Goal: Communication & Community: Answer question/provide support

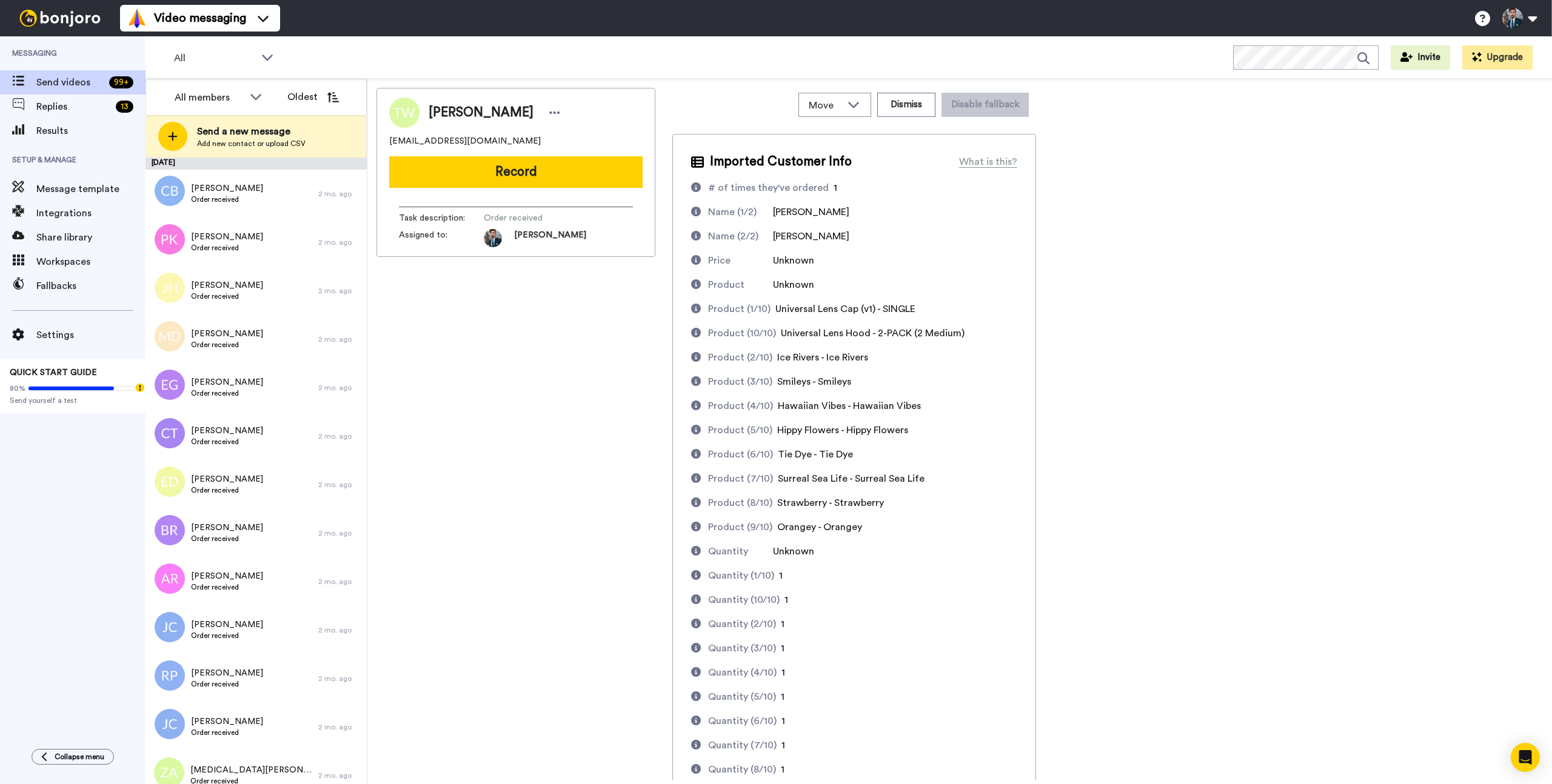
click at [563, 400] on div "Thomas Wirth twirthless@gmail.com Record Task description : Order received Assi…" at bounding box center [516, 434] width 279 height 693
click at [276, 195] on div "Chris Branson Order received" at bounding box center [232, 193] width 173 height 49
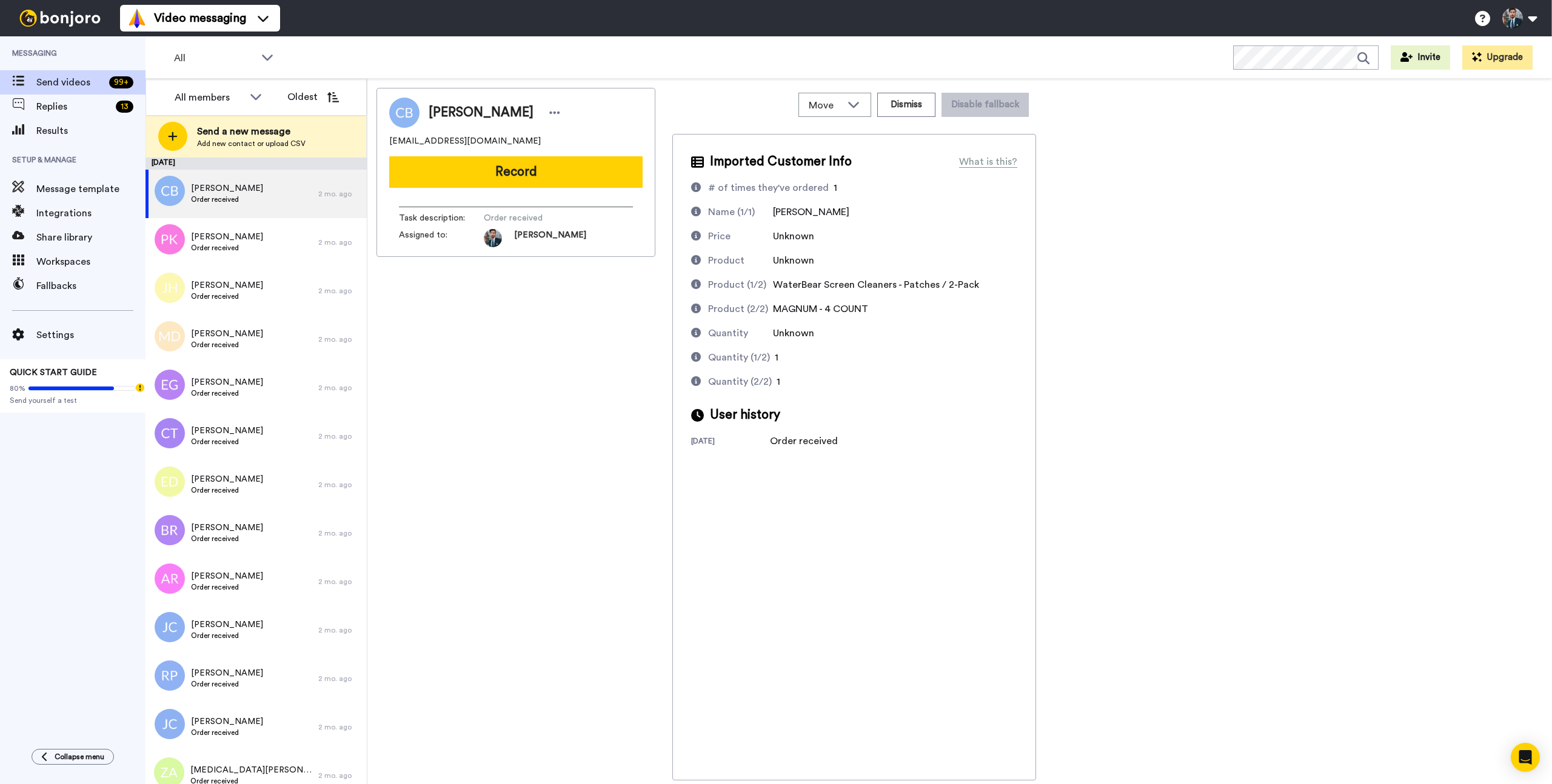
click at [505, 330] on div "Chris Branson cbranson714@gmail.com Record Task description : Order received As…" at bounding box center [516, 434] width 279 height 693
click at [274, 249] on div "Paul Kim Order received" at bounding box center [232, 242] width 173 height 49
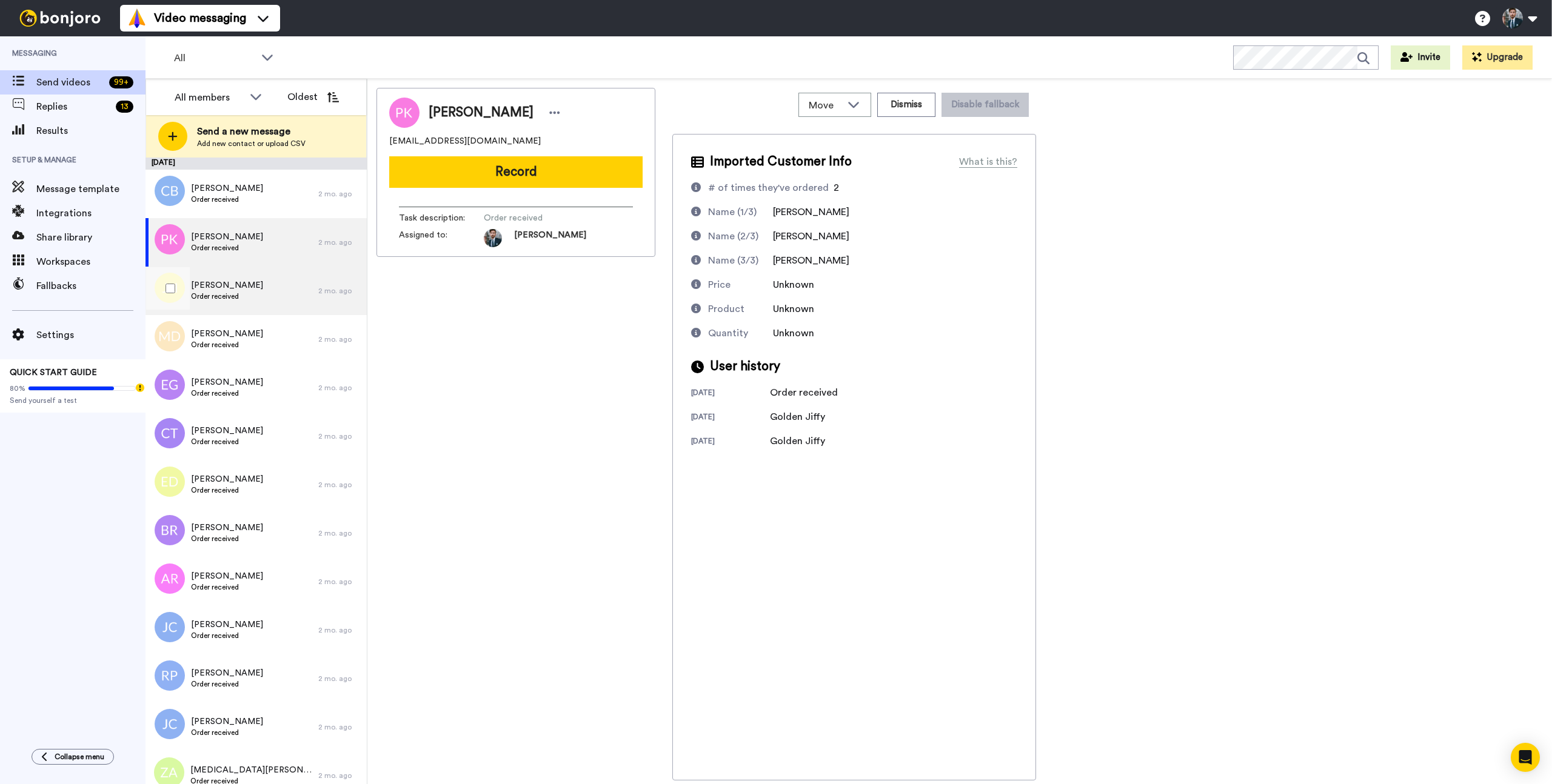
click at [303, 292] on div "Joseph Heines III Order received" at bounding box center [232, 291] width 173 height 49
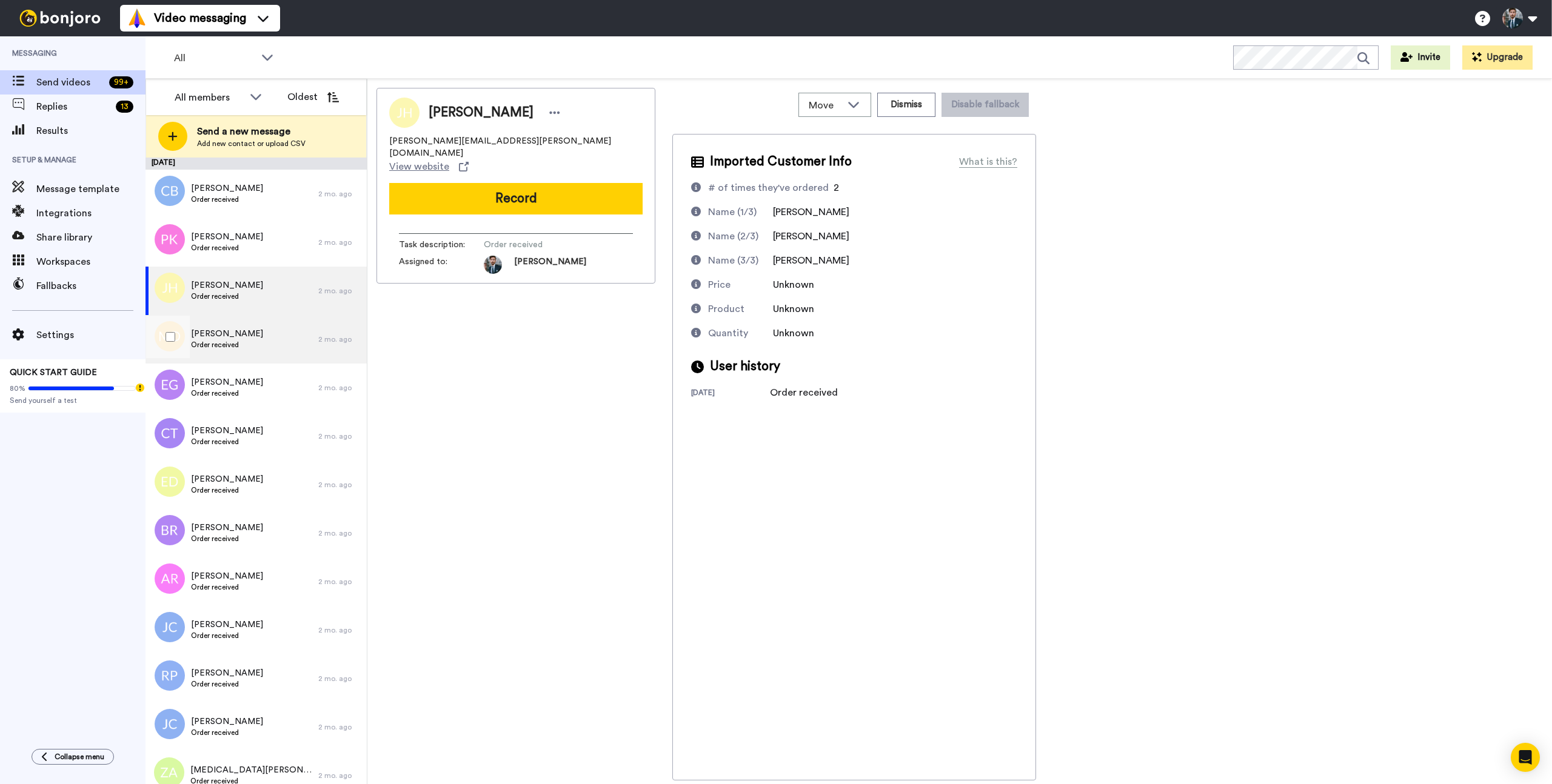
click at [222, 332] on span "Marcin Dąbrowski" at bounding box center [227, 334] width 72 height 12
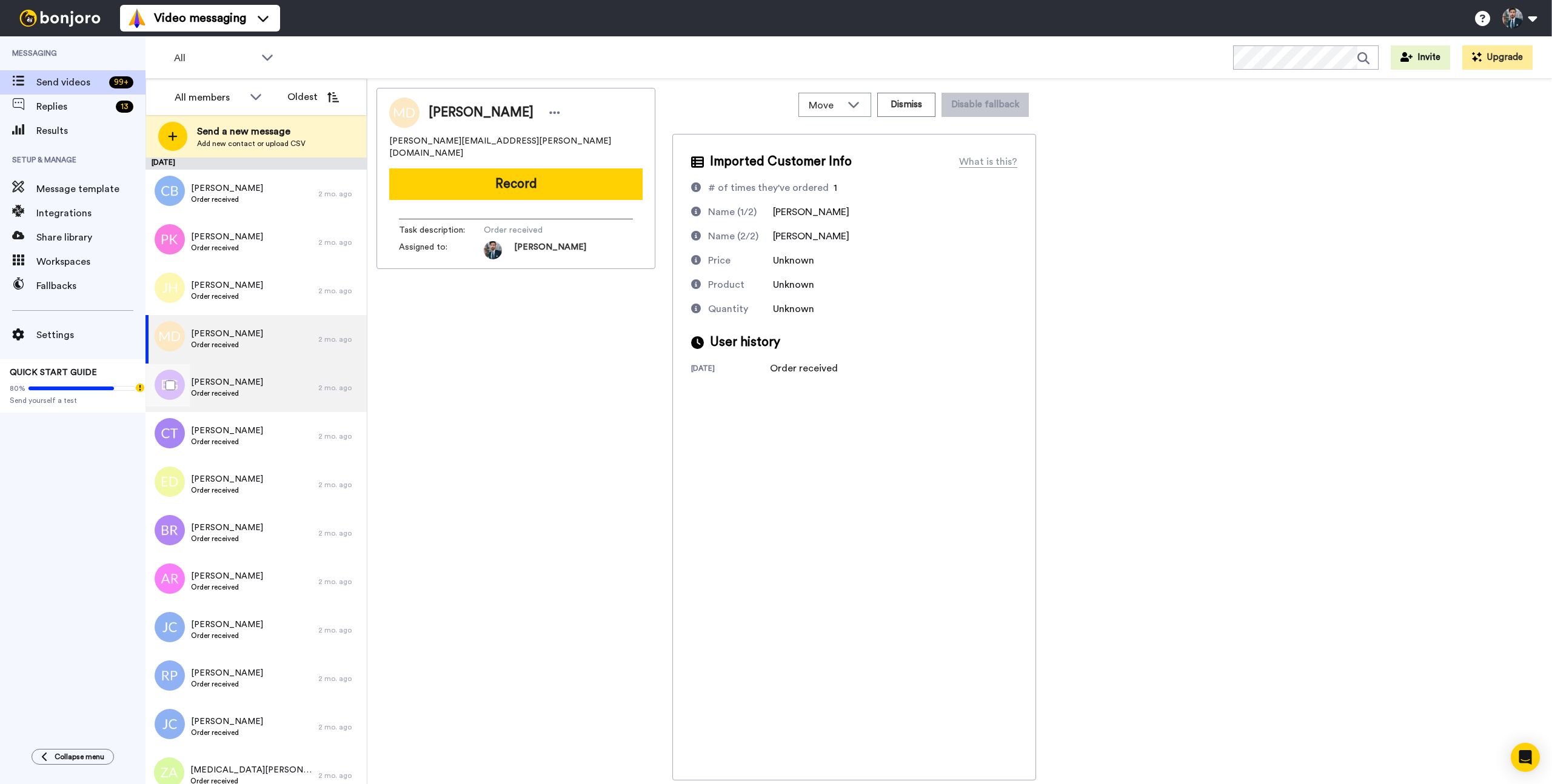
click at [217, 374] on div "Elaine Groppenbacher Order received" at bounding box center [232, 388] width 173 height 49
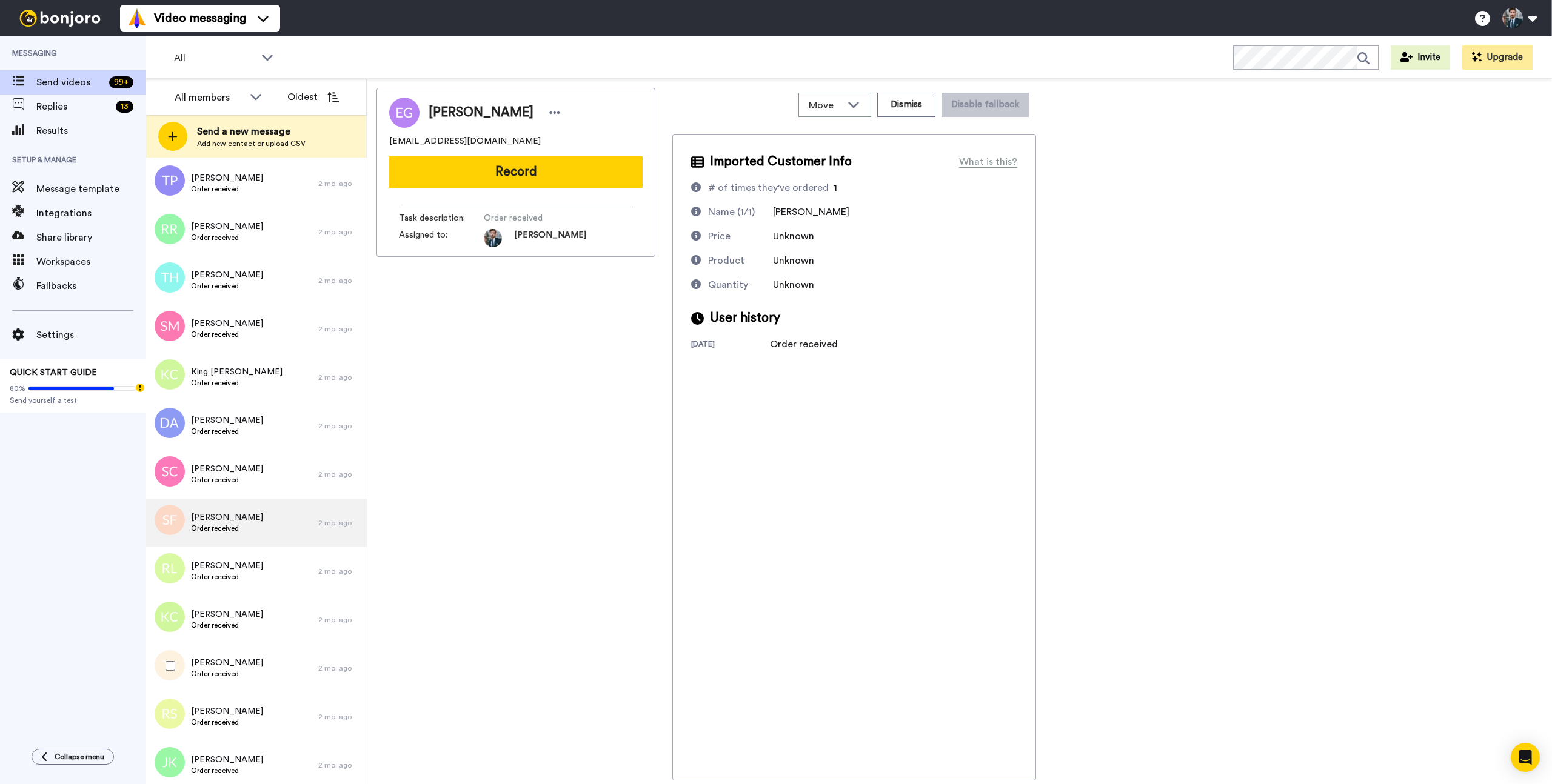
scroll to position [3033, 0]
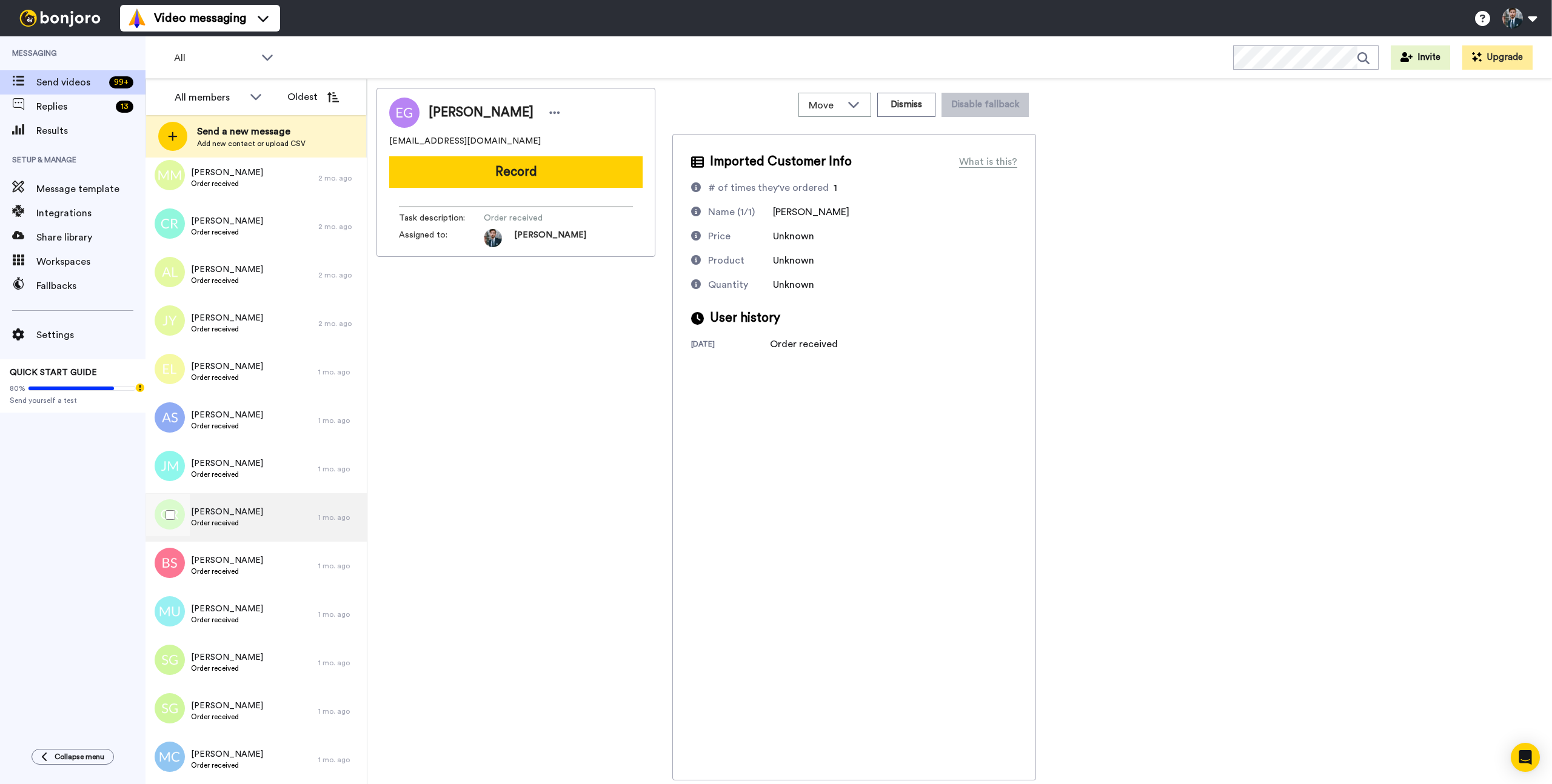
click at [258, 493] on div "Guillem Rieu Order received" at bounding box center [232, 517] width 173 height 49
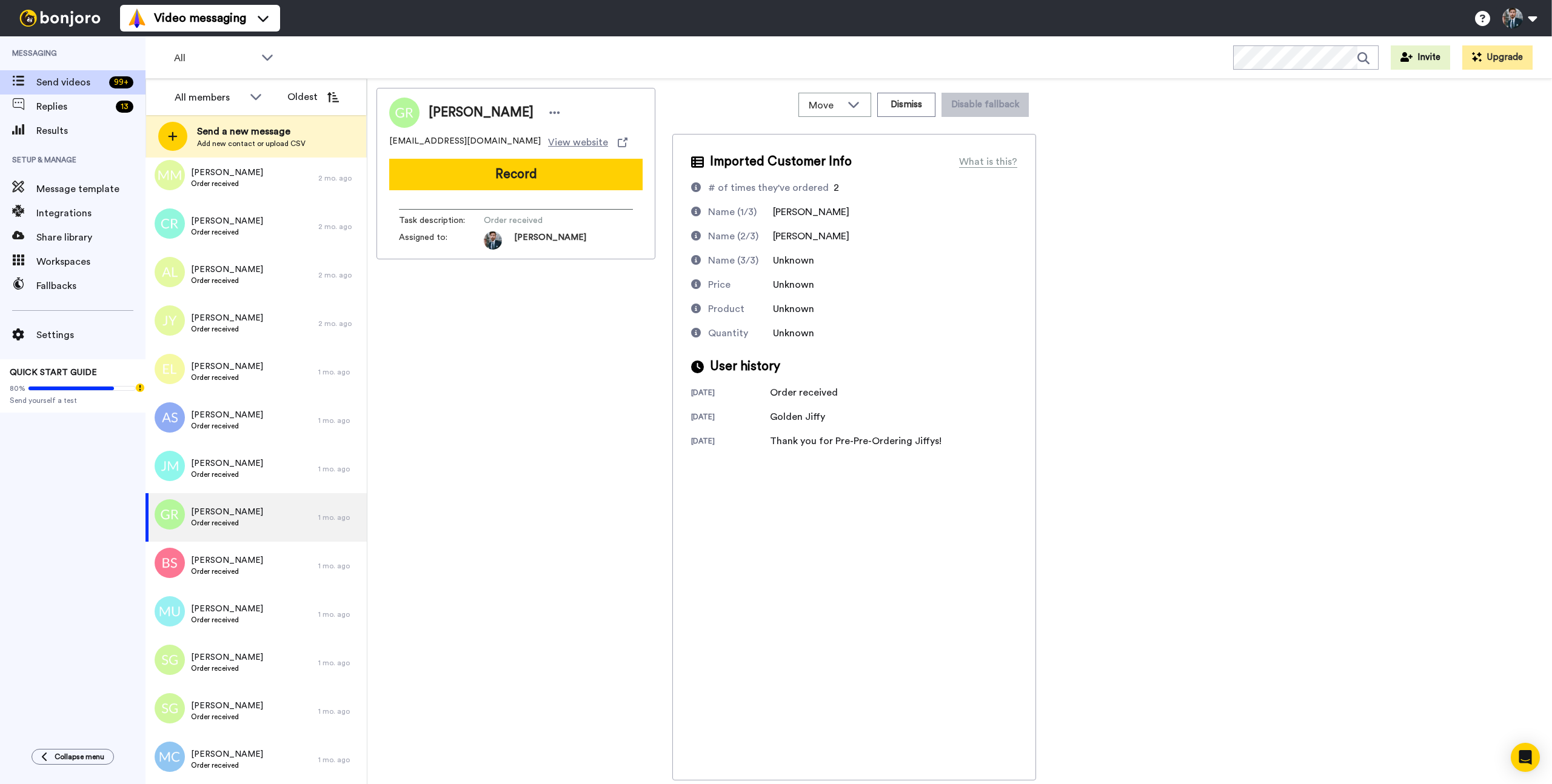
click at [465, 493] on div "Guillem Rieu venator@luminar.fr View website Record Task description : Order re…" at bounding box center [516, 434] width 279 height 693
click at [1518, 19] on button at bounding box center [1519, 18] width 46 height 27
click at [1469, 54] on span "My Profile" at bounding box center [1469, 56] width 45 height 15
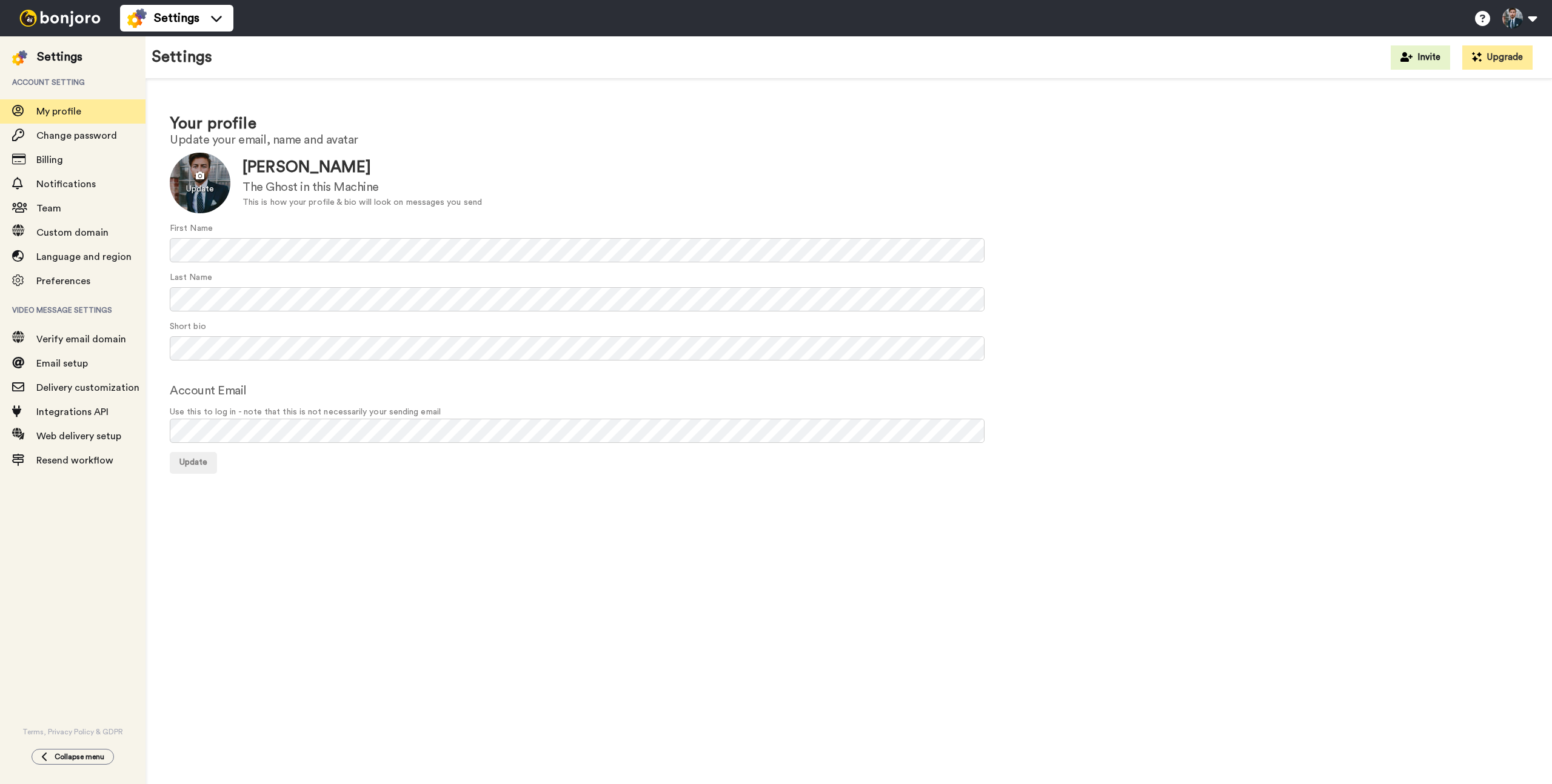
click at [194, 184] on div at bounding box center [200, 183] width 61 height 61
click at [544, 115] on h1 "Your profile" at bounding box center [848, 124] width 1358 height 17
click at [202, 465] on span "Update" at bounding box center [194, 462] width 28 height 9
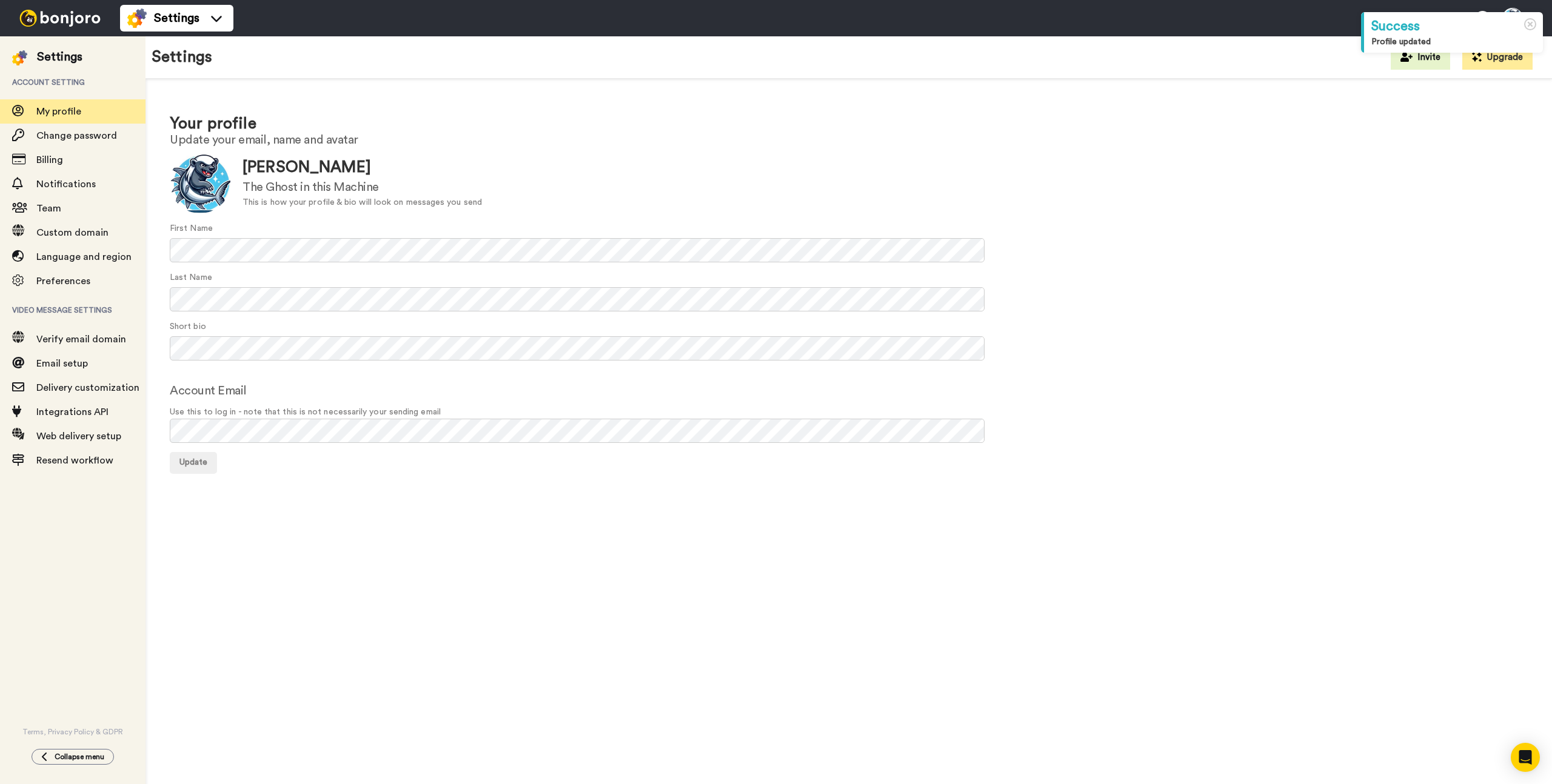
click at [56, 15] on img at bounding box center [60, 18] width 91 height 17
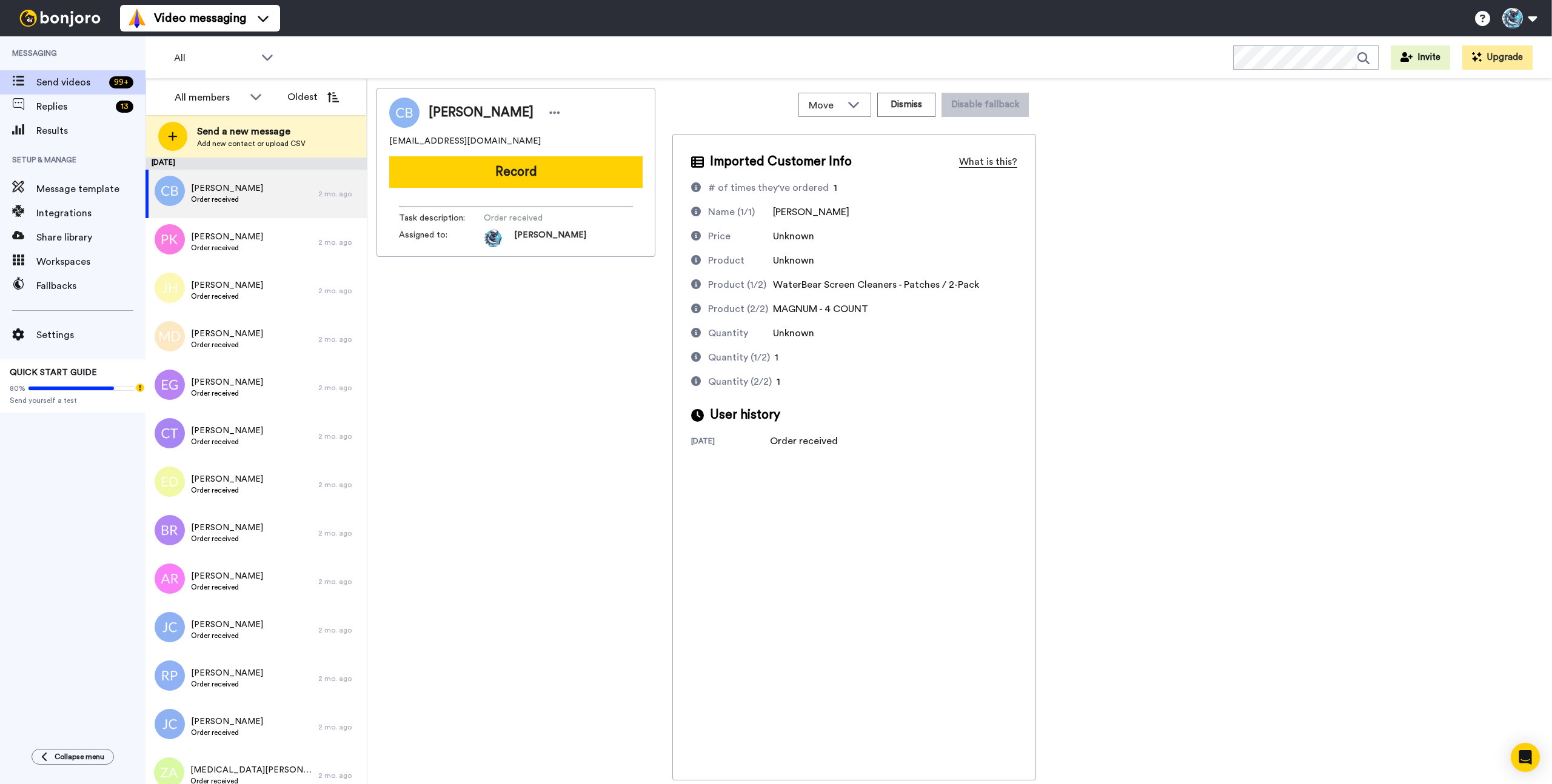
click at [999, 163] on div "What is this?" at bounding box center [988, 162] width 58 height 15
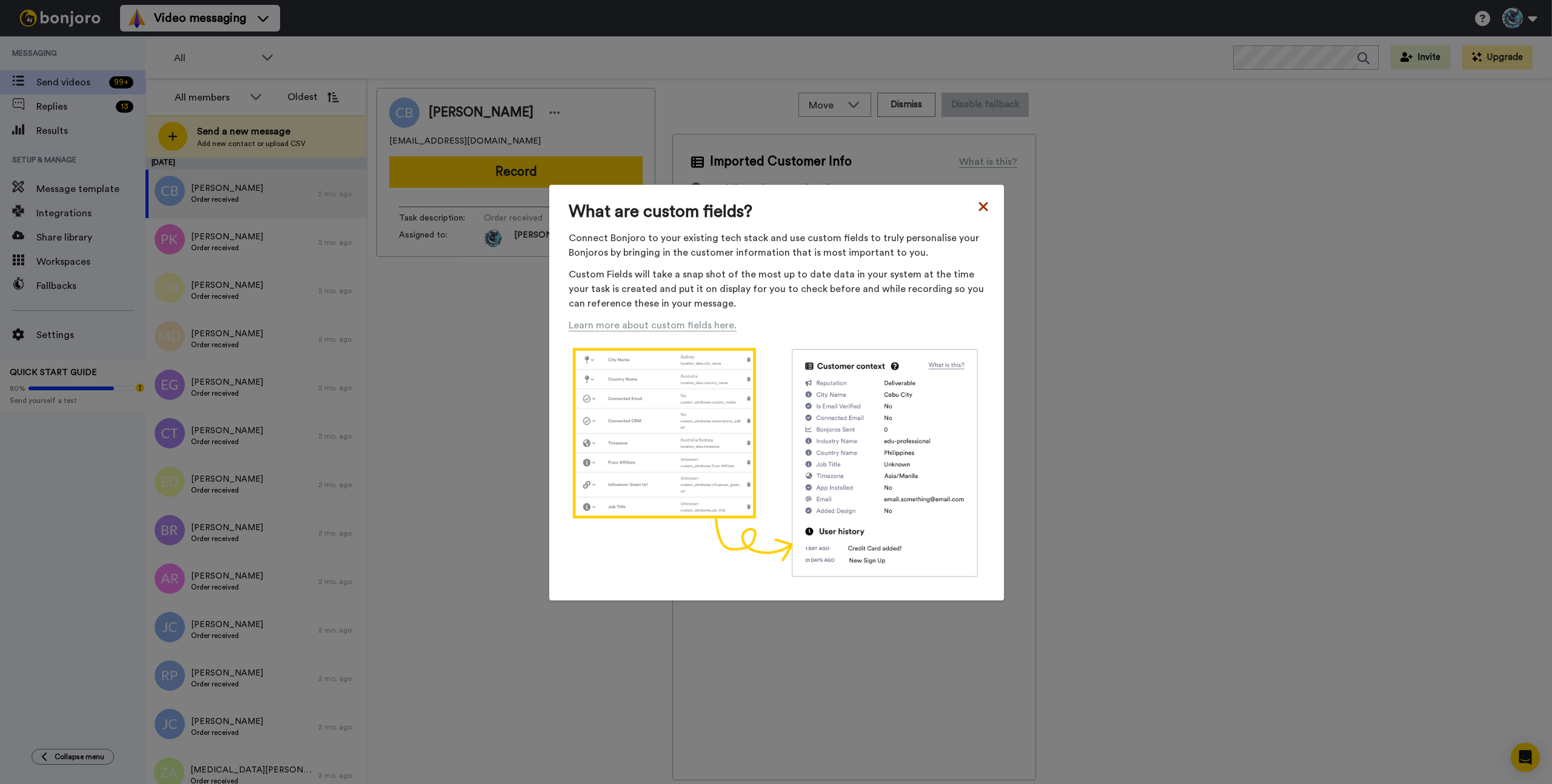
click at [987, 211] on icon at bounding box center [983, 207] width 12 height 15
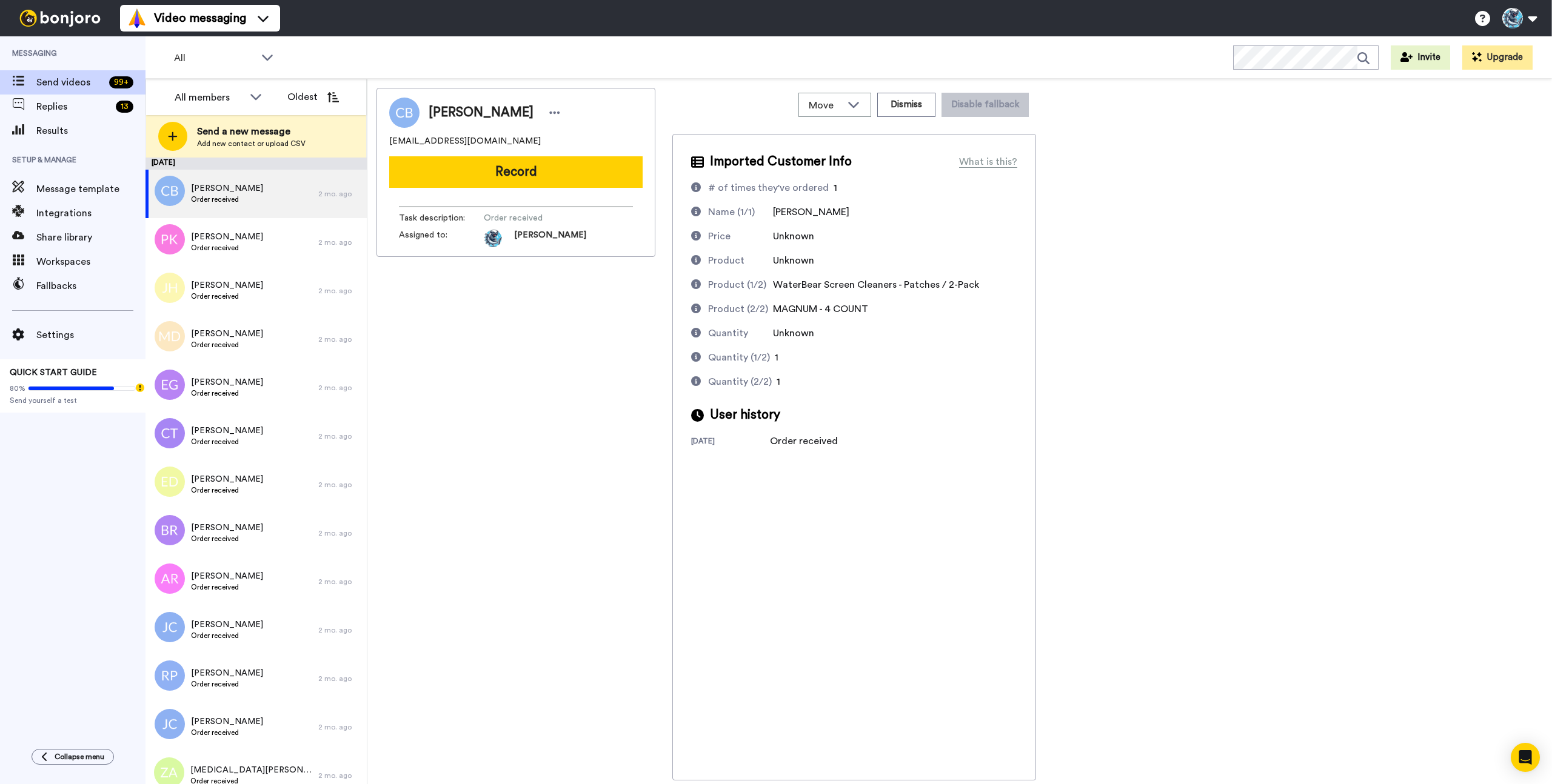
click at [802, 240] on span "Unknown" at bounding box center [794, 236] width 41 height 10
drag, startPoint x: 805, startPoint y: 238, endPoint x: 665, endPoint y: 283, distance: 147.1
click at [786, 242] on div "Unknown" at bounding box center [803, 236] width 61 height 15
click at [262, 280] on div "Joseph Heines III Order received" at bounding box center [232, 291] width 173 height 49
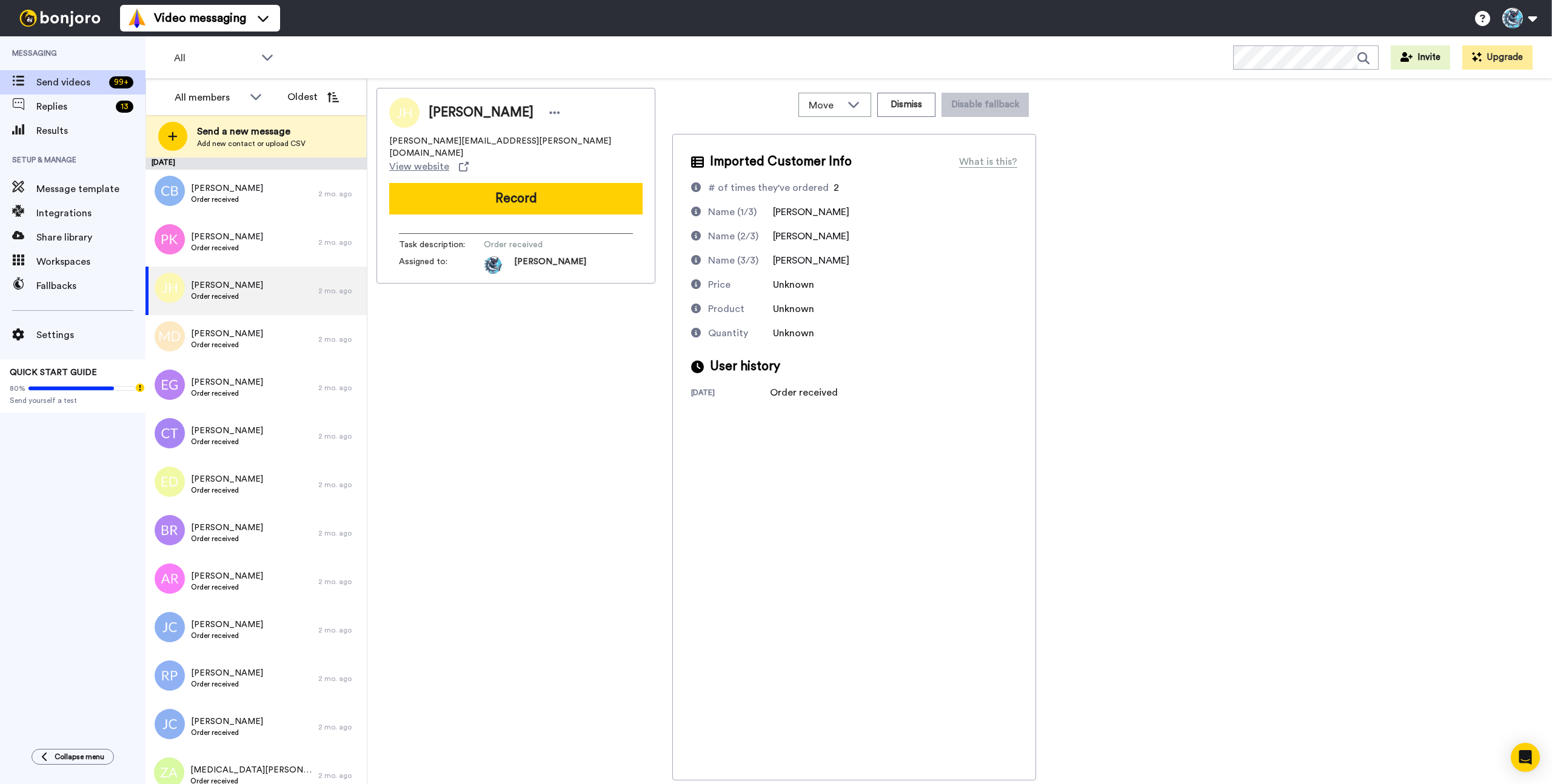
click at [484, 32] on div "Video messaging Switch to Video messaging Testimonials Settings Discover Help &…" at bounding box center [836, 18] width 1432 height 36
drag, startPoint x: 809, startPoint y: 284, endPoint x: 706, endPoint y: 287, distance: 103.0
click at [706, 287] on div "Price Unknown" at bounding box center [854, 285] width 326 height 15
click at [696, 286] on icon at bounding box center [696, 284] width 10 height 10
click at [696, 284] on icon at bounding box center [696, 284] width 10 height 10
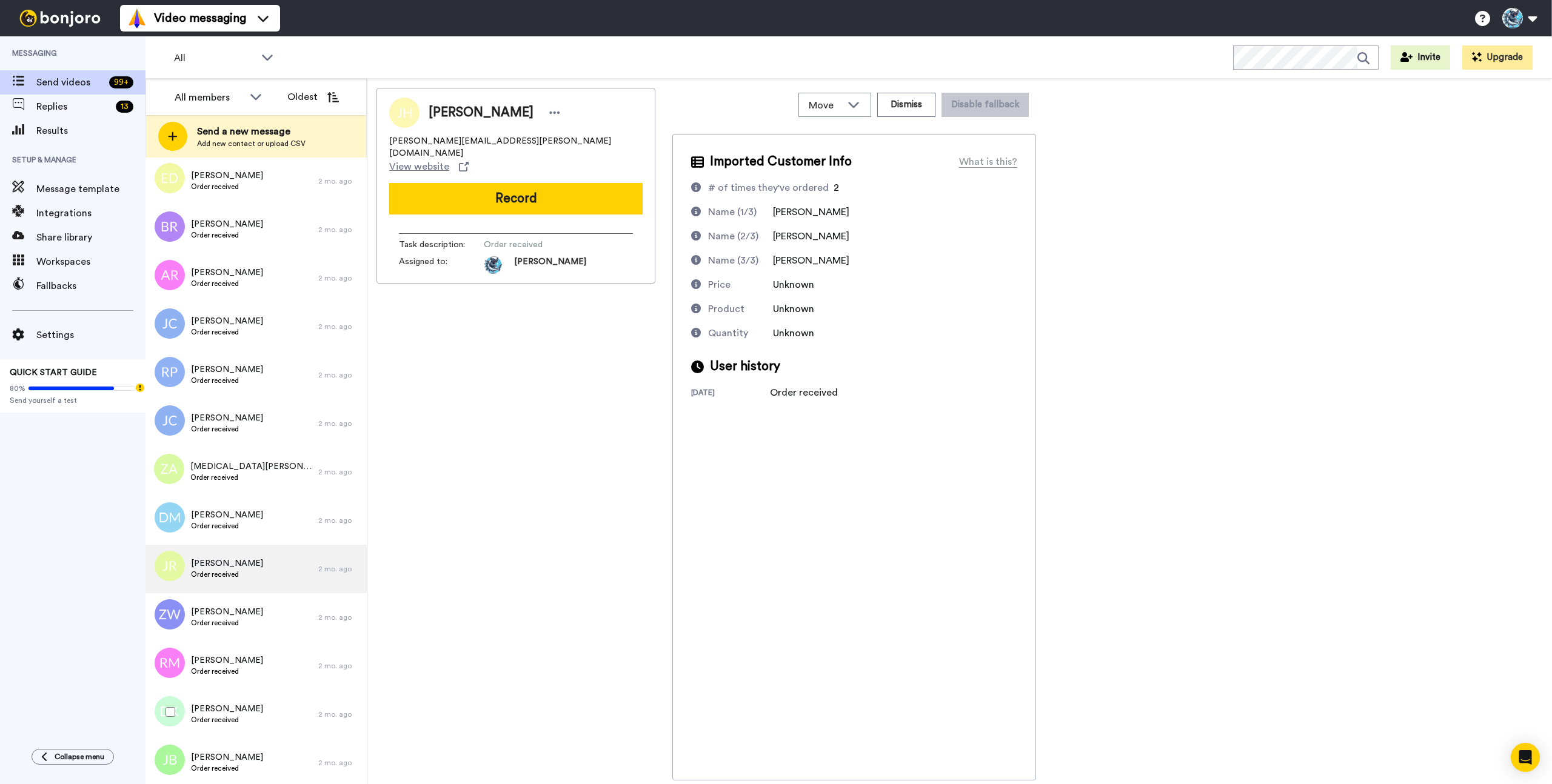
scroll to position [597, 0]
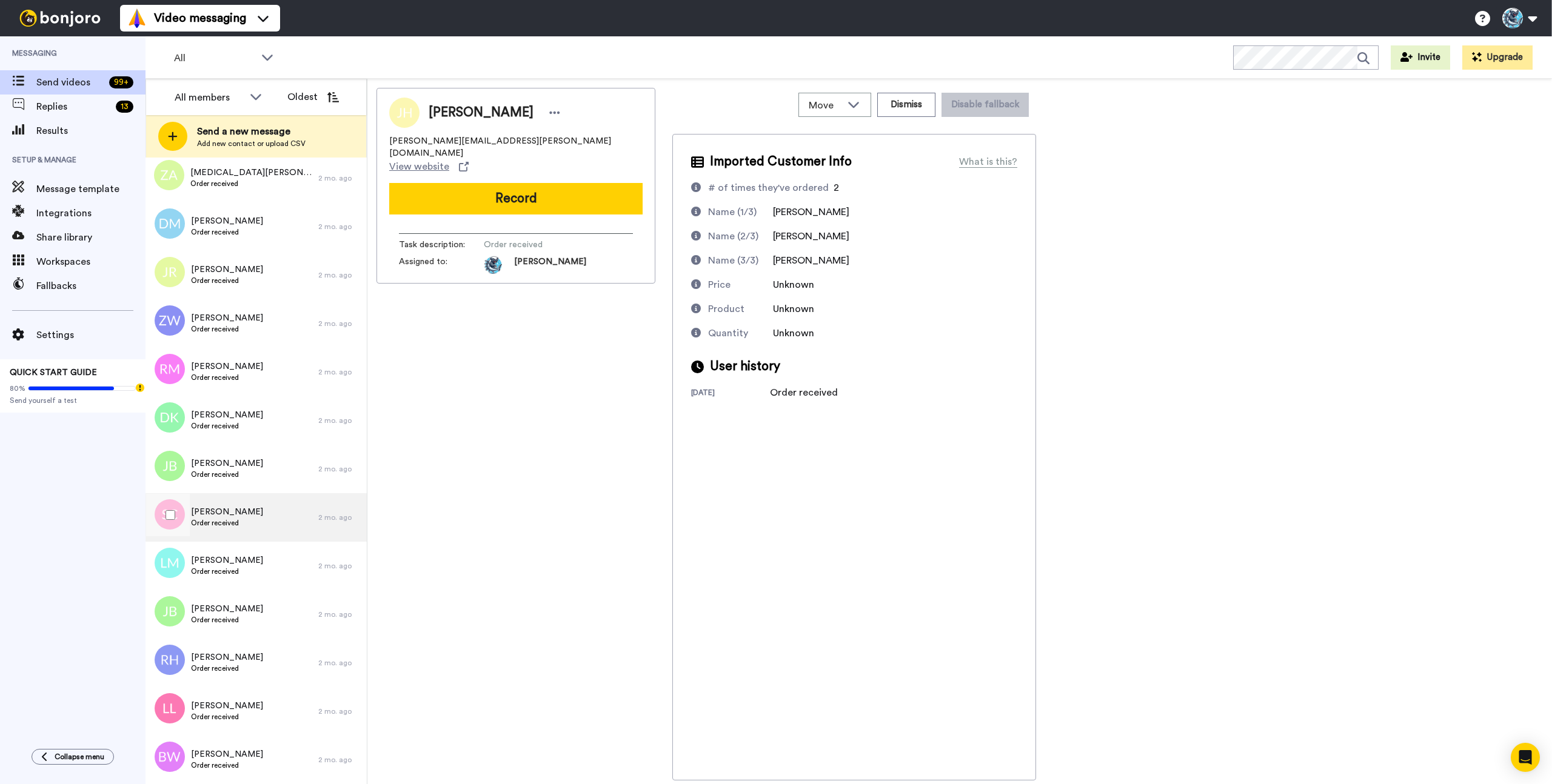
click at [243, 496] on div "Stanley Crair Order received" at bounding box center [232, 517] width 173 height 49
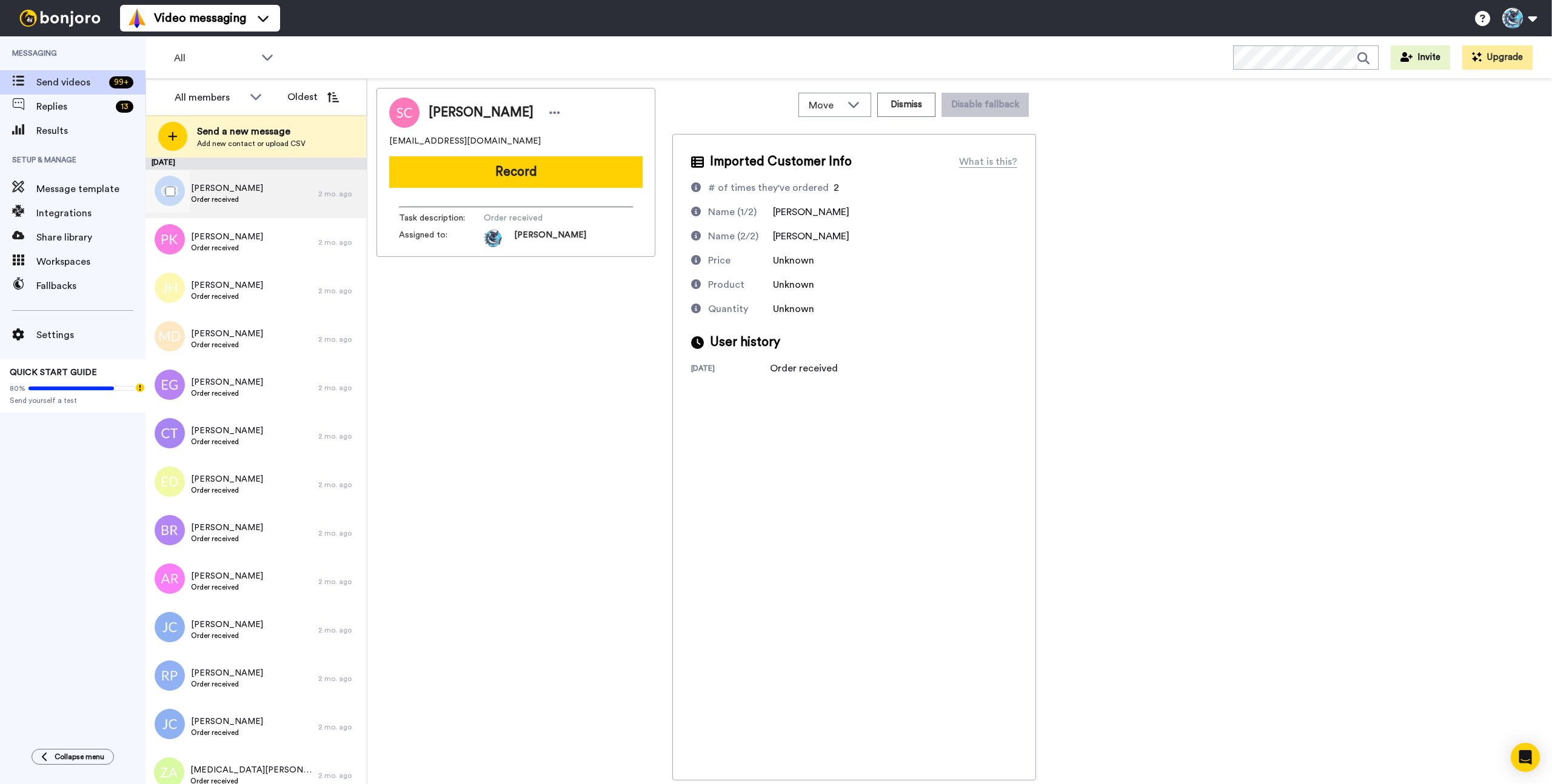
click at [254, 194] on div "Chris Branson Order received" at bounding box center [232, 193] width 173 height 49
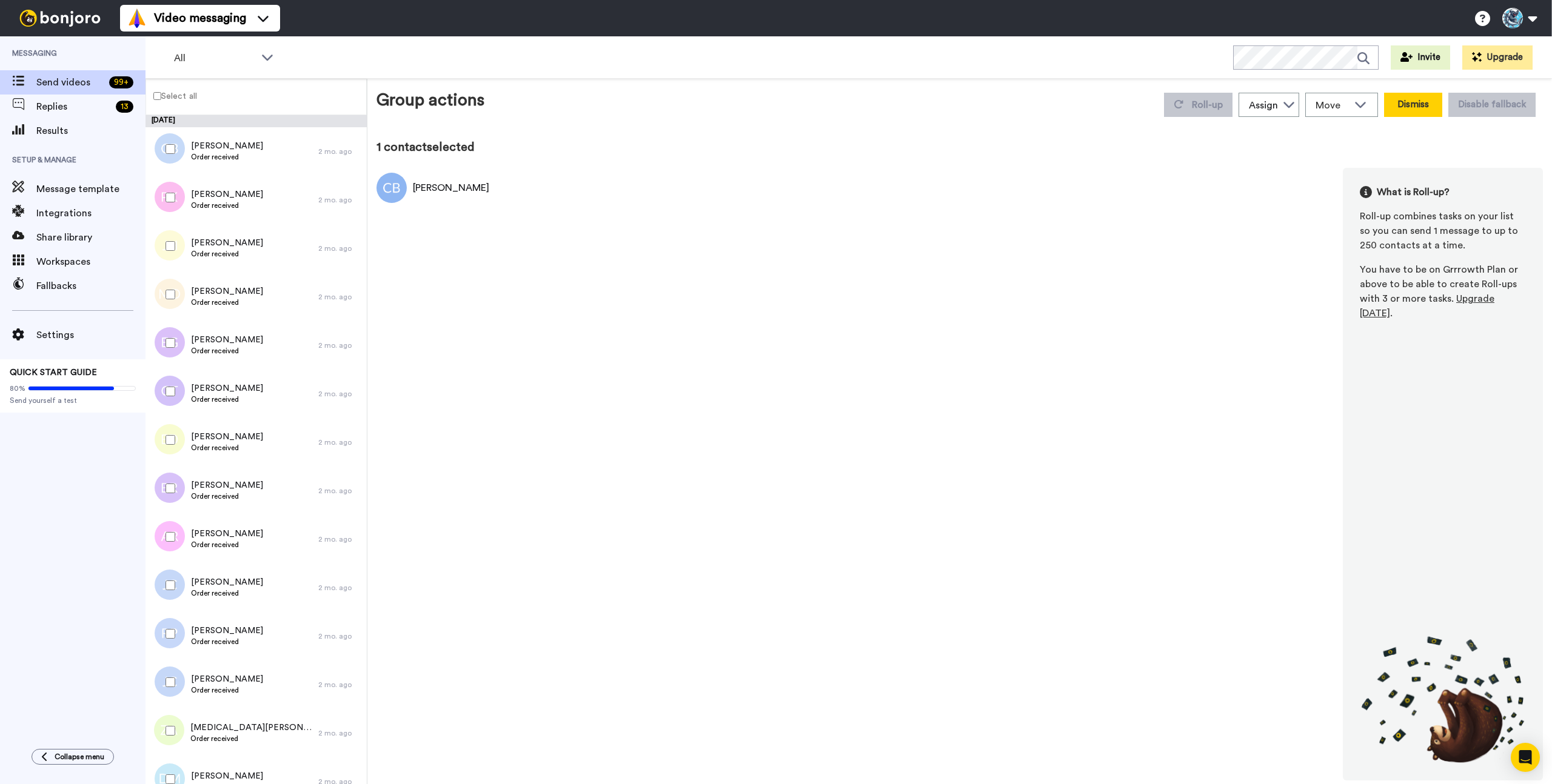
click at [1399, 105] on button "Dismiss" at bounding box center [1412, 105] width 58 height 24
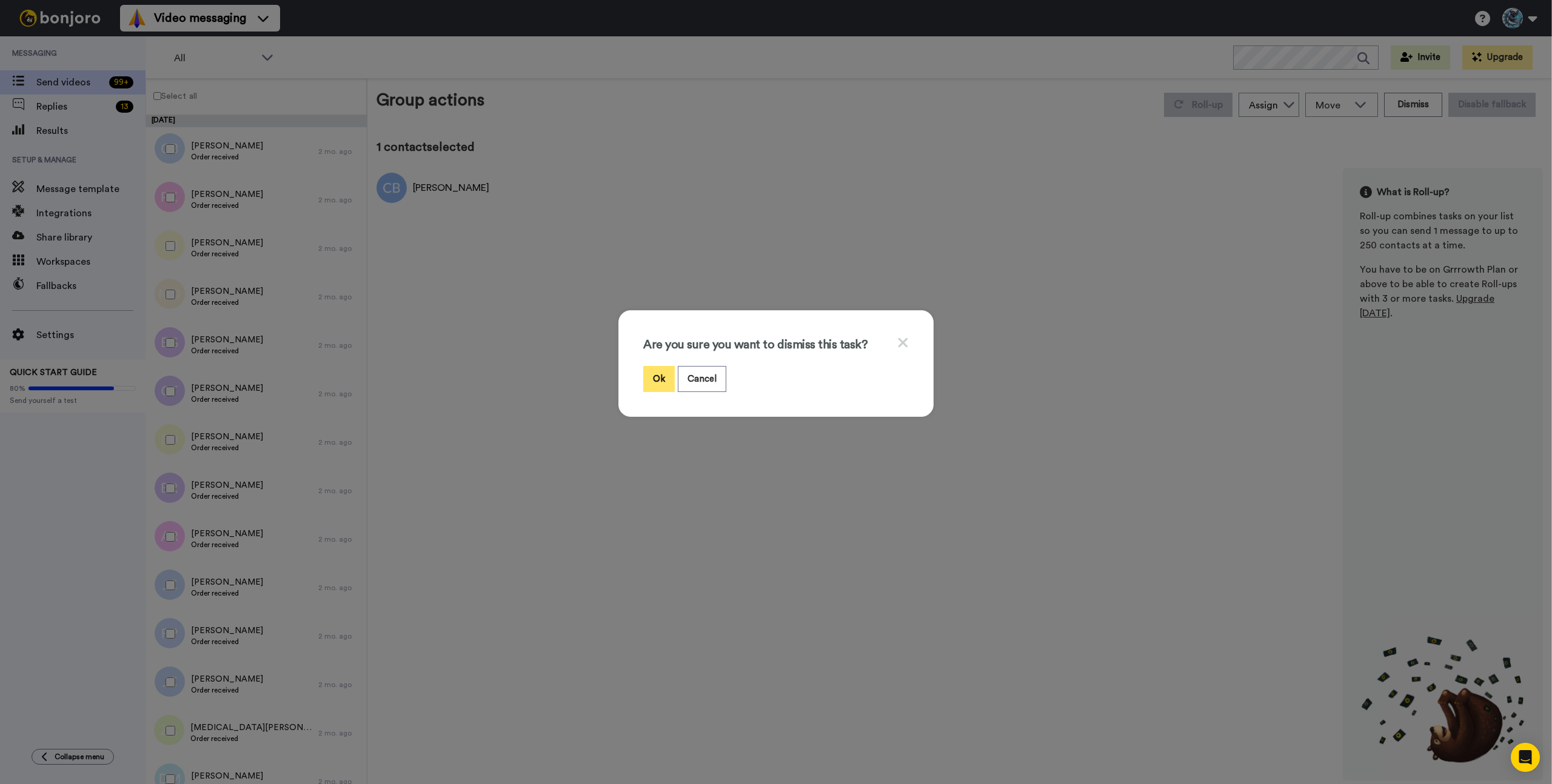
click at [659, 375] on button "Ok" at bounding box center [659, 379] width 31 height 26
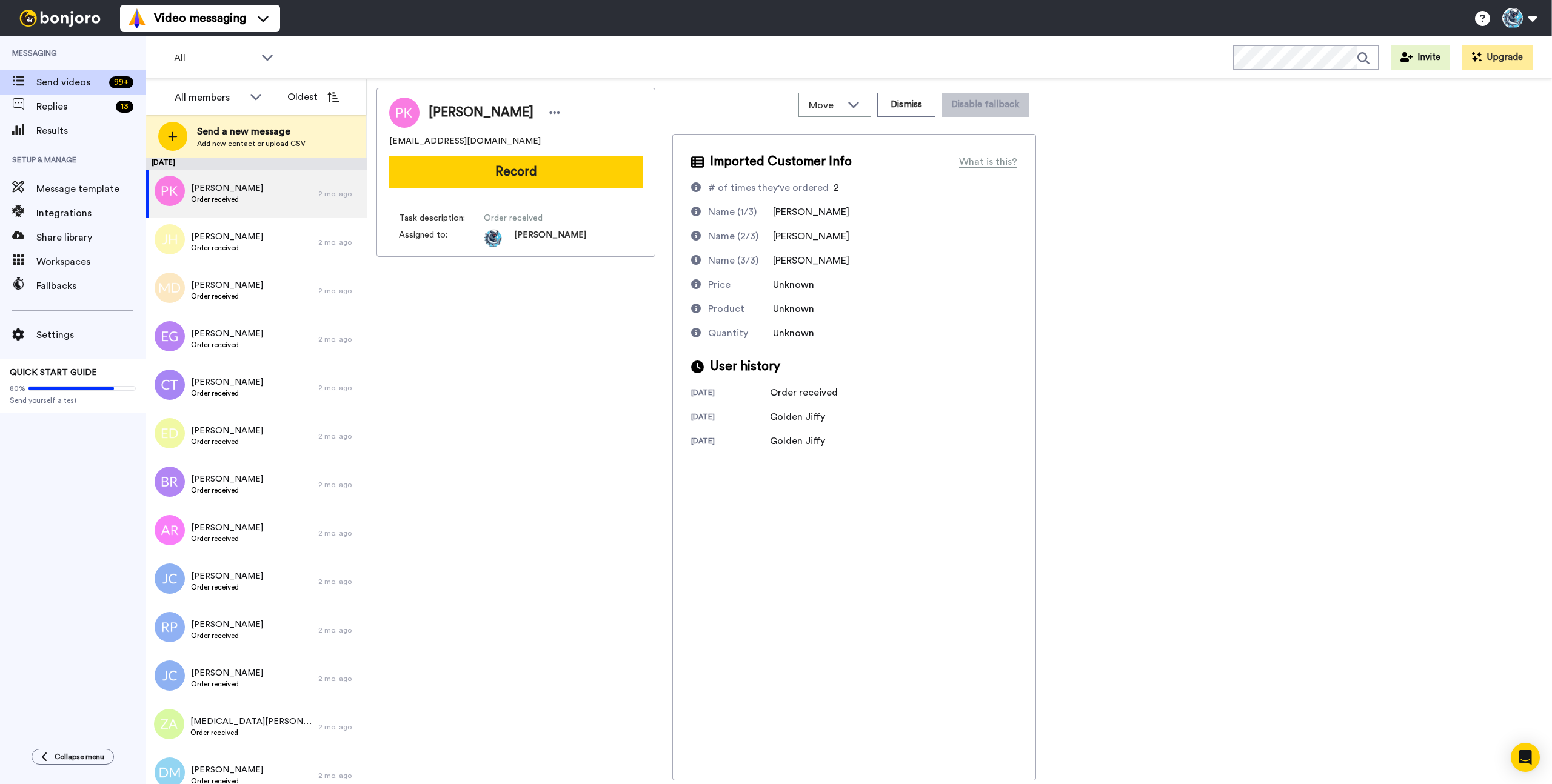
click at [511, 191] on div "Paul Kim pskimmo@gmail.com Record Task description : Order received Assigned to…" at bounding box center [516, 172] width 279 height 169
click at [512, 180] on button "Record" at bounding box center [516, 171] width 254 height 31
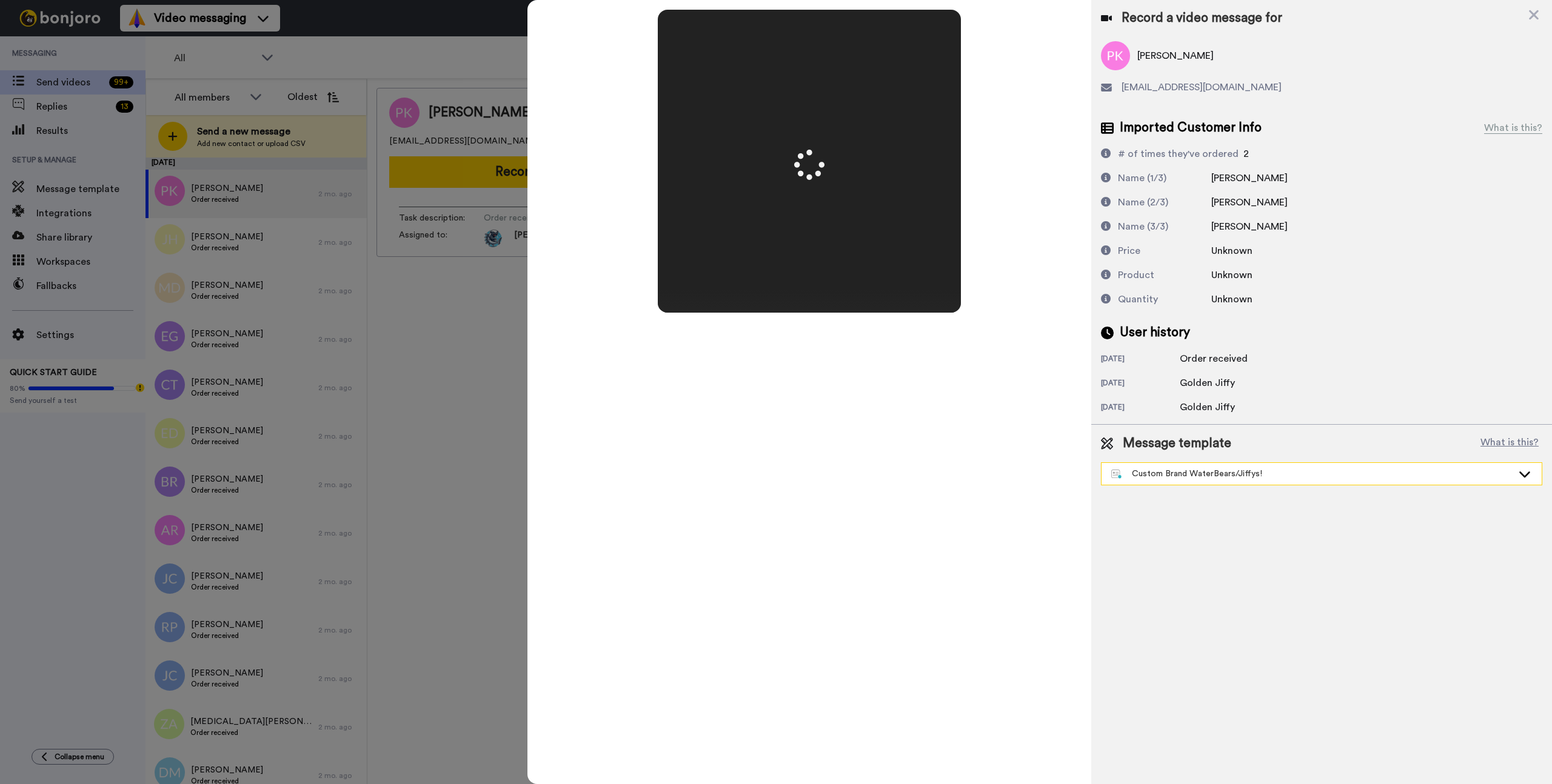
click at [1281, 475] on div "Custom Brand WaterBears/Jiffys!" at bounding box center [1312, 474] width 401 height 12
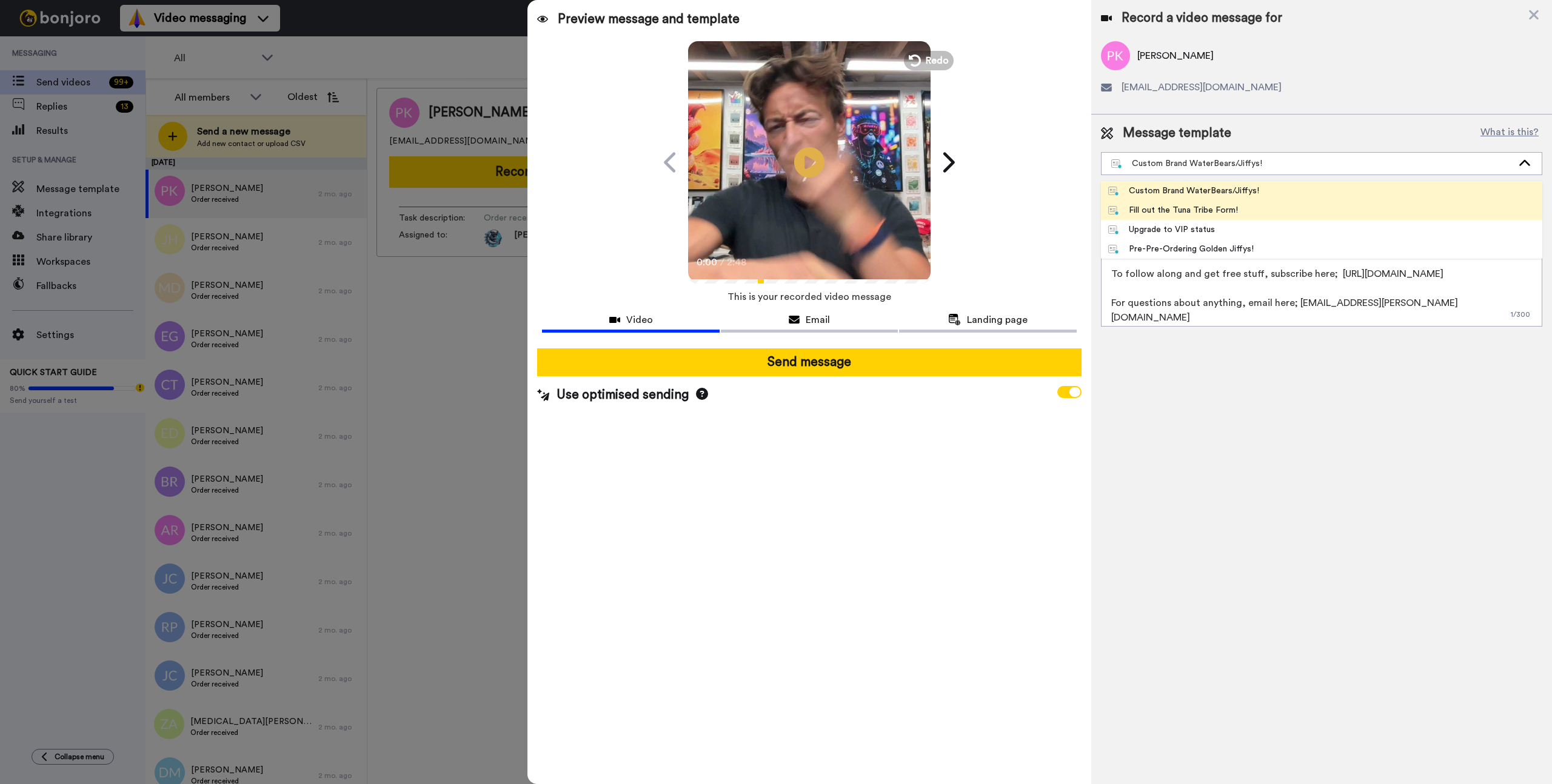
click at [1158, 212] on div "Fill out the Tuna Tribe Form!" at bounding box center [1173, 210] width 130 height 12
type textarea "Hi {first_name|there}, this is my personal thank you video to YOU! Also, be sur…"
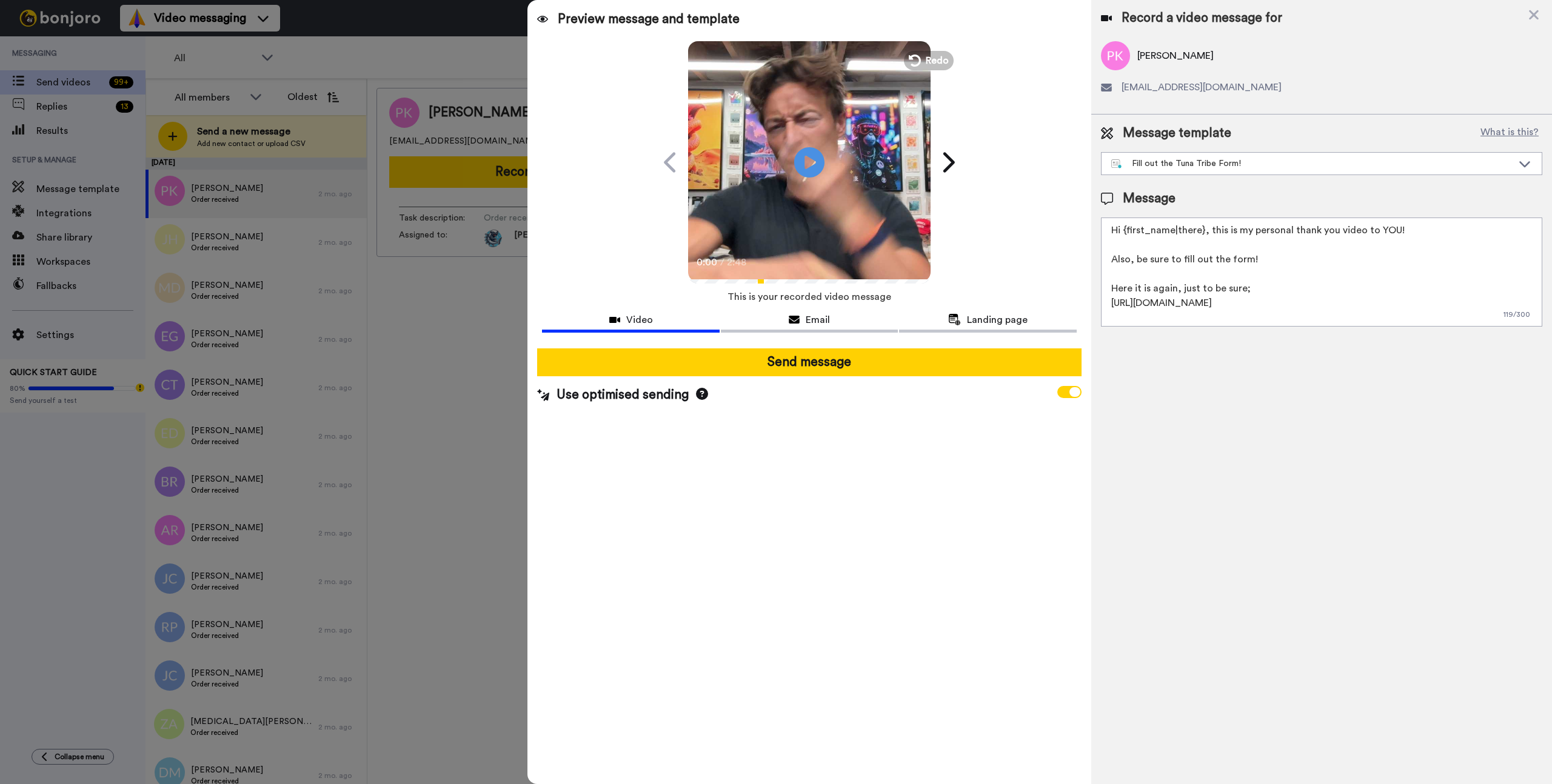
click at [1272, 464] on div "Record a video message for Paul Kim pskimmo@gmail.com Message template What is …" at bounding box center [1322, 392] width 461 height 784
drag, startPoint x: 949, startPoint y: 475, endPoint x: 868, endPoint y: 420, distance: 97.9
click at [949, 474] on div "Preview message and template Play/Pause 0:00 / 2:48 A special video message for…" at bounding box center [809, 392] width 563 height 784
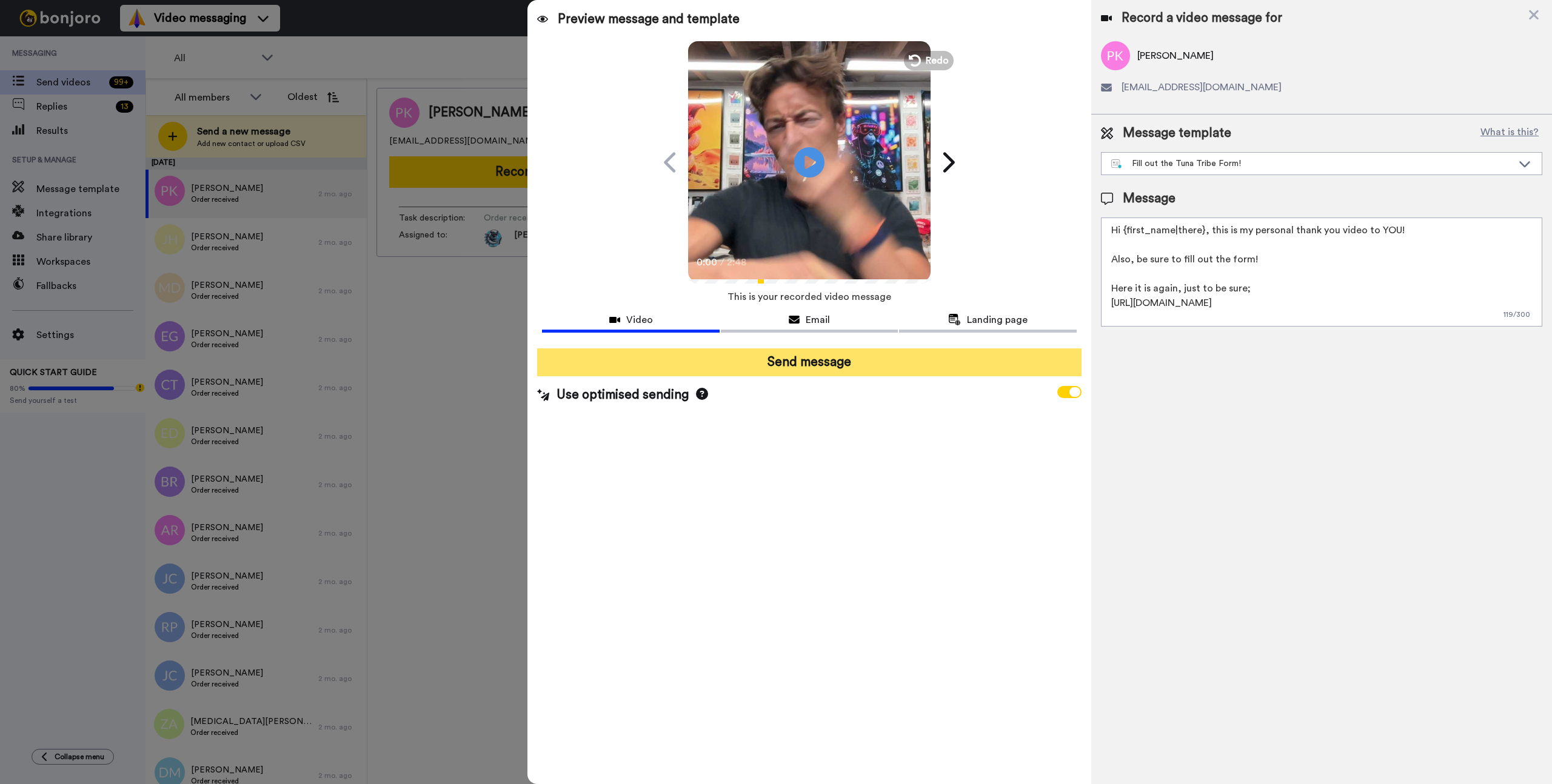
click at [823, 360] on button "Send message" at bounding box center [809, 362] width 544 height 28
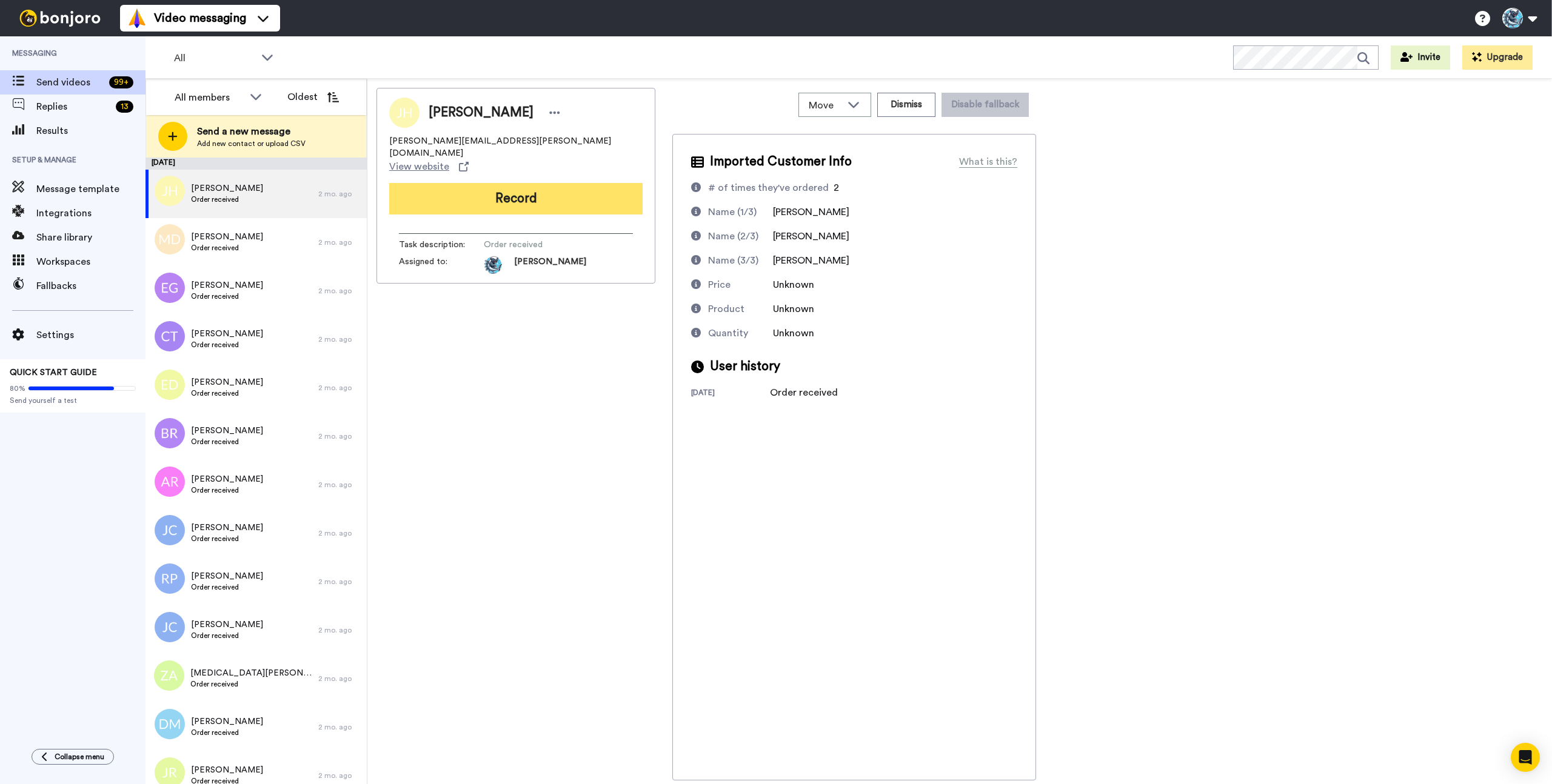
click at [505, 185] on button "Record" at bounding box center [516, 198] width 254 height 31
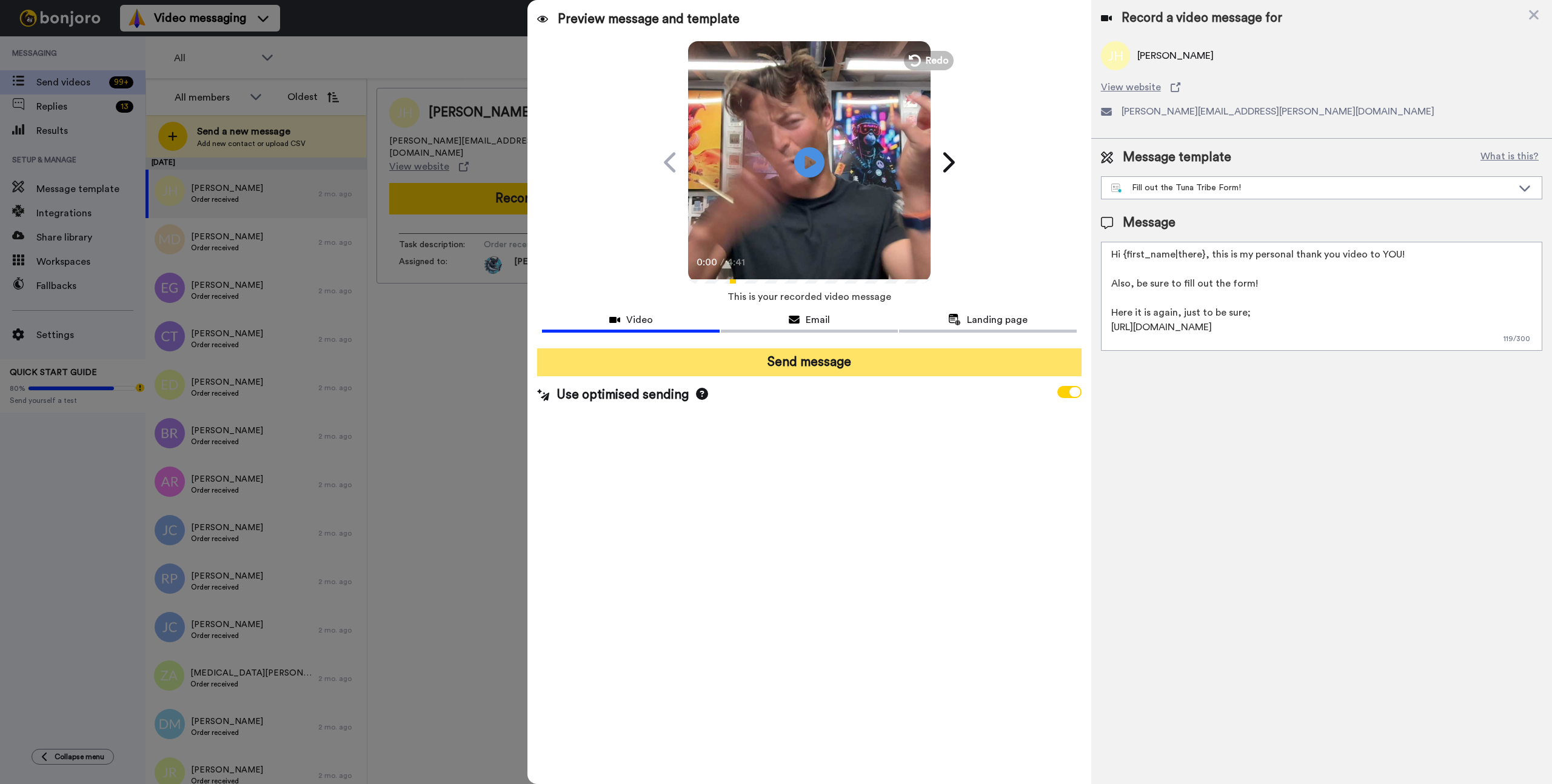
click at [810, 368] on button "Send message" at bounding box center [809, 362] width 544 height 28
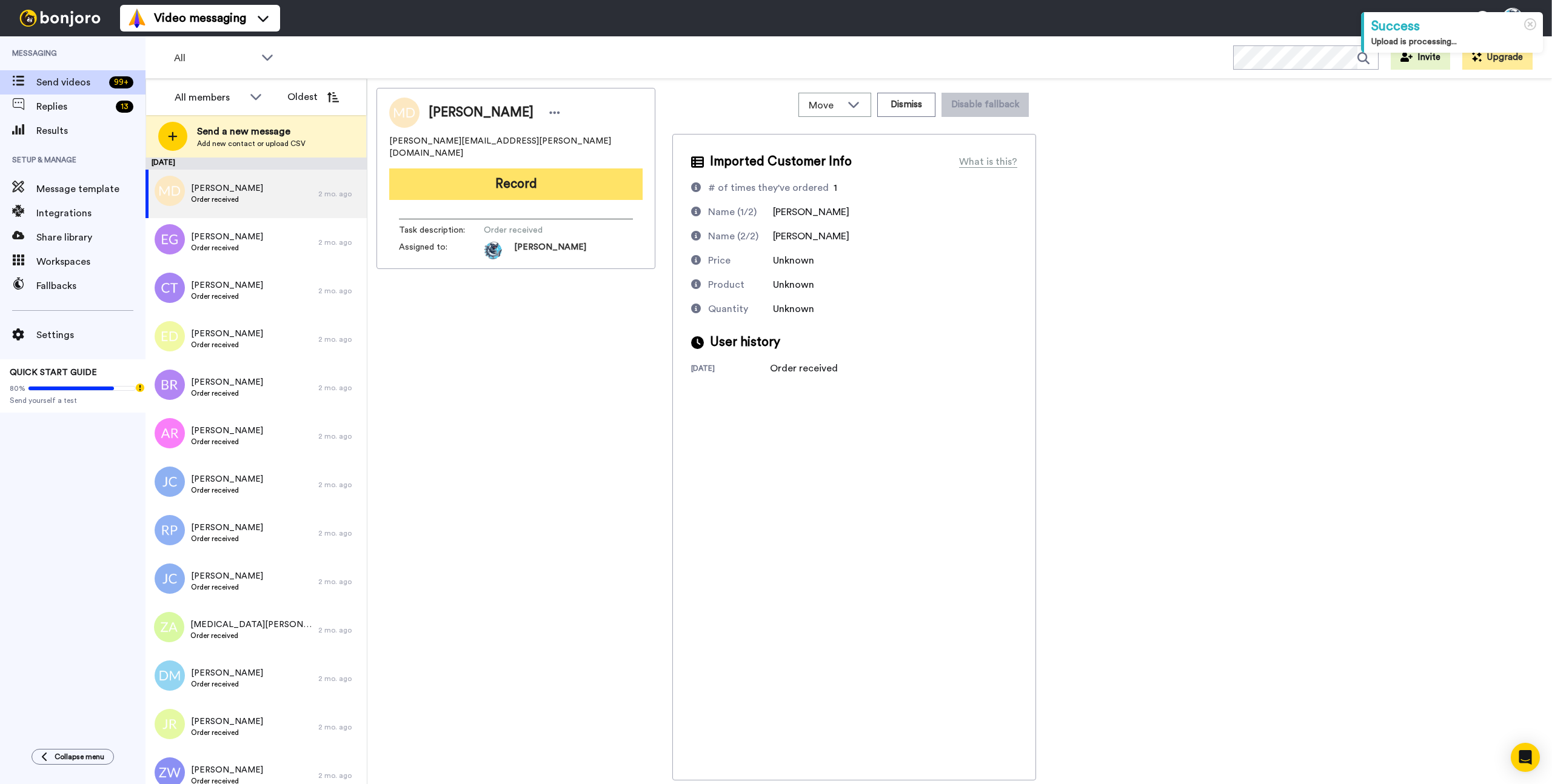
click at [506, 172] on button "Record" at bounding box center [516, 183] width 254 height 31
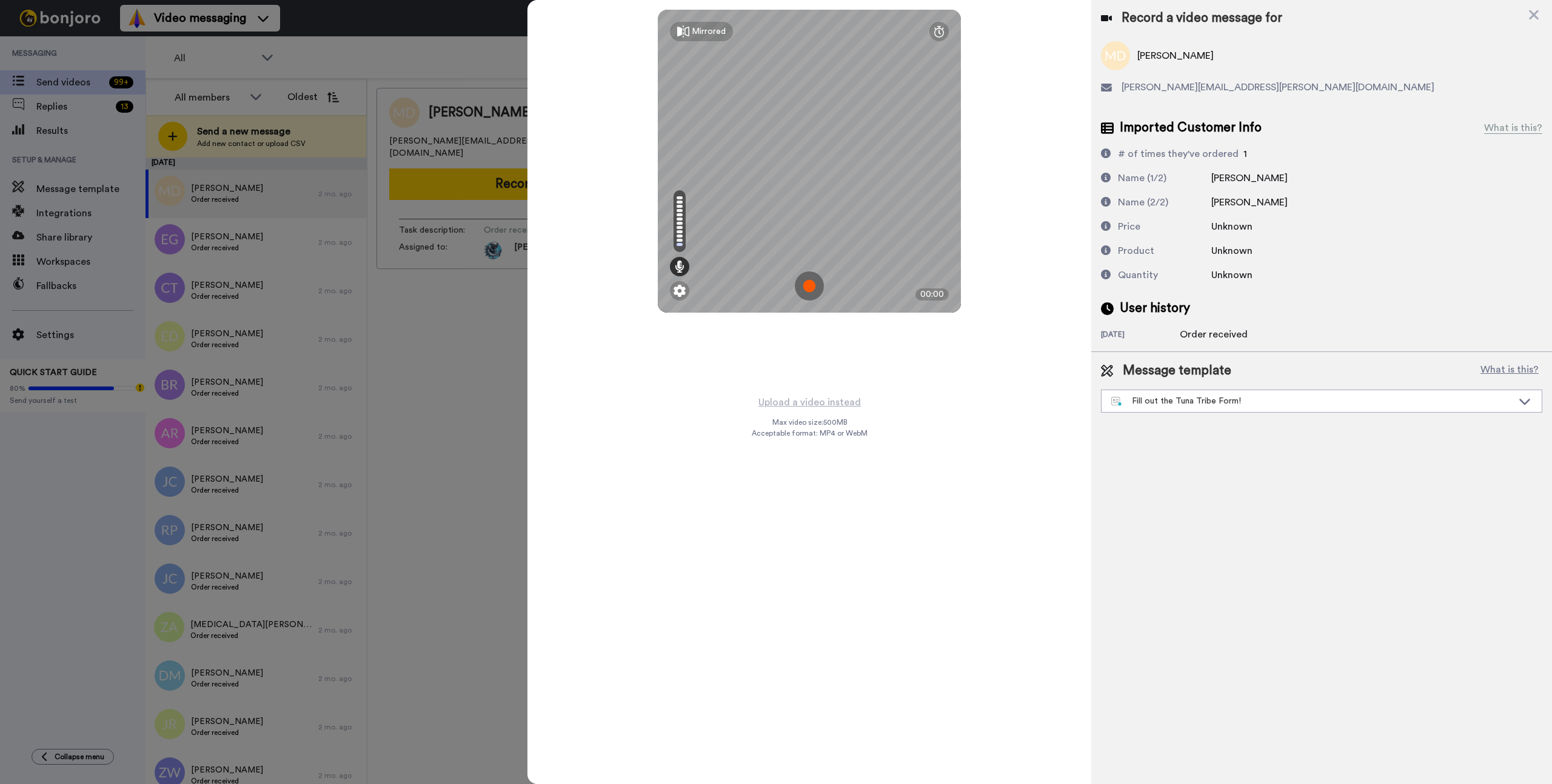
click at [1526, 12] on div "Record a video message for" at bounding box center [1321, 18] width 441 height 17
click at [1535, 14] on icon at bounding box center [1533, 15] width 10 height 10
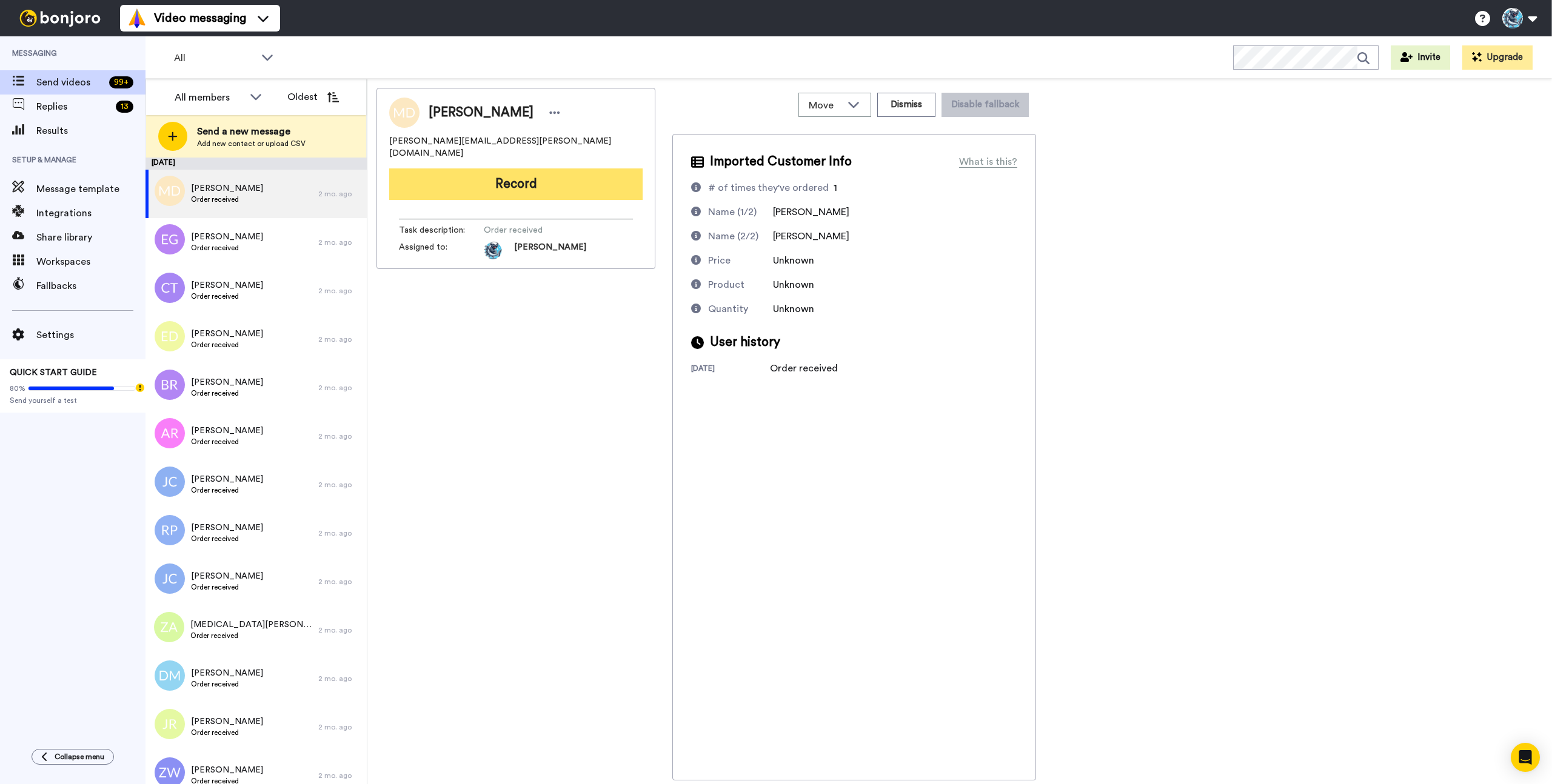
click at [531, 173] on button "Record" at bounding box center [516, 183] width 254 height 31
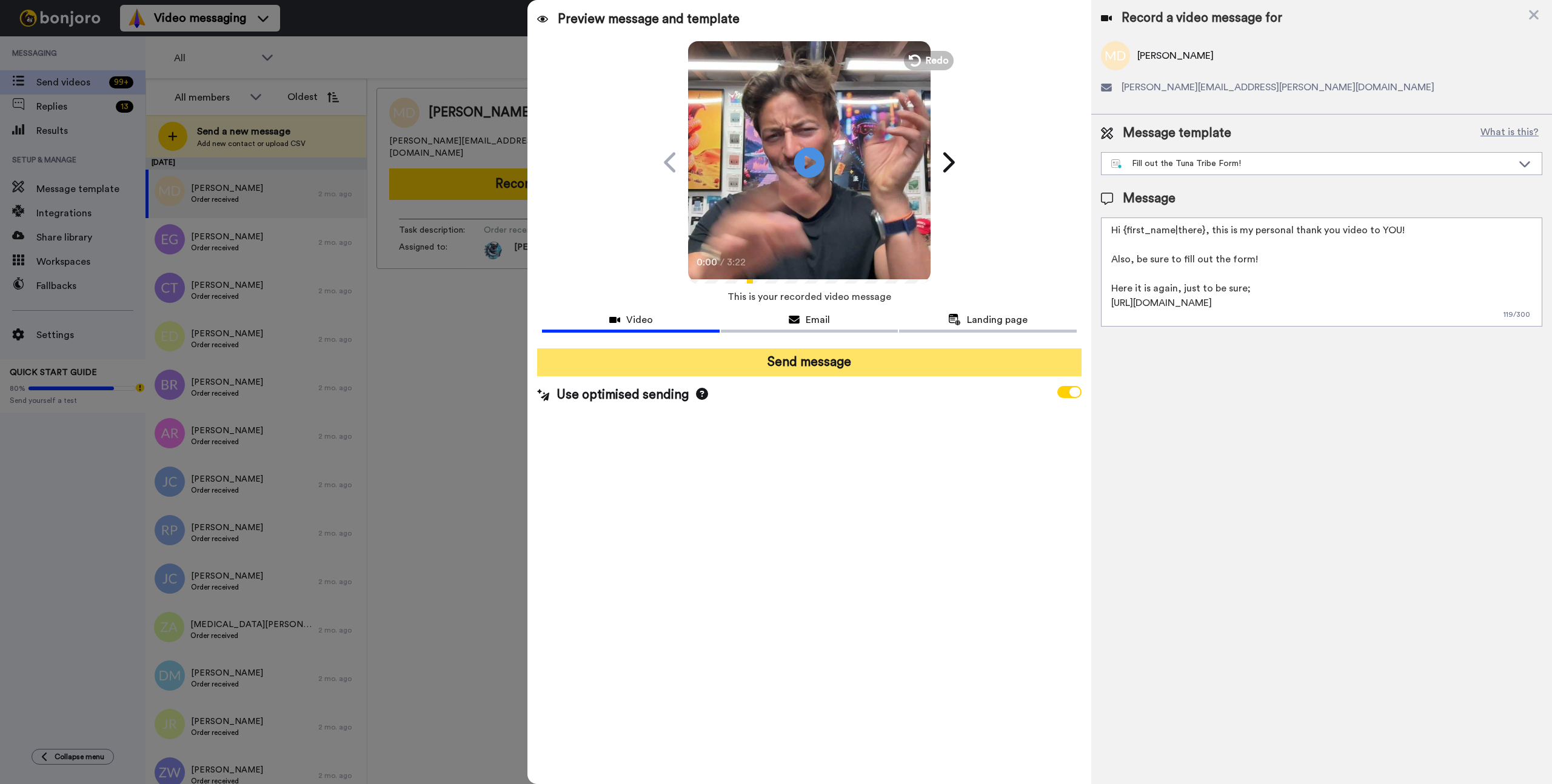
click at [828, 366] on button "Send message" at bounding box center [809, 362] width 544 height 28
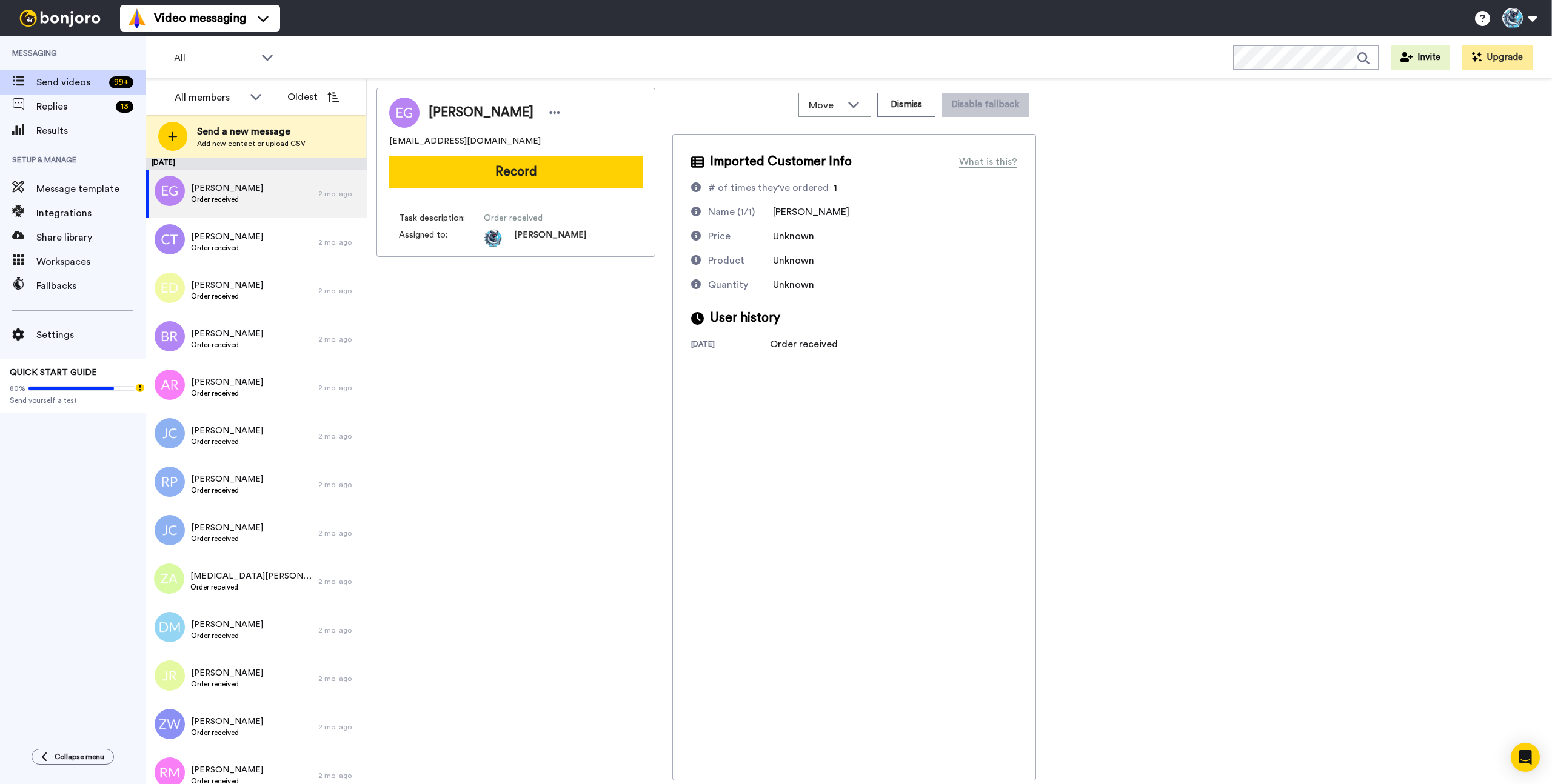
click at [565, 372] on div "[PERSON_NAME] [EMAIL_ADDRESS][DOMAIN_NAME] Record Task description : Order rece…" at bounding box center [516, 434] width 279 height 693
click at [511, 156] on button "Record" at bounding box center [516, 171] width 254 height 31
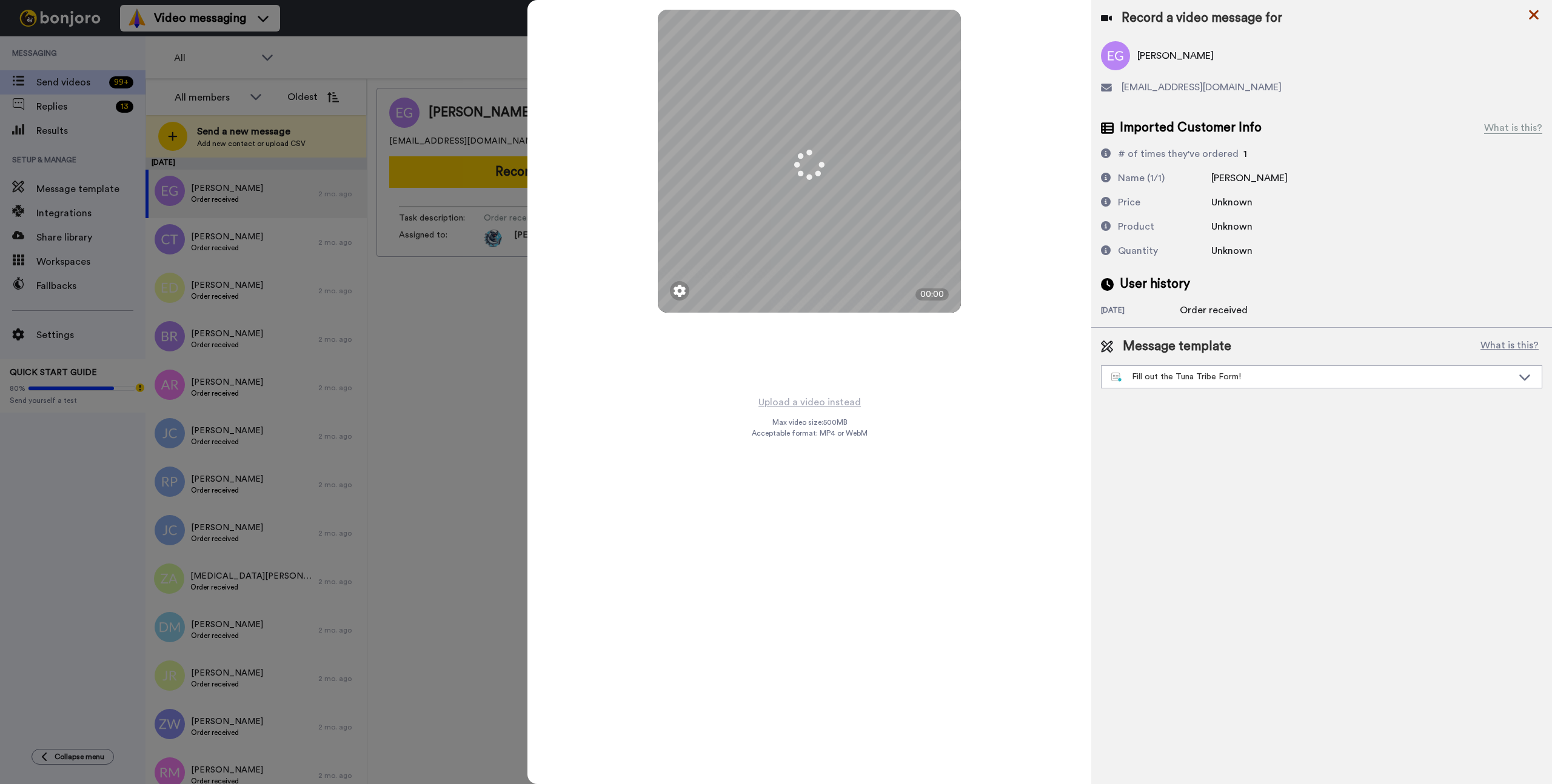
click at [1531, 13] on icon at bounding box center [1533, 15] width 10 height 10
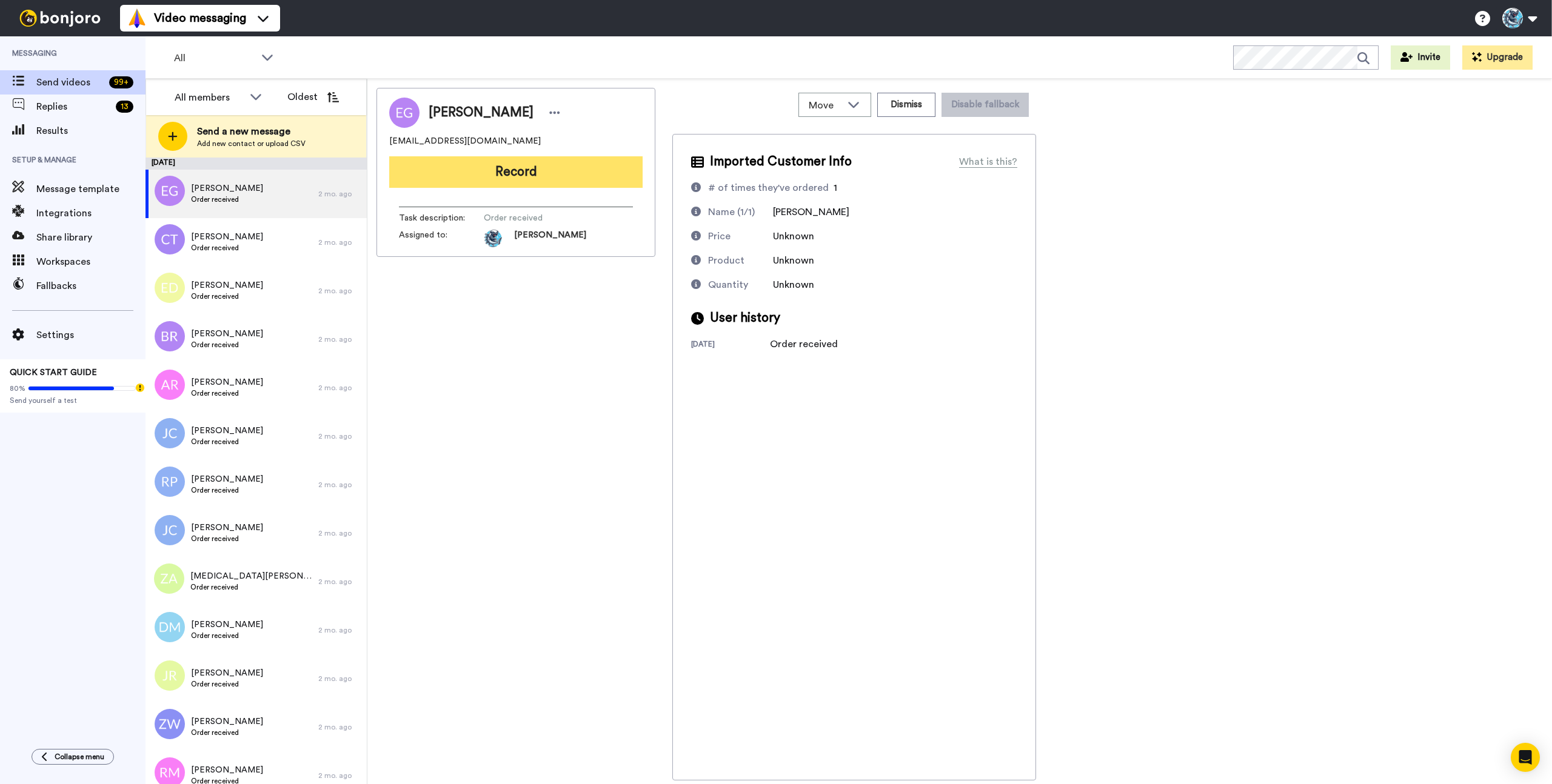
click at [504, 173] on button "Record" at bounding box center [516, 171] width 254 height 31
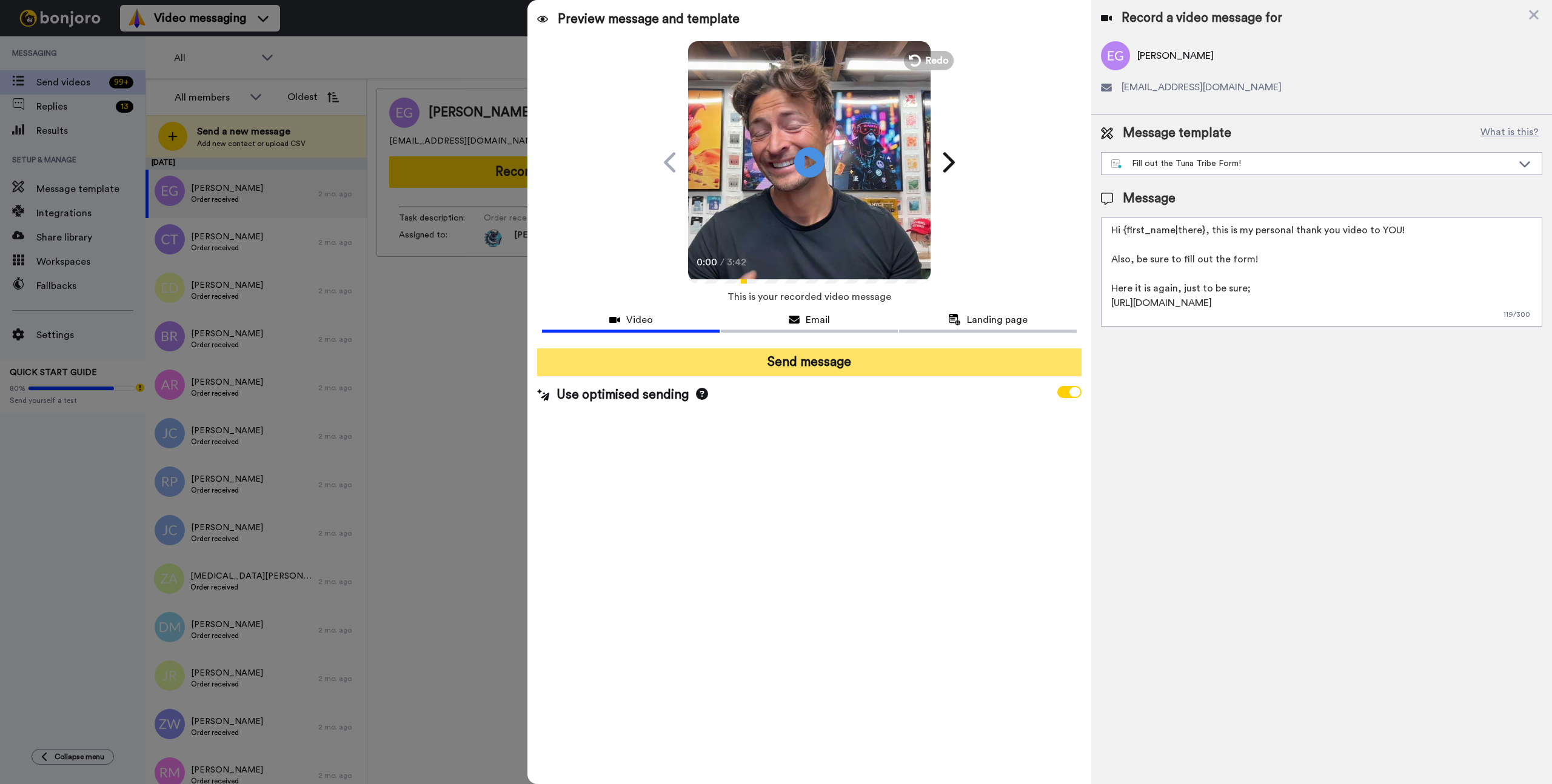
click at [806, 366] on button "Send message" at bounding box center [809, 362] width 544 height 28
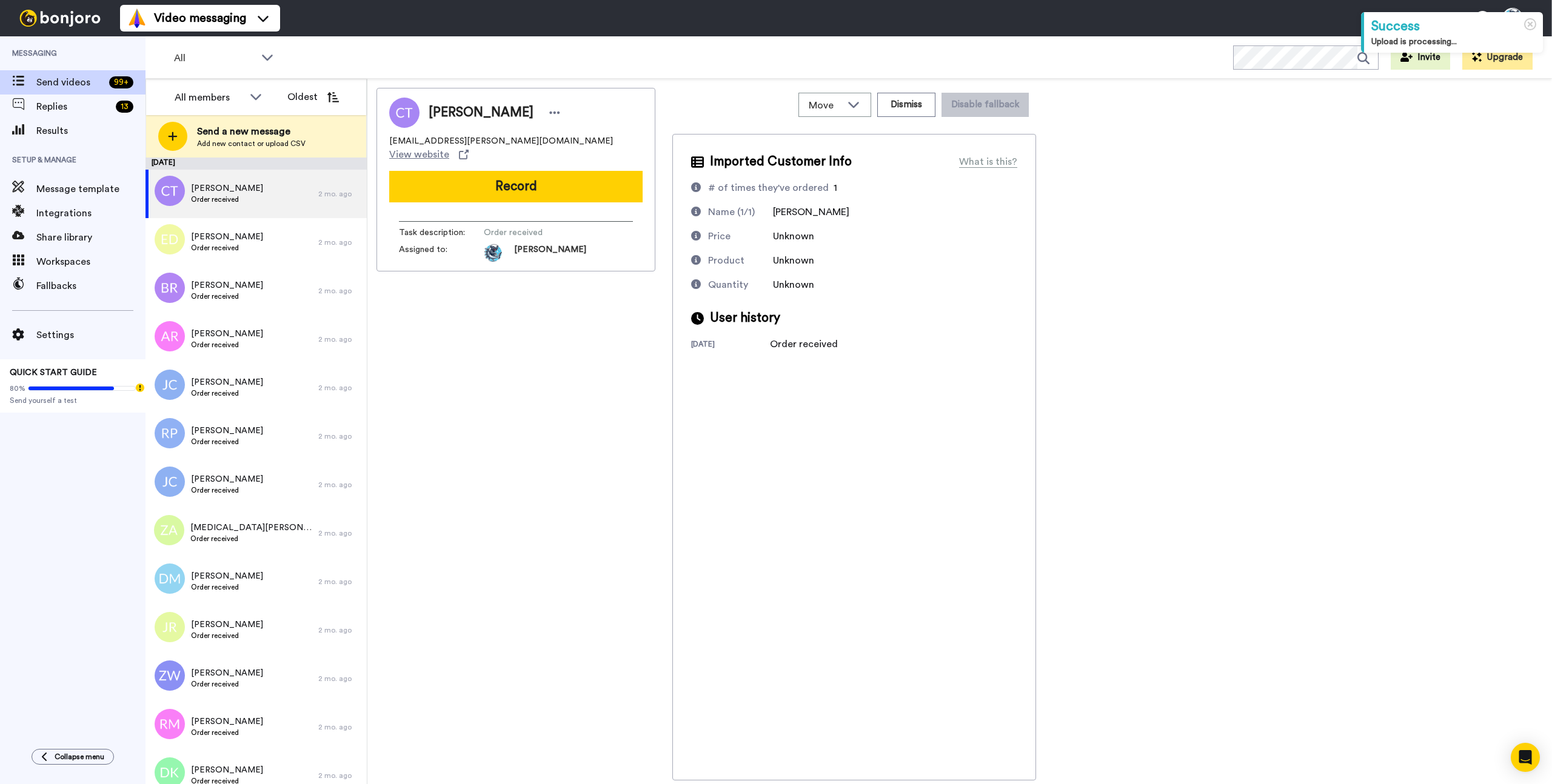
click at [592, 385] on div "[PERSON_NAME] [EMAIL_ADDRESS][PERSON_NAME][DOMAIN_NAME] View website Record Tas…" at bounding box center [516, 434] width 279 height 693
click at [591, 385] on div "[PERSON_NAME] [EMAIL_ADDRESS][PERSON_NAME][DOMAIN_NAME] View website Record Tas…" at bounding box center [516, 434] width 279 height 693
click at [501, 333] on div "[PERSON_NAME] [EMAIL_ADDRESS][PERSON_NAME][DOMAIN_NAME] View website Record Tas…" at bounding box center [516, 434] width 279 height 693
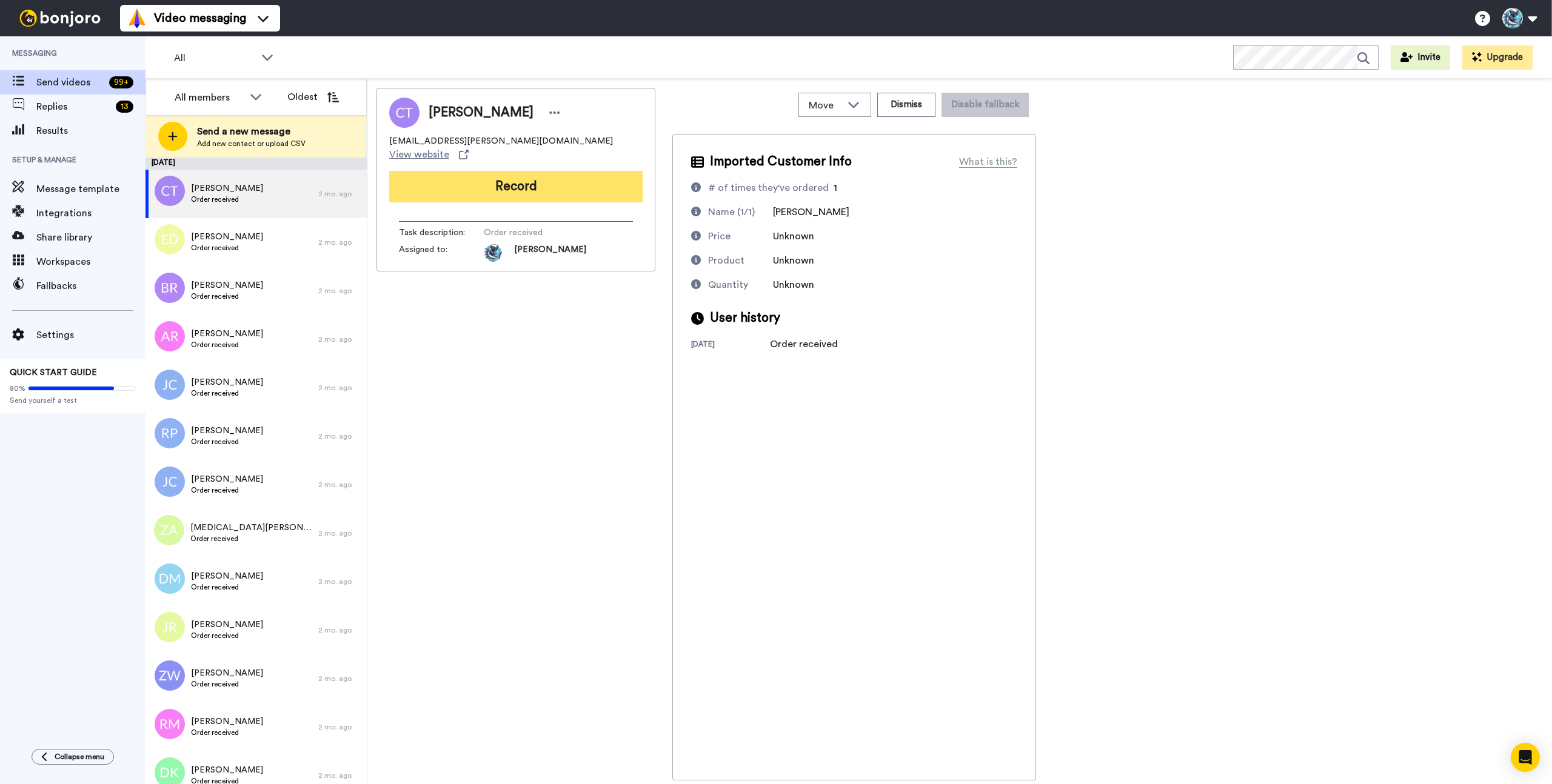
click at [496, 173] on button "Record" at bounding box center [516, 186] width 254 height 31
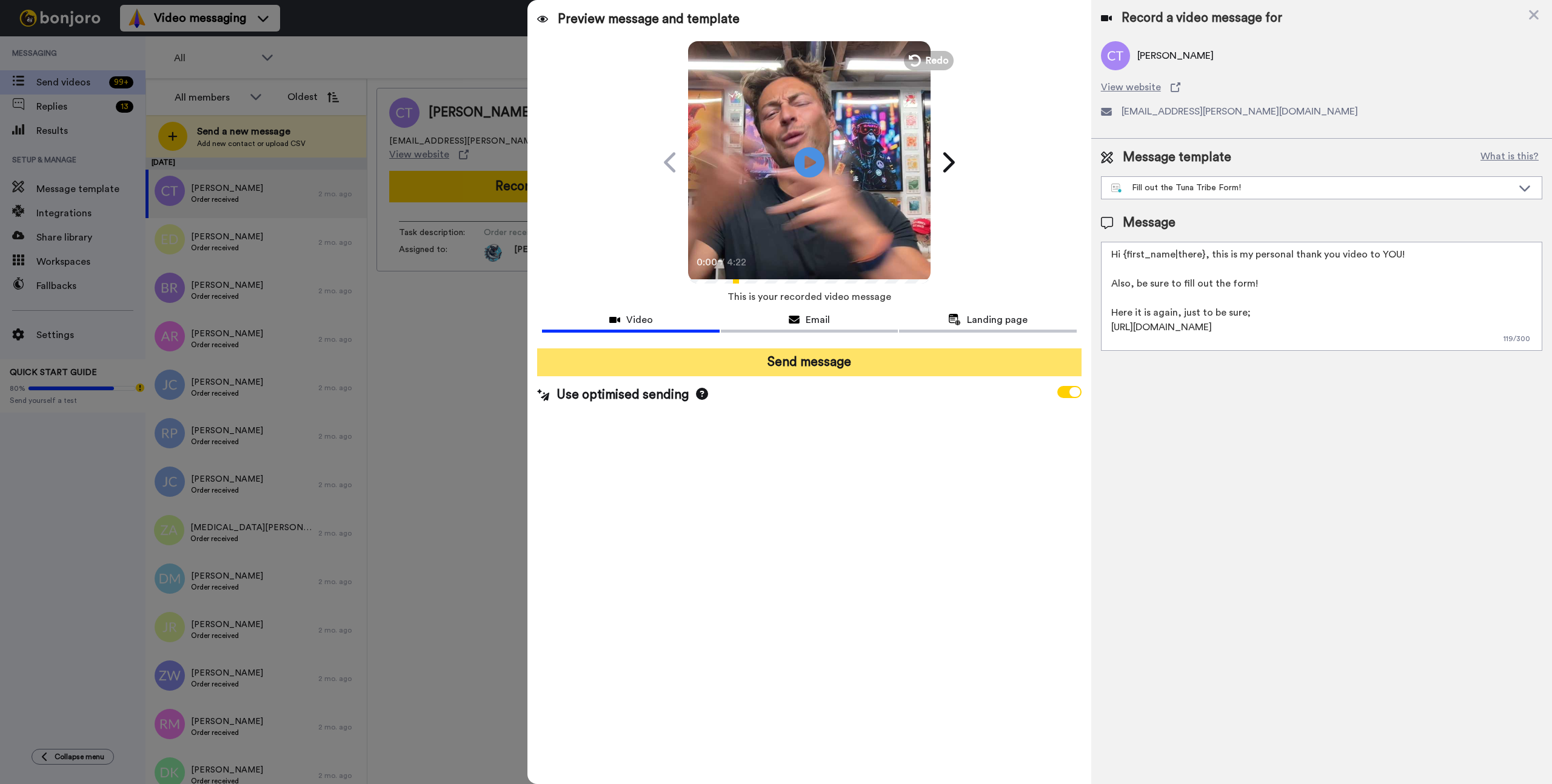
click at [836, 362] on button "Send message" at bounding box center [809, 362] width 544 height 28
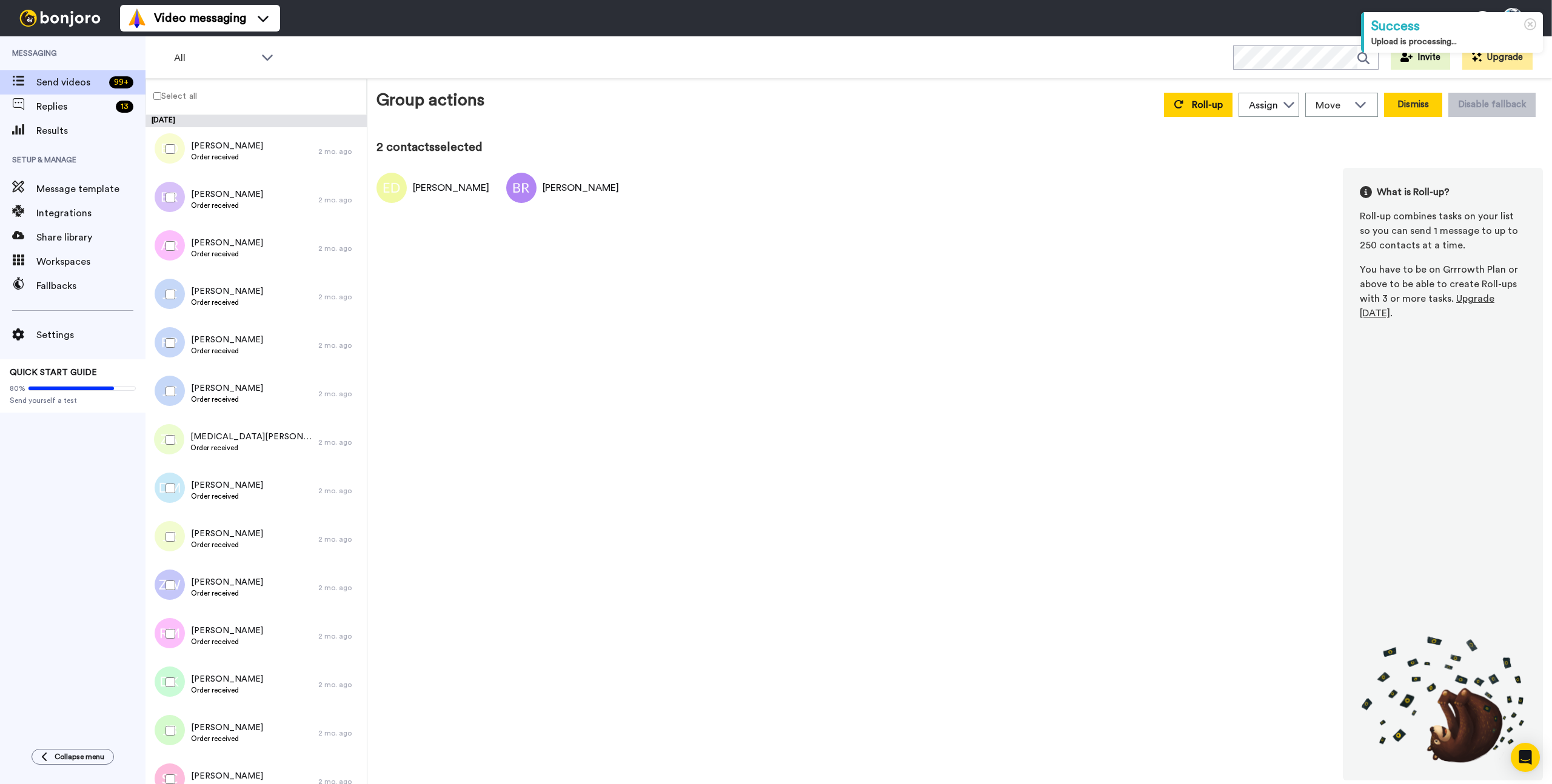
click at [1422, 102] on button "Dismiss" at bounding box center [1412, 105] width 58 height 24
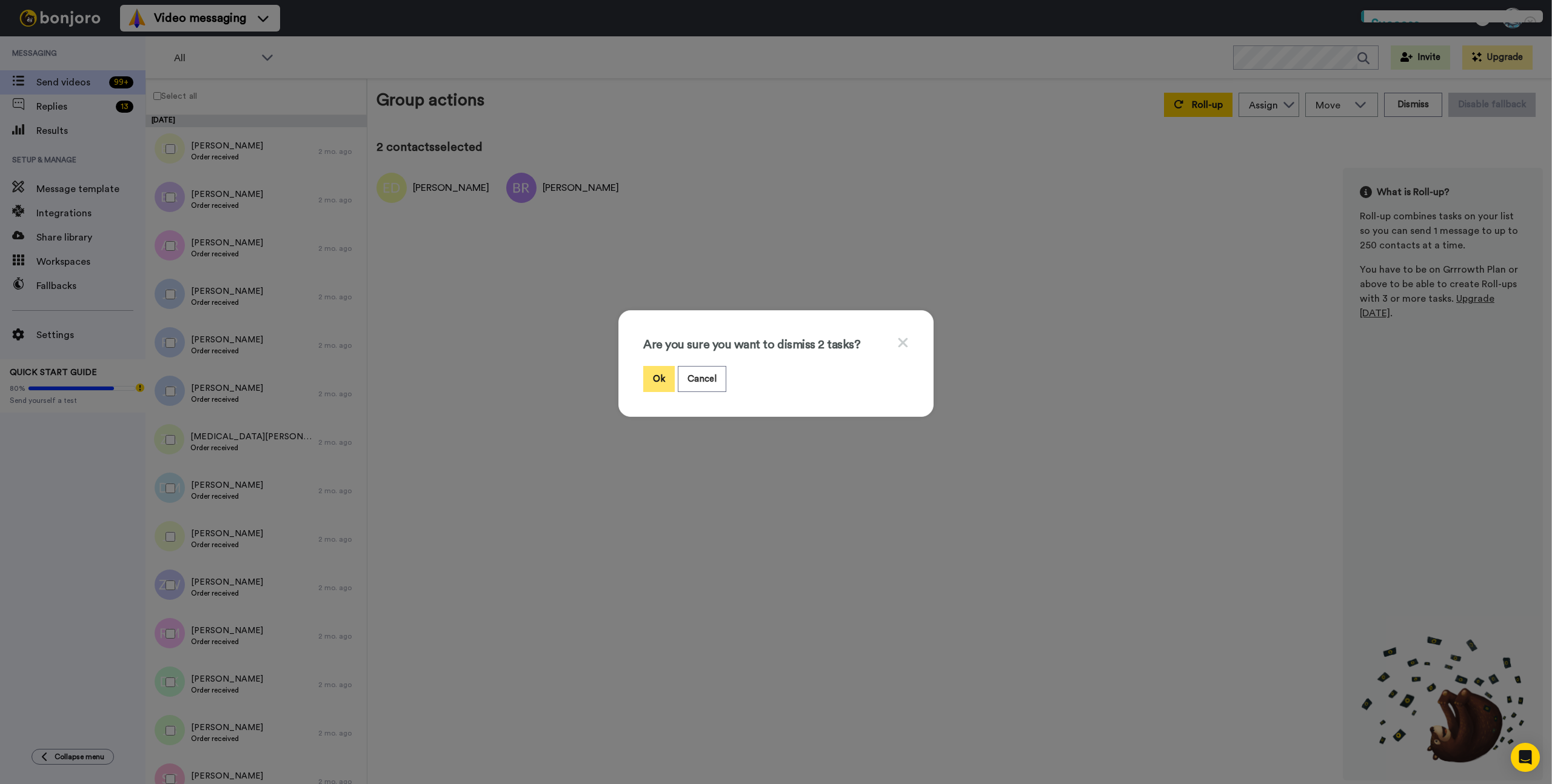
click at [660, 386] on button "Ok" at bounding box center [659, 379] width 31 height 26
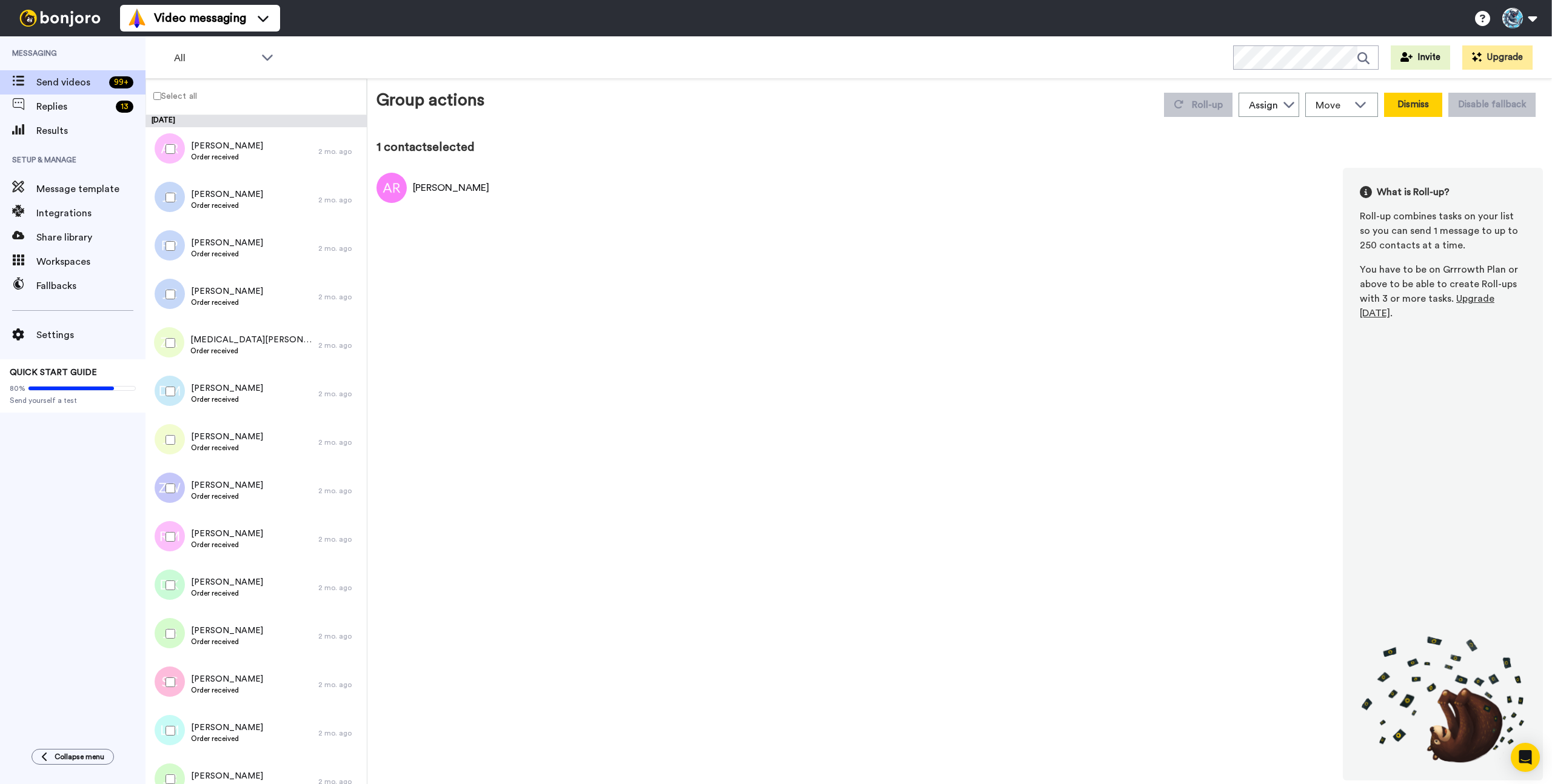
click at [1408, 105] on button "Dismiss" at bounding box center [1412, 105] width 58 height 24
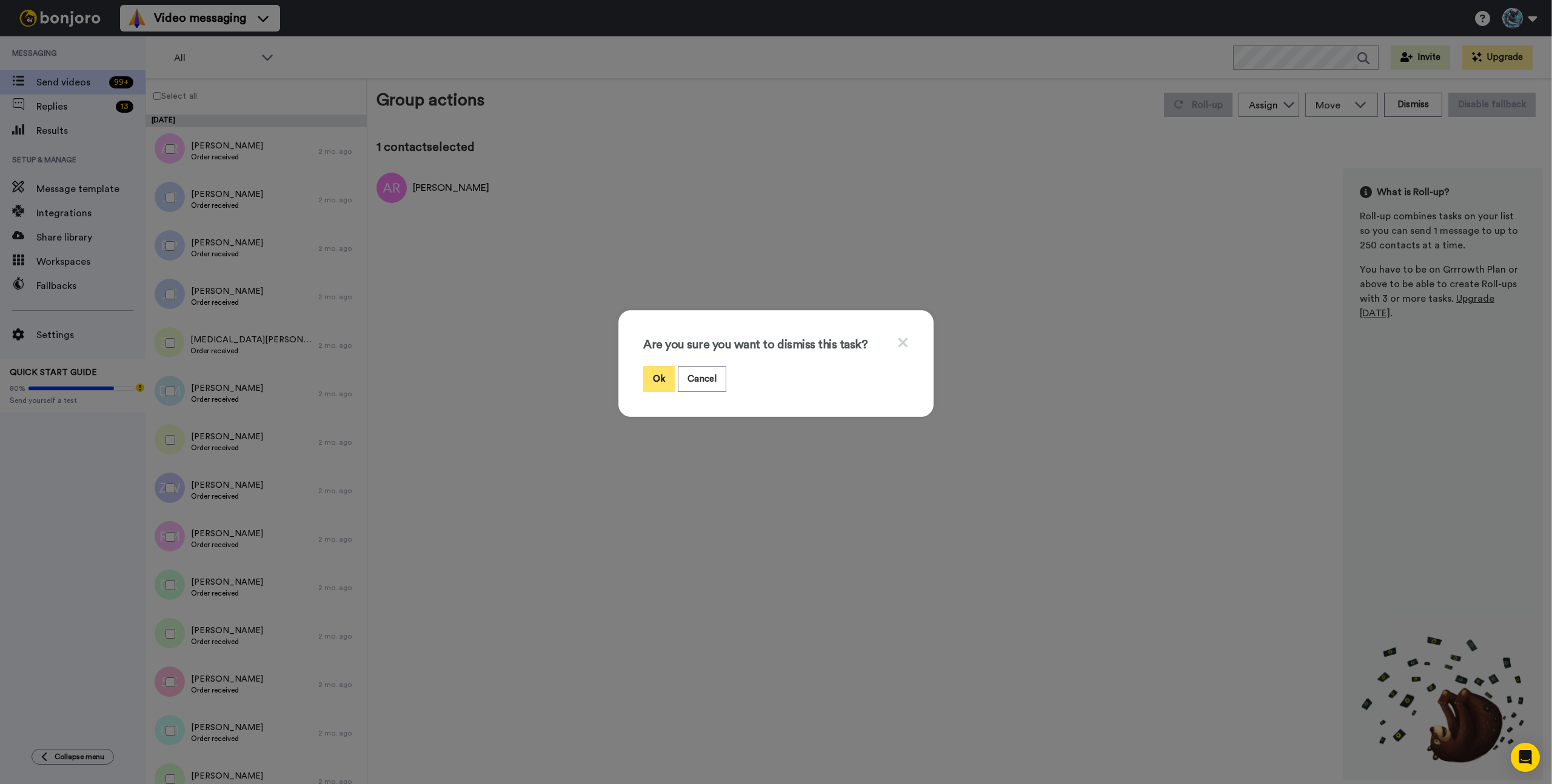
click at [666, 380] on button "Ok" at bounding box center [659, 379] width 31 height 26
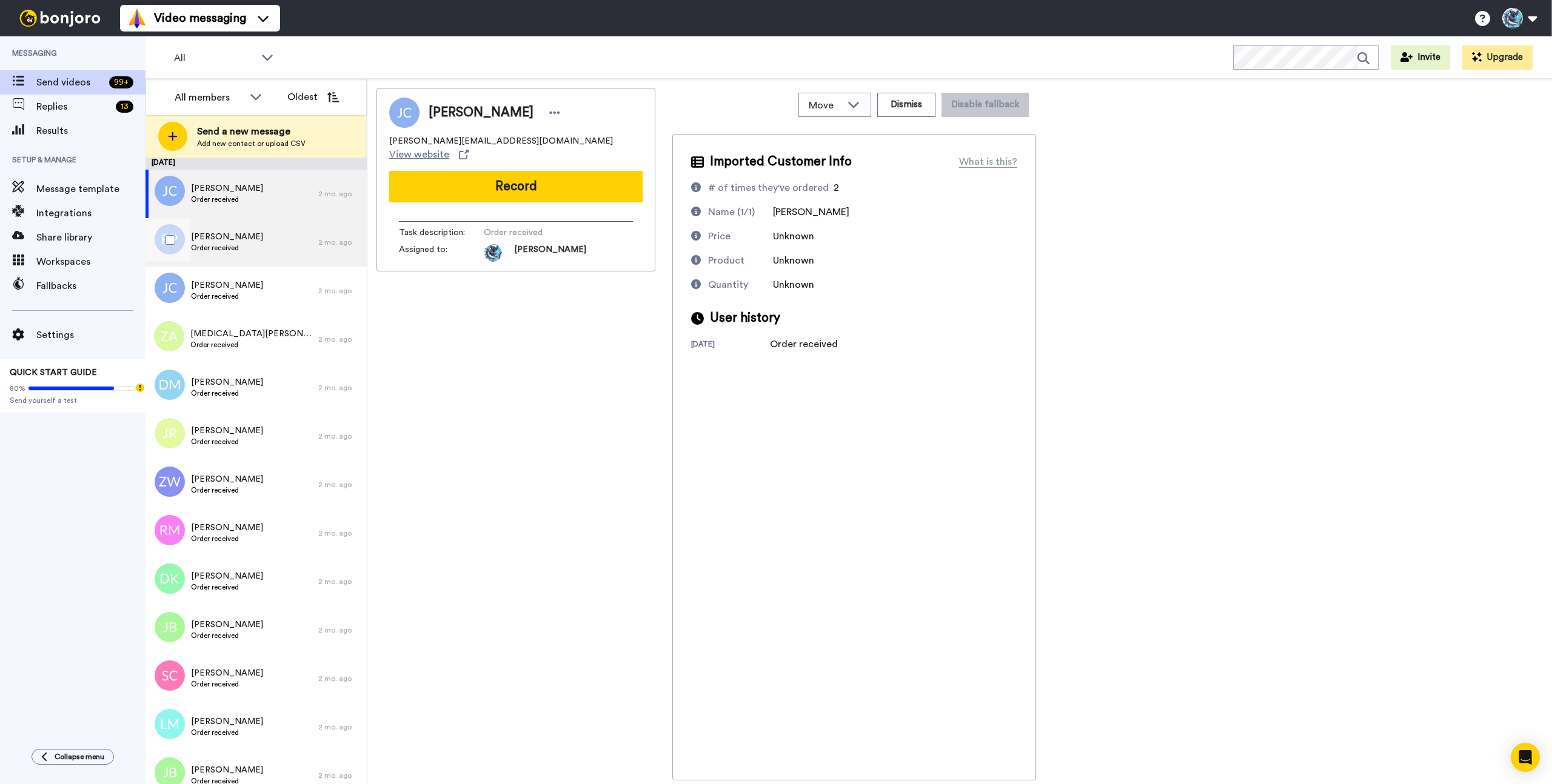
click at [261, 242] on span "Rebecca Peregrino" at bounding box center [227, 237] width 72 height 12
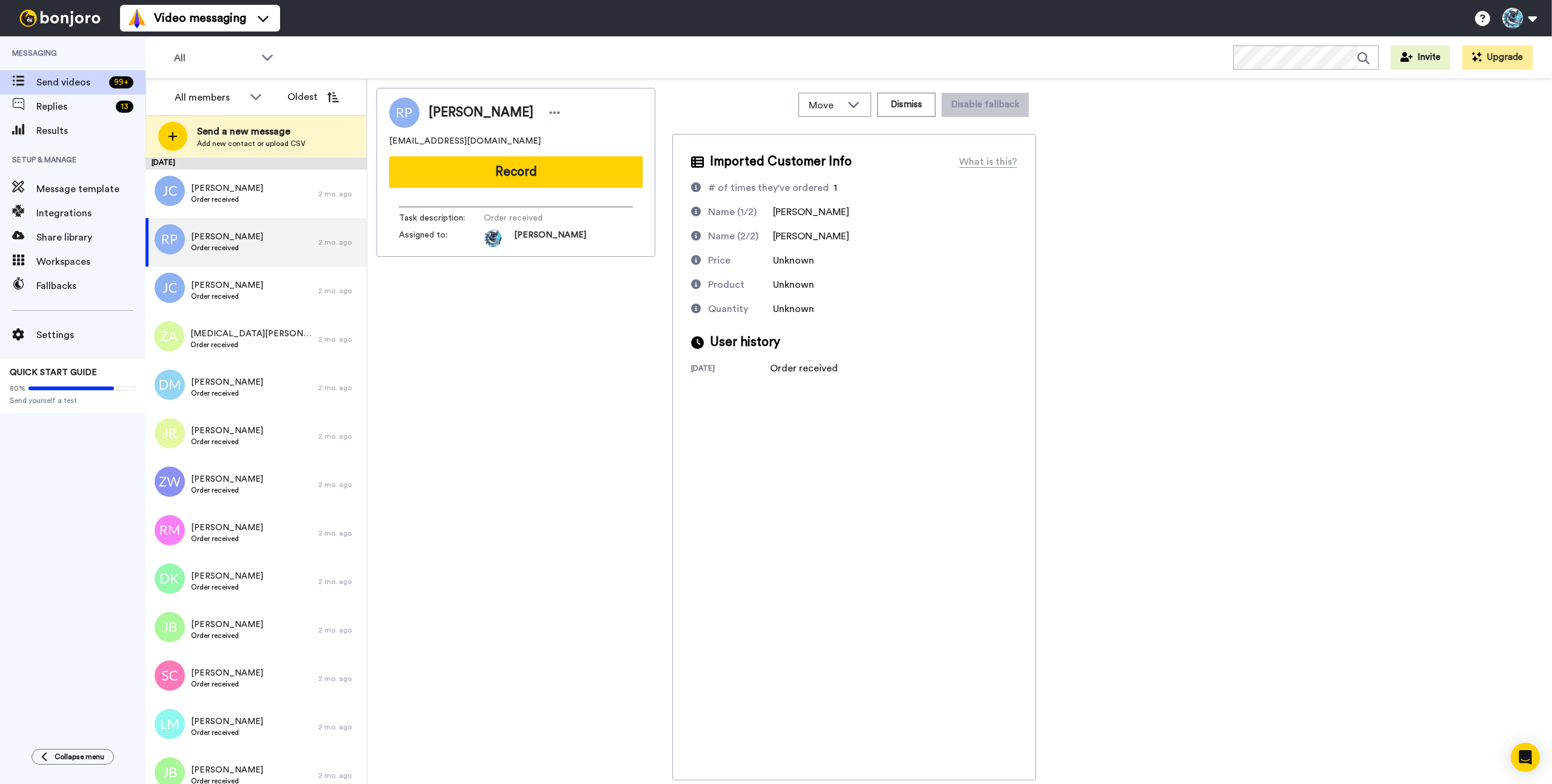
click at [499, 450] on div "Rebecca Peregrino hungryshortsweetie@gmail.com Record Task description : Order …" at bounding box center [516, 434] width 279 height 693
click at [526, 171] on button "Record" at bounding box center [516, 171] width 254 height 31
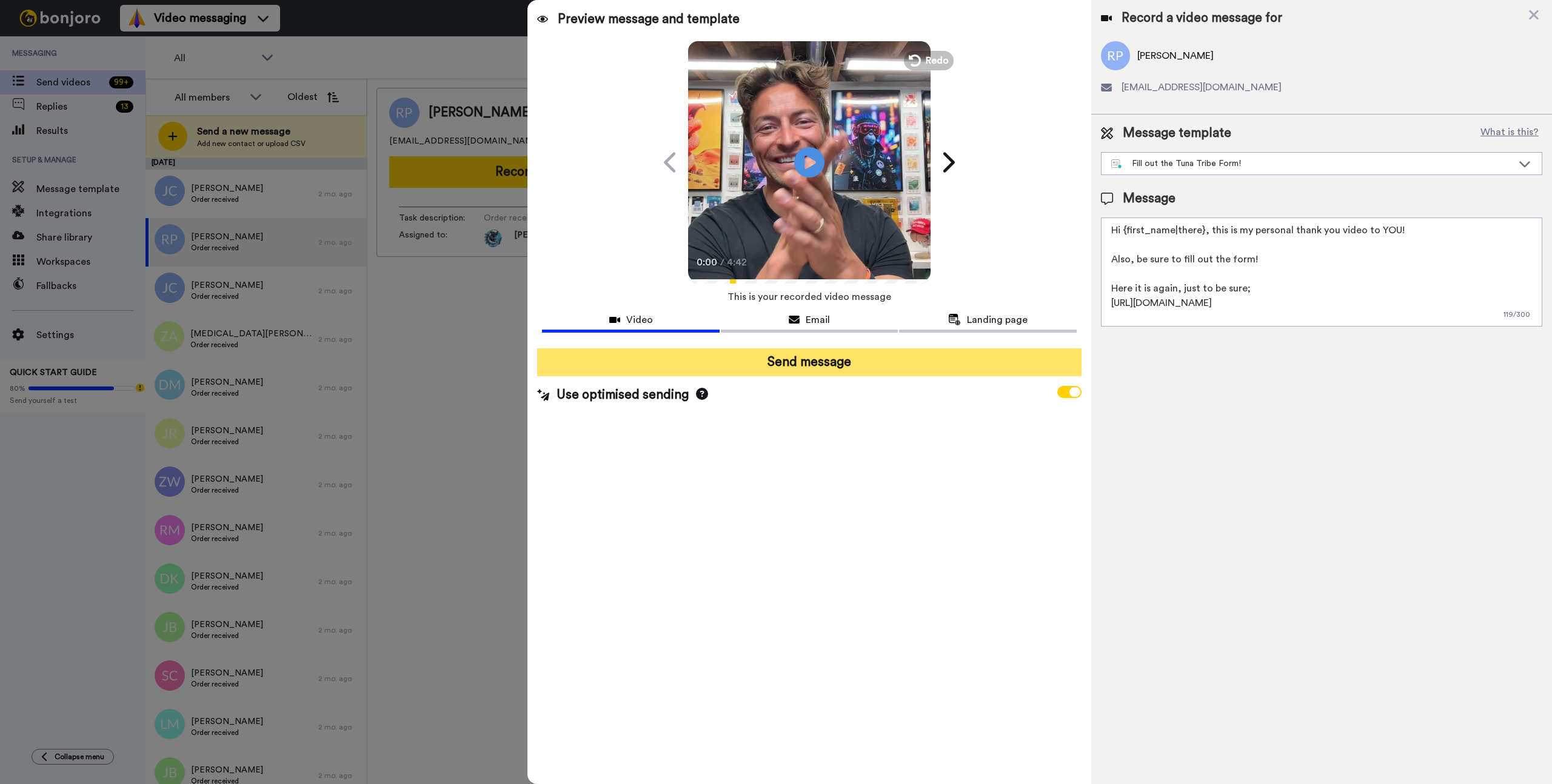
click at [818, 363] on button "Send message" at bounding box center [809, 362] width 544 height 28
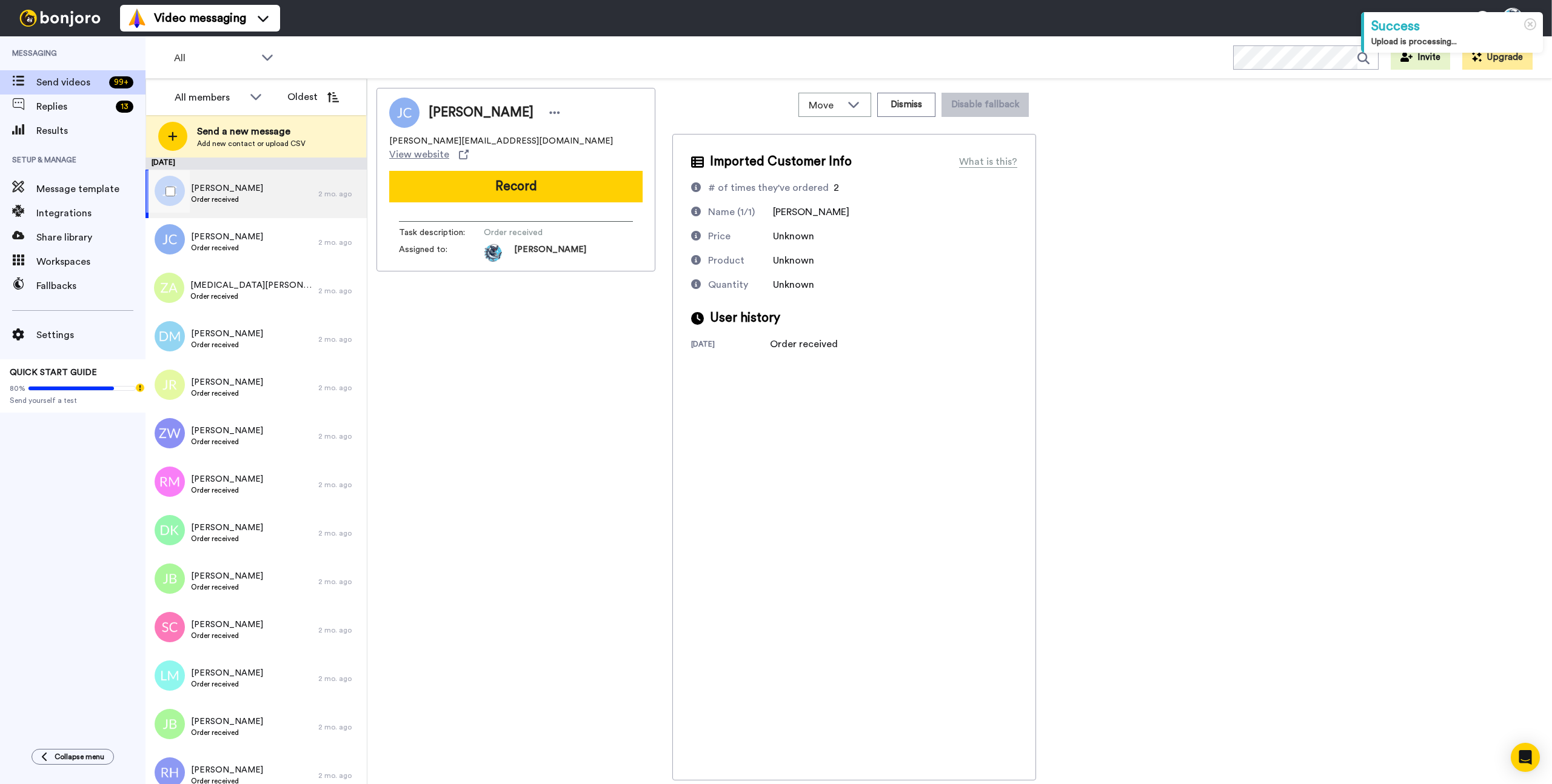
click at [307, 200] on div "Jessie Cayabo Order received" at bounding box center [232, 193] width 173 height 49
copy span "Jessie Cayabo"
drag, startPoint x: 252, startPoint y: 188, endPoint x: 192, endPoint y: 190, distance: 60.0
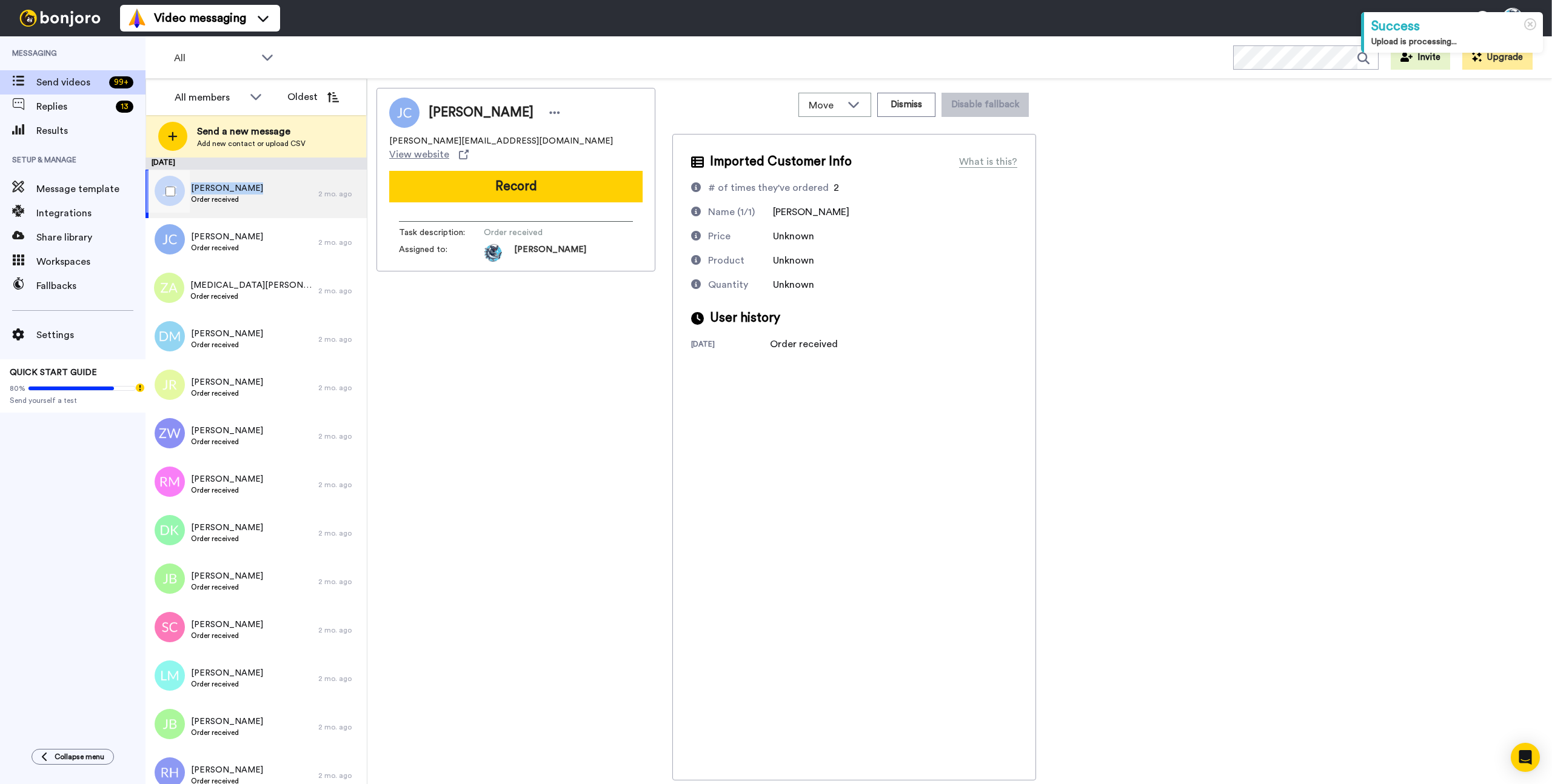
click at [192, 190] on div "Jessie Cayabo Order received" at bounding box center [232, 193] width 173 height 49
click at [163, 195] on div at bounding box center [168, 191] width 43 height 43
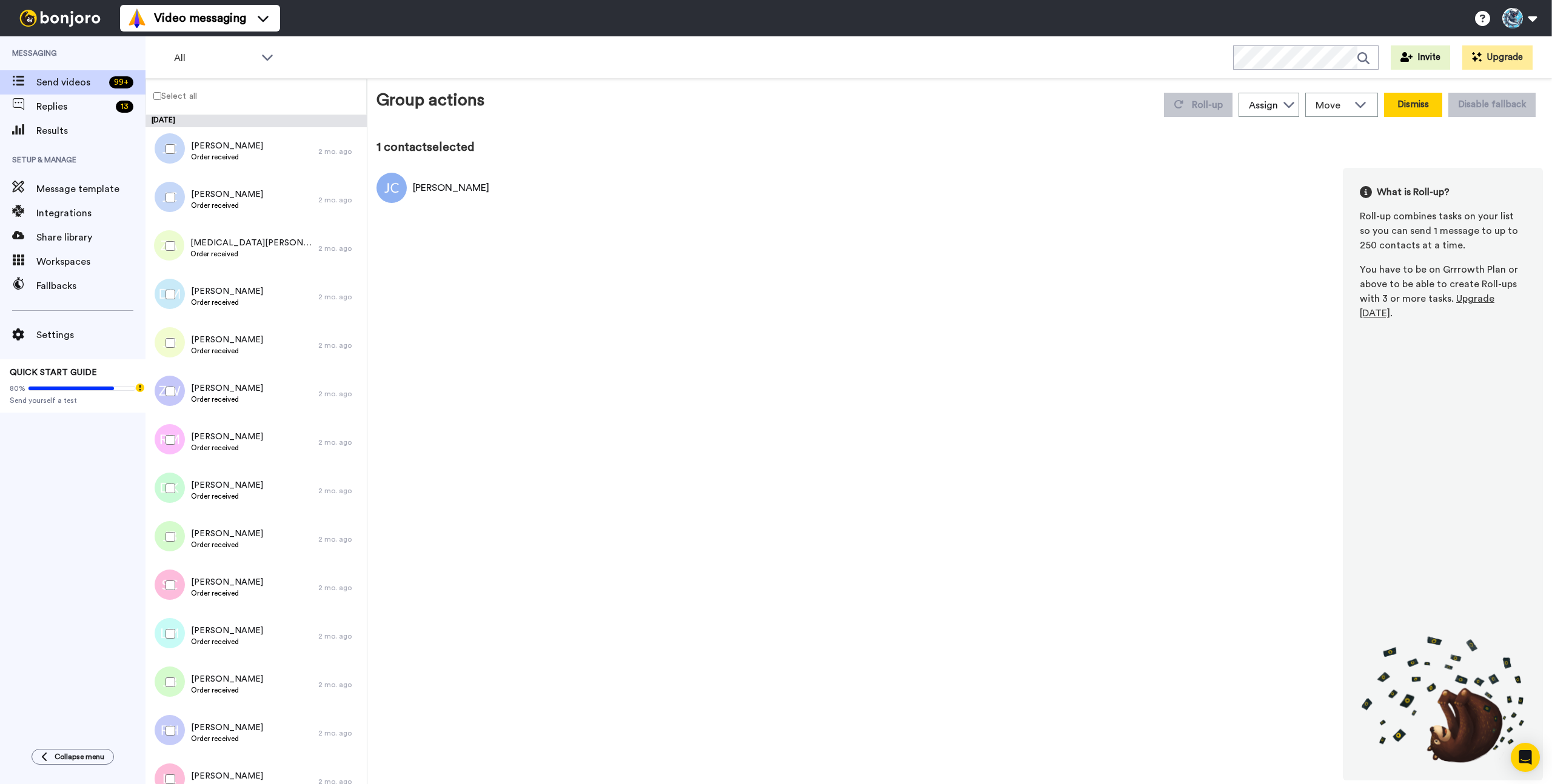
click at [1395, 103] on button "Dismiss" at bounding box center [1412, 105] width 58 height 24
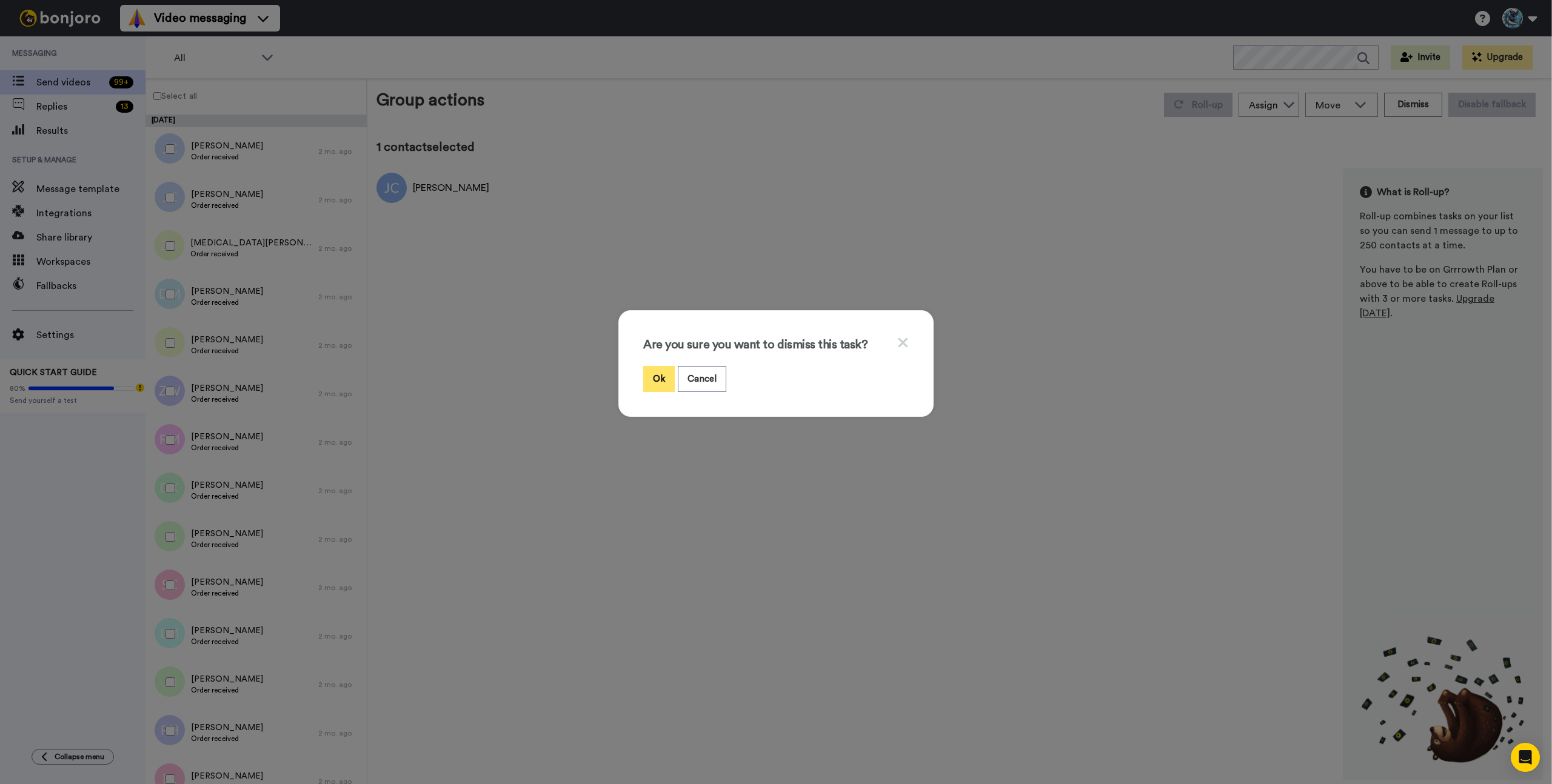
click at [656, 376] on button "Ok" at bounding box center [659, 379] width 31 height 26
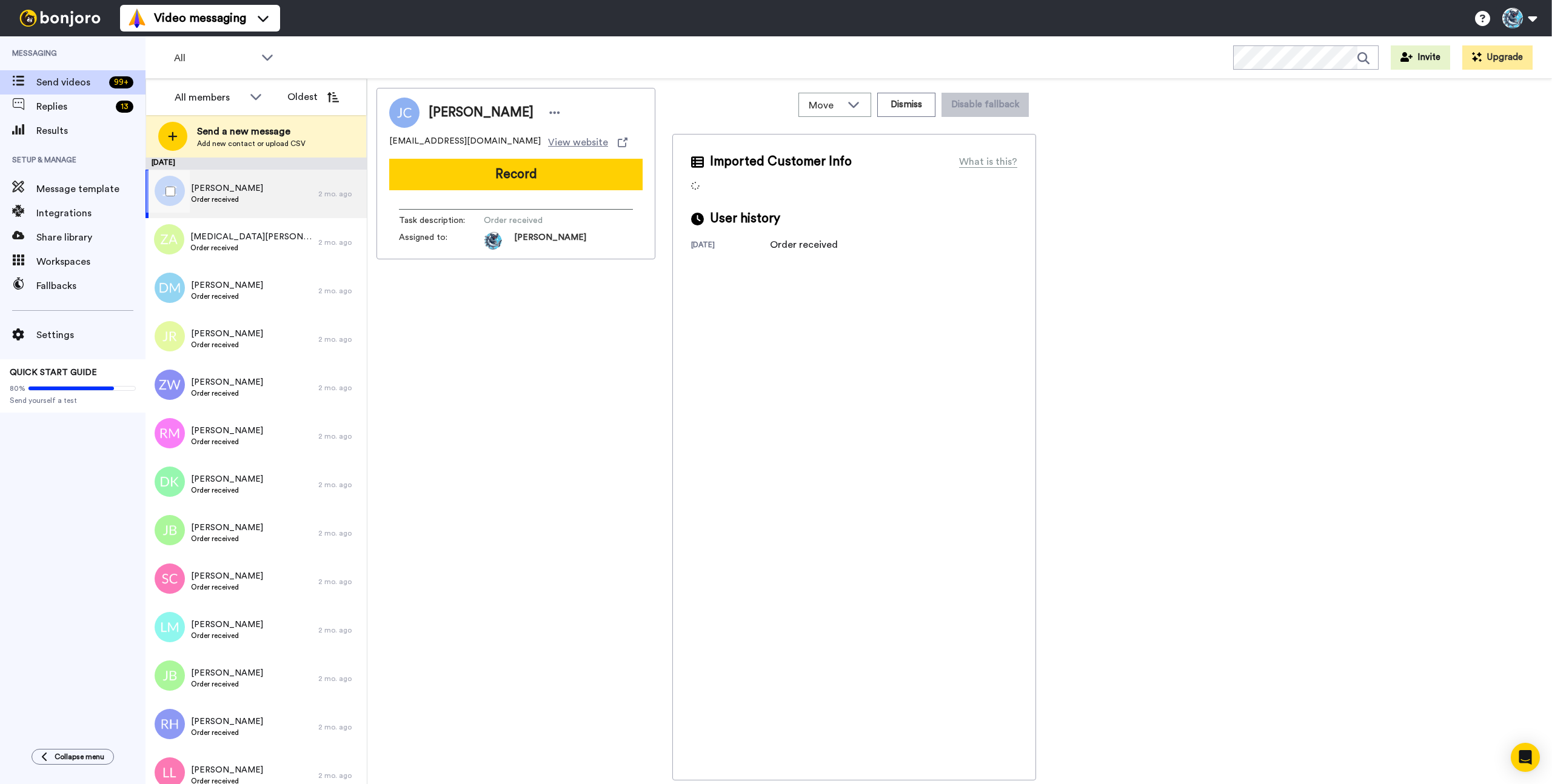
click at [279, 193] on div "Jeffrey Coleman Order received" at bounding box center [232, 193] width 173 height 49
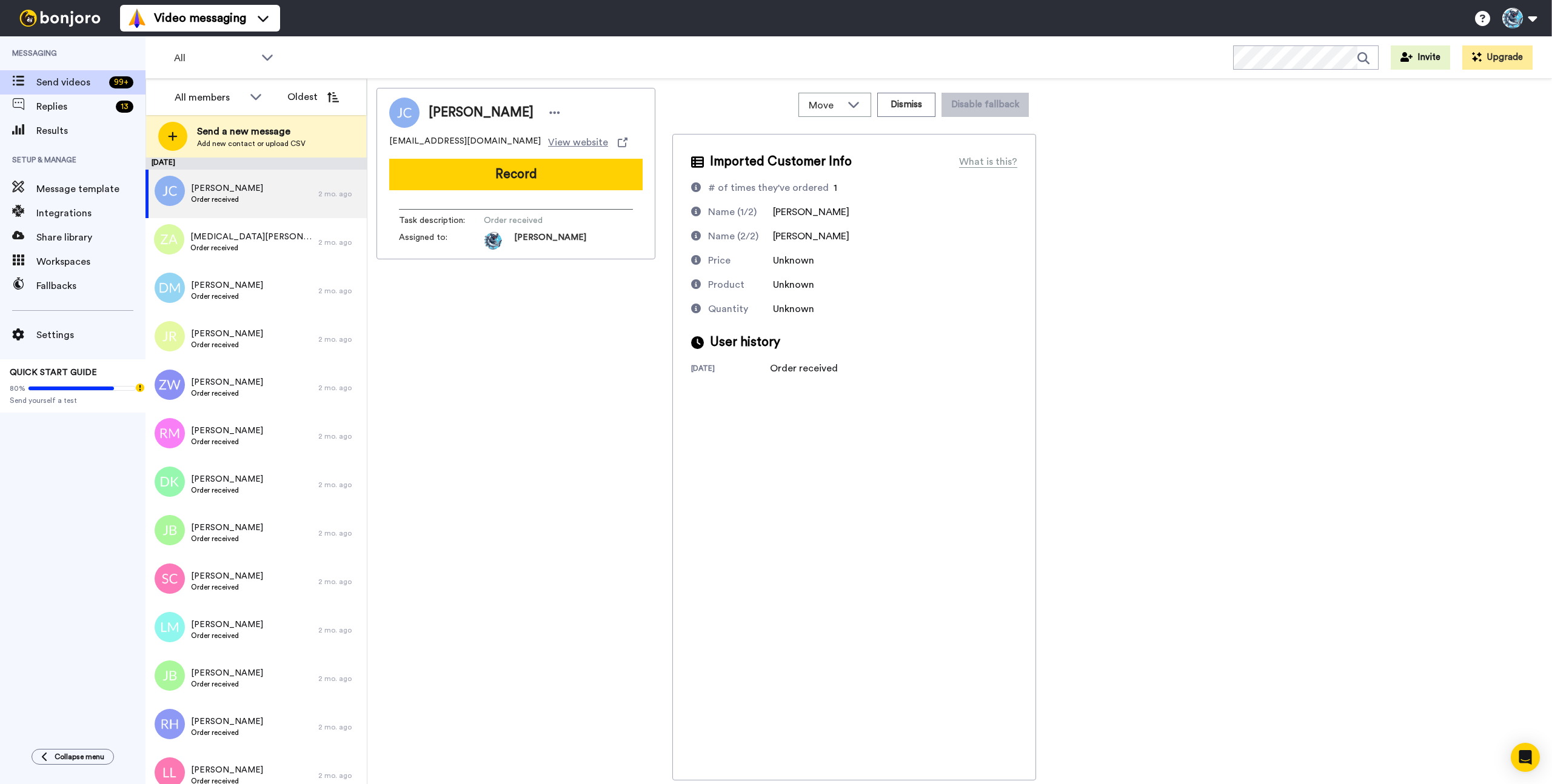
drag, startPoint x: 540, startPoint y: 379, endPoint x: 375, endPoint y: 3, distance: 410.6
click at [538, 356] on div "Jeffrey Coleman jacoleman66@me.com View website Record Task description : Order…" at bounding box center [516, 434] width 279 height 693
drag, startPoint x: 507, startPoint y: 334, endPoint x: 505, endPoint y: 254, distance: 80.0
click at [511, 328] on div "Jeffrey Coleman jacoleman66@me.com View website Record Task description : Order…" at bounding box center [516, 434] width 279 height 693
copy span "Jeffrey Coleman"
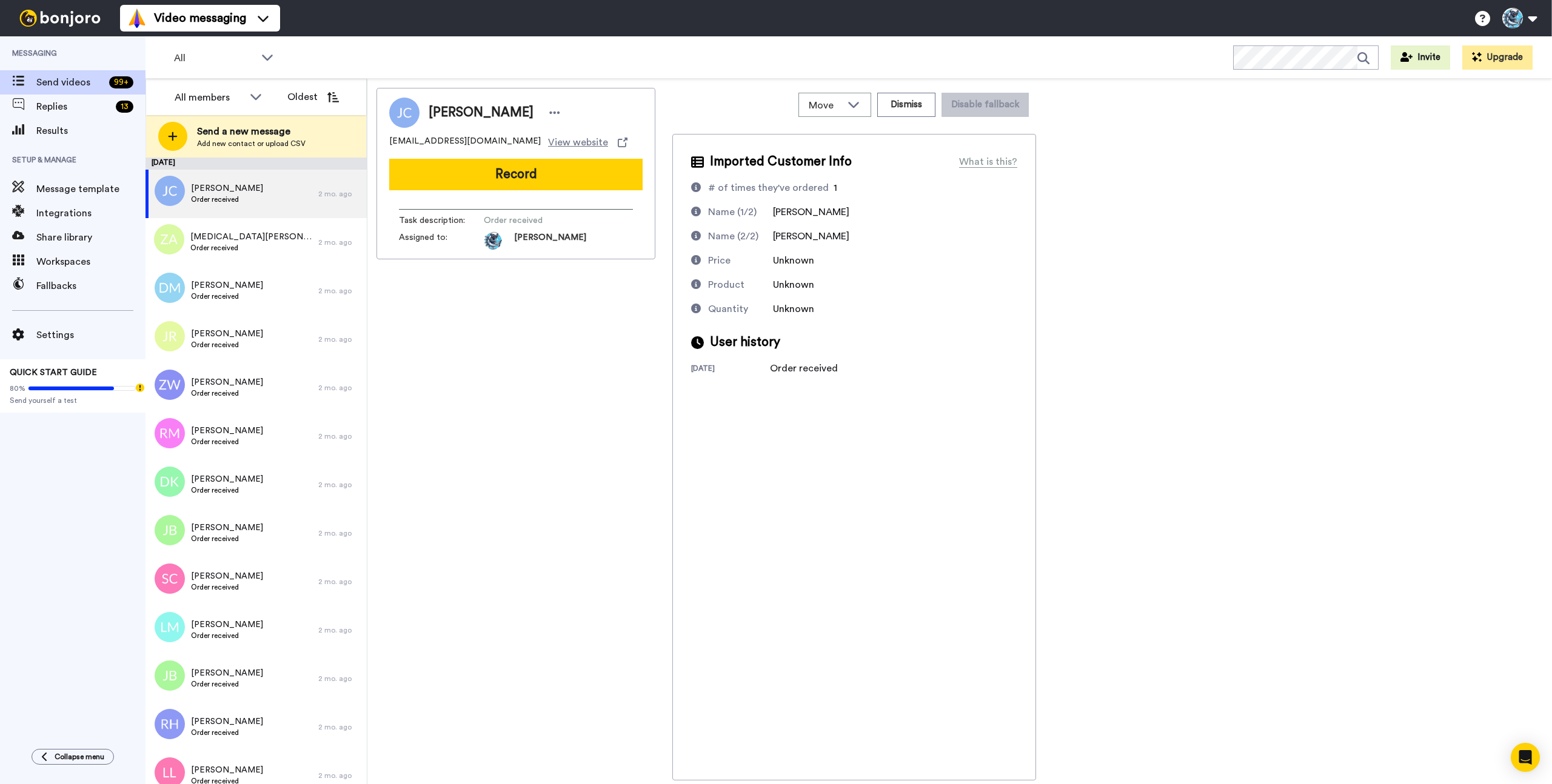
drag, startPoint x: 521, startPoint y: 116, endPoint x: 429, endPoint y: 115, distance: 92.0
click at [429, 115] on div "Jeffrey Coleman" at bounding box center [496, 112] width 136 height 18
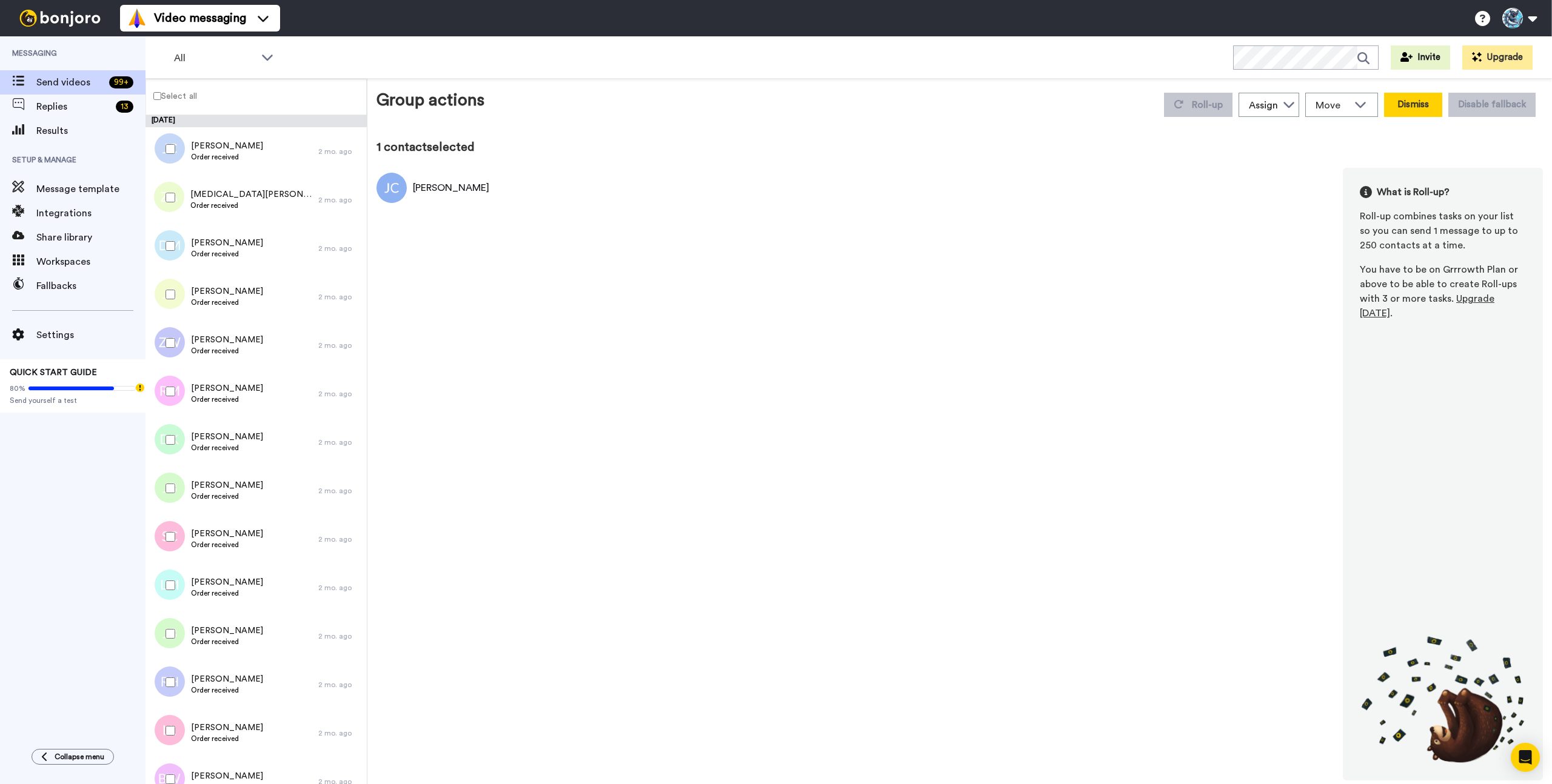
click at [1412, 104] on button "Dismiss" at bounding box center [1412, 105] width 58 height 24
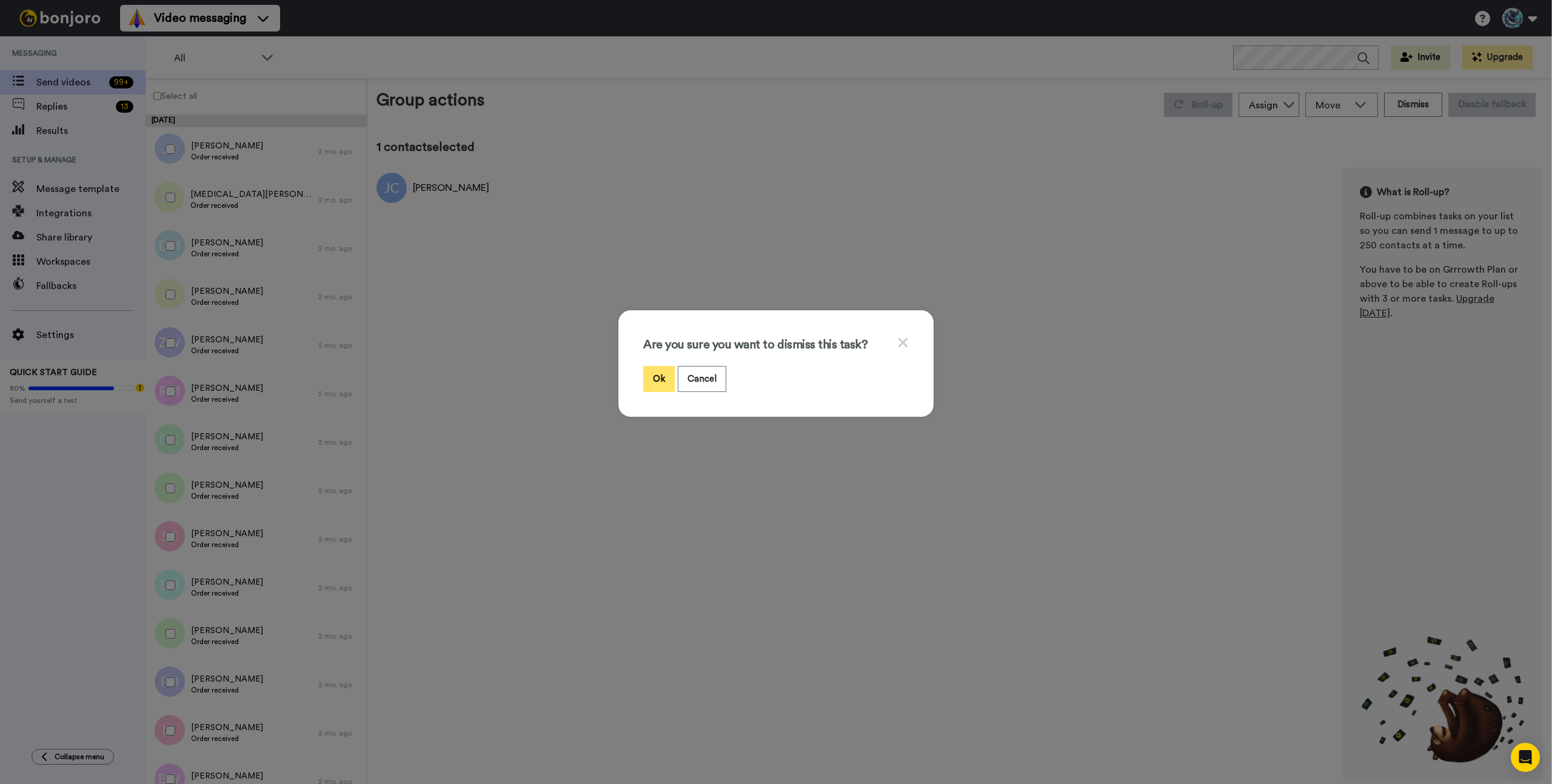
click at [659, 379] on button "Ok" at bounding box center [659, 379] width 31 height 26
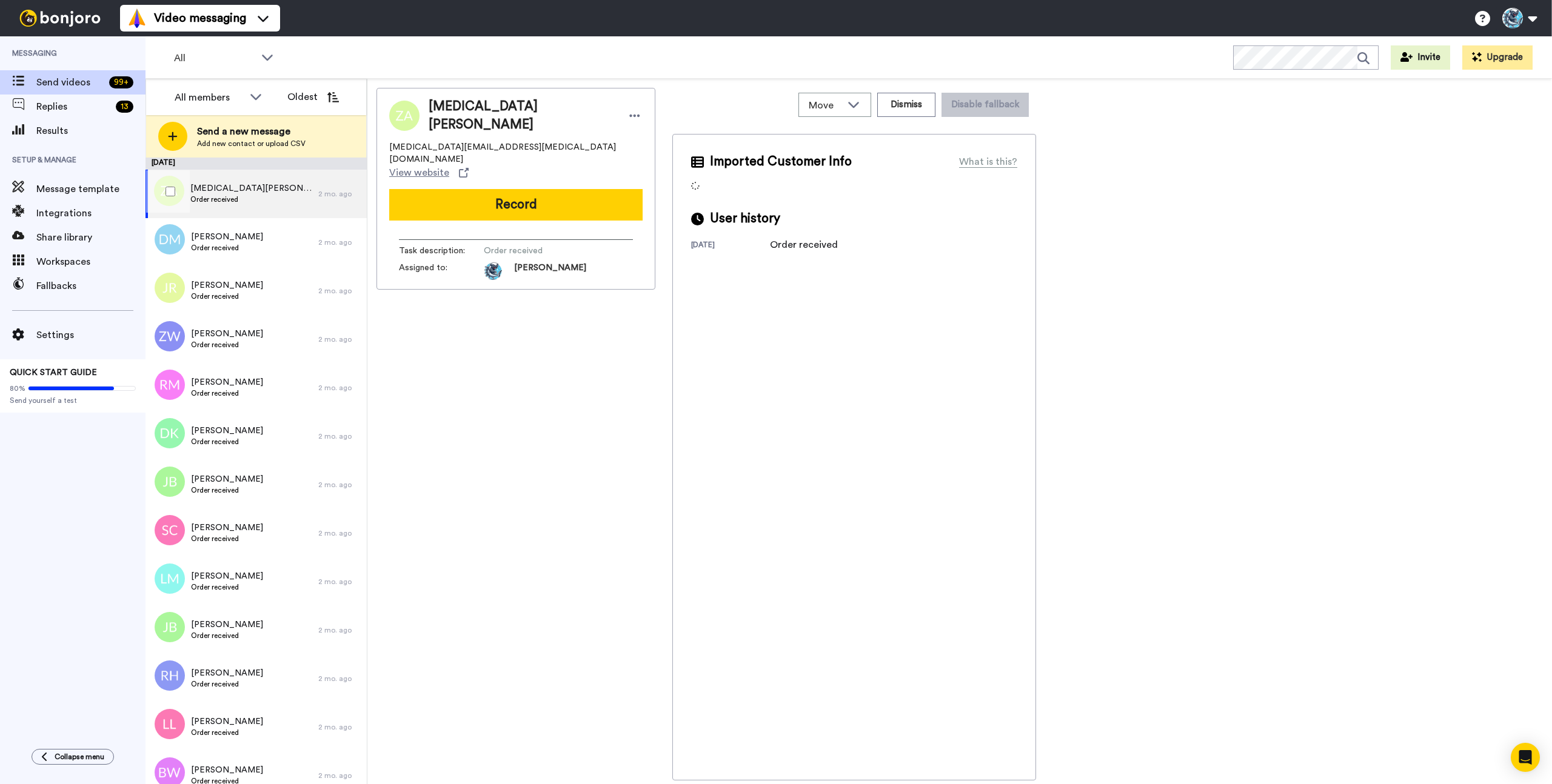
click at [280, 197] on div "Zingo Andersen Order received" at bounding box center [232, 193] width 173 height 49
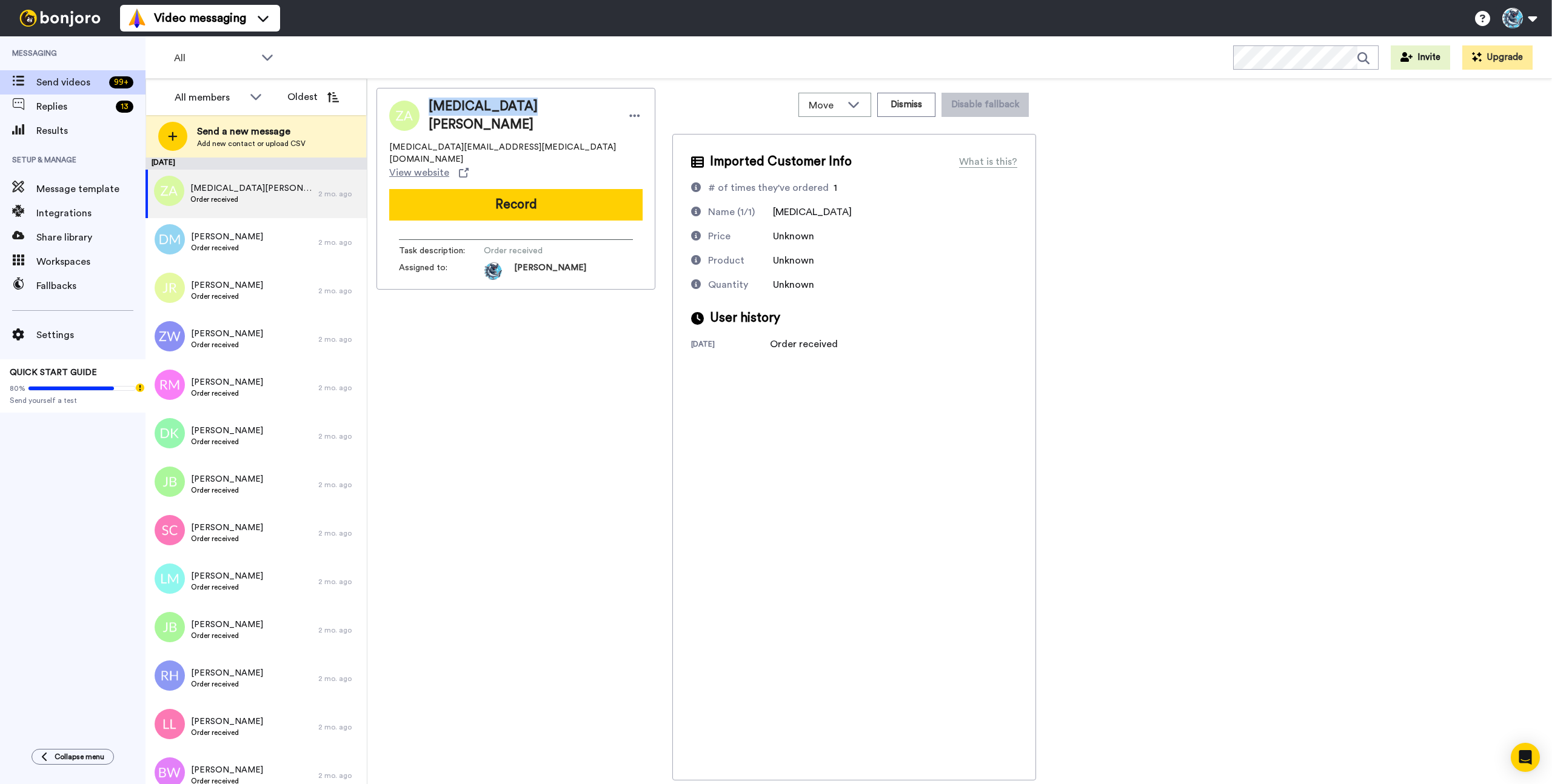
drag, startPoint x: 519, startPoint y: 112, endPoint x: 418, endPoint y: 103, distance: 101.4
click at [432, 112] on div "Zingo Andersen" at bounding box center [535, 115] width 214 height 36
copy span "Zingo Andersen"
drag, startPoint x: 533, startPoint y: 283, endPoint x: 534, endPoint y: 244, distance: 39.0
click at [533, 276] on div "Zingo Andersen zingo@zingo.org View website Record Task description : Order rec…" at bounding box center [516, 434] width 279 height 693
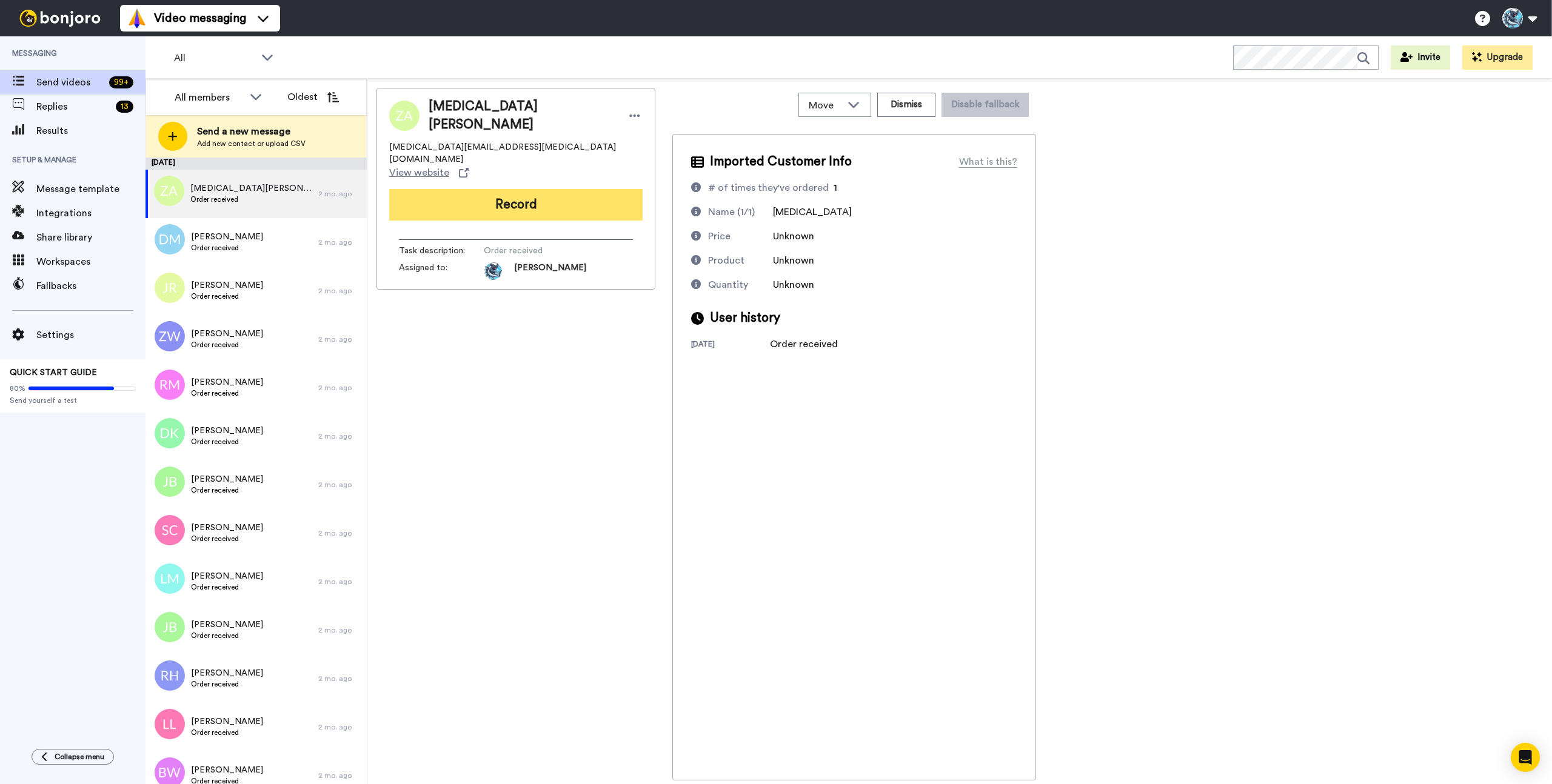
click at [518, 189] on button "Record" at bounding box center [516, 204] width 254 height 31
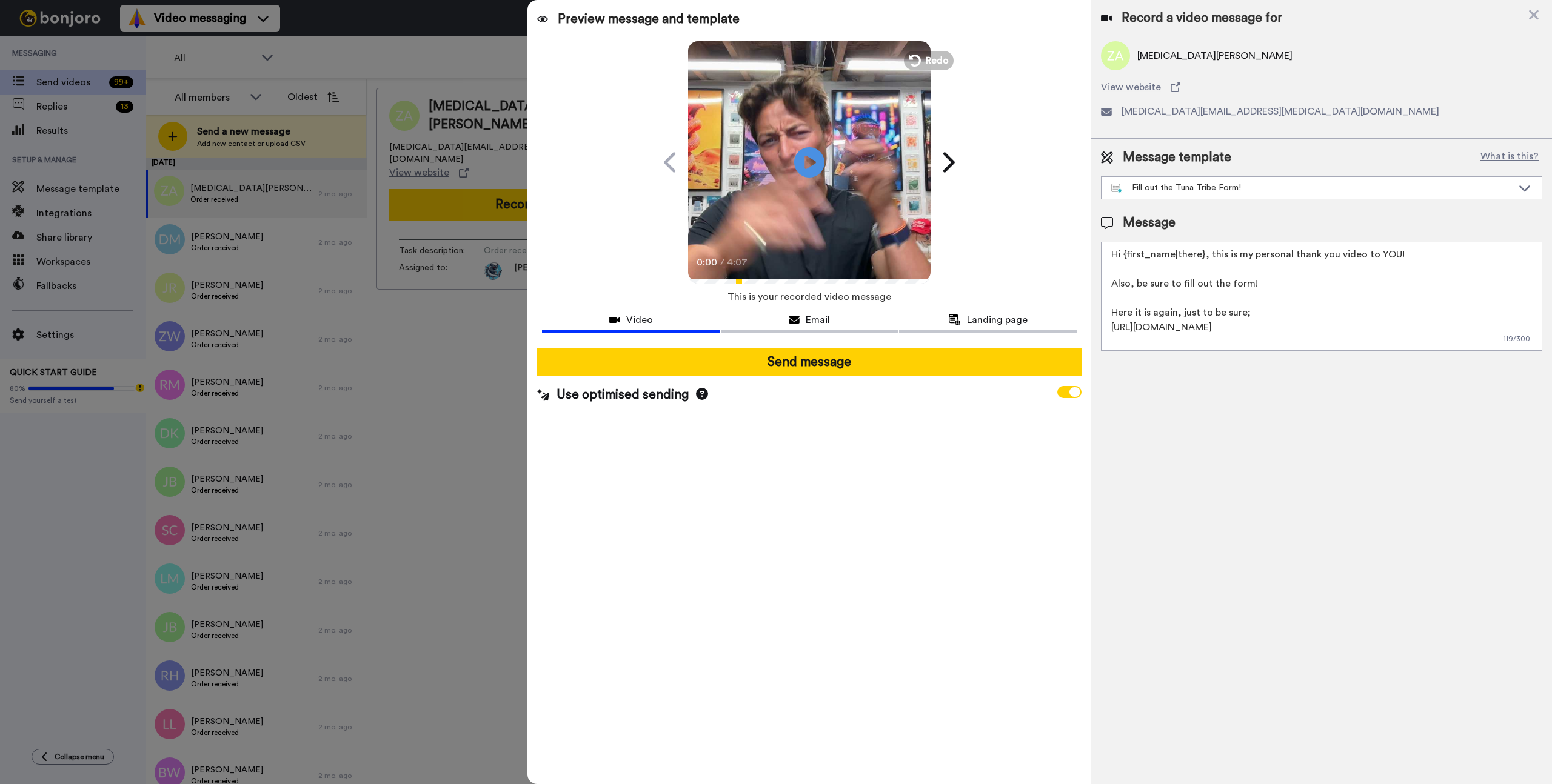
click at [820, 378] on div "Send message Use optimised sending" at bounding box center [809, 376] width 563 height 75
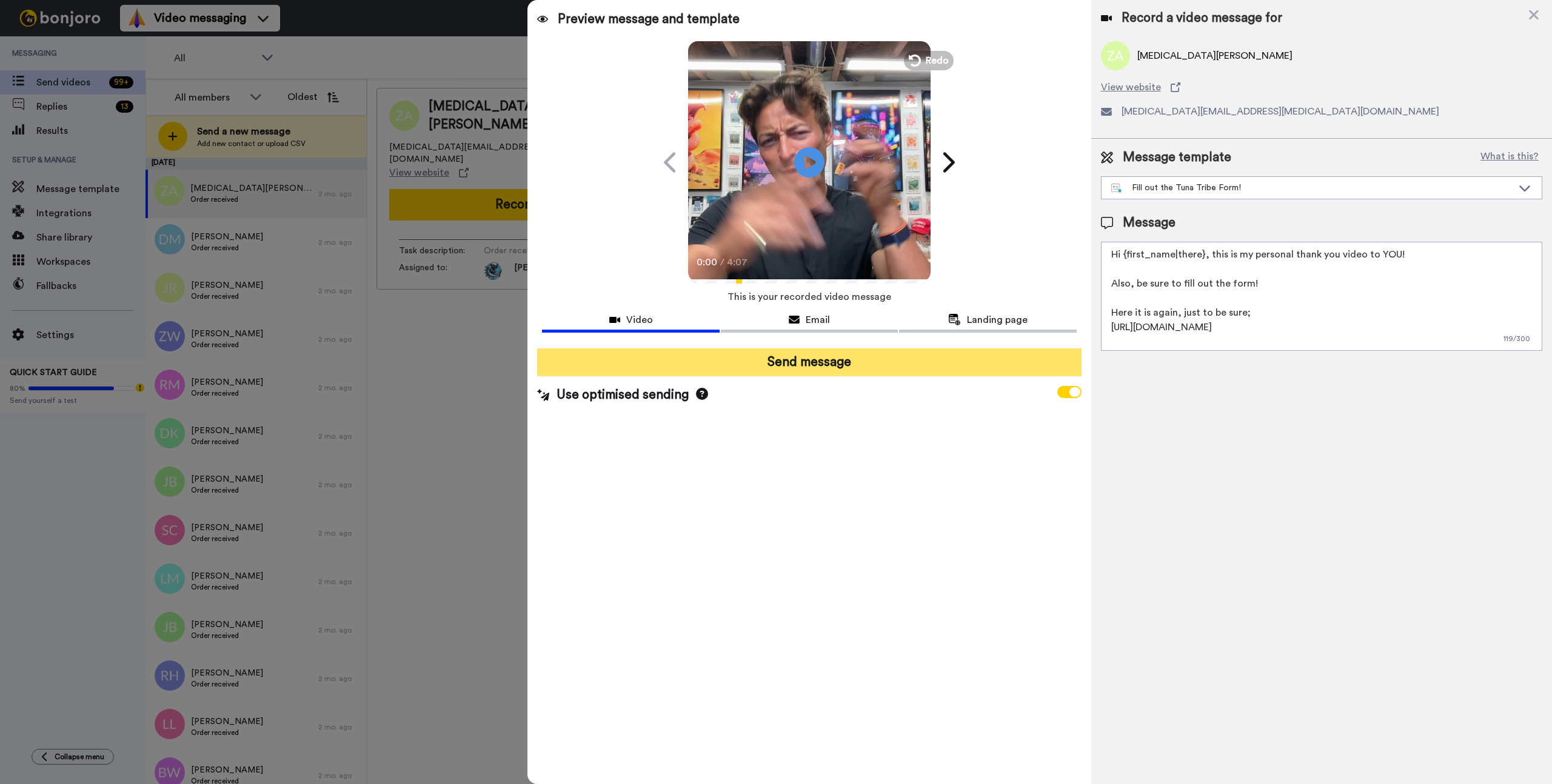
click at [818, 367] on button "Send message" at bounding box center [809, 362] width 544 height 28
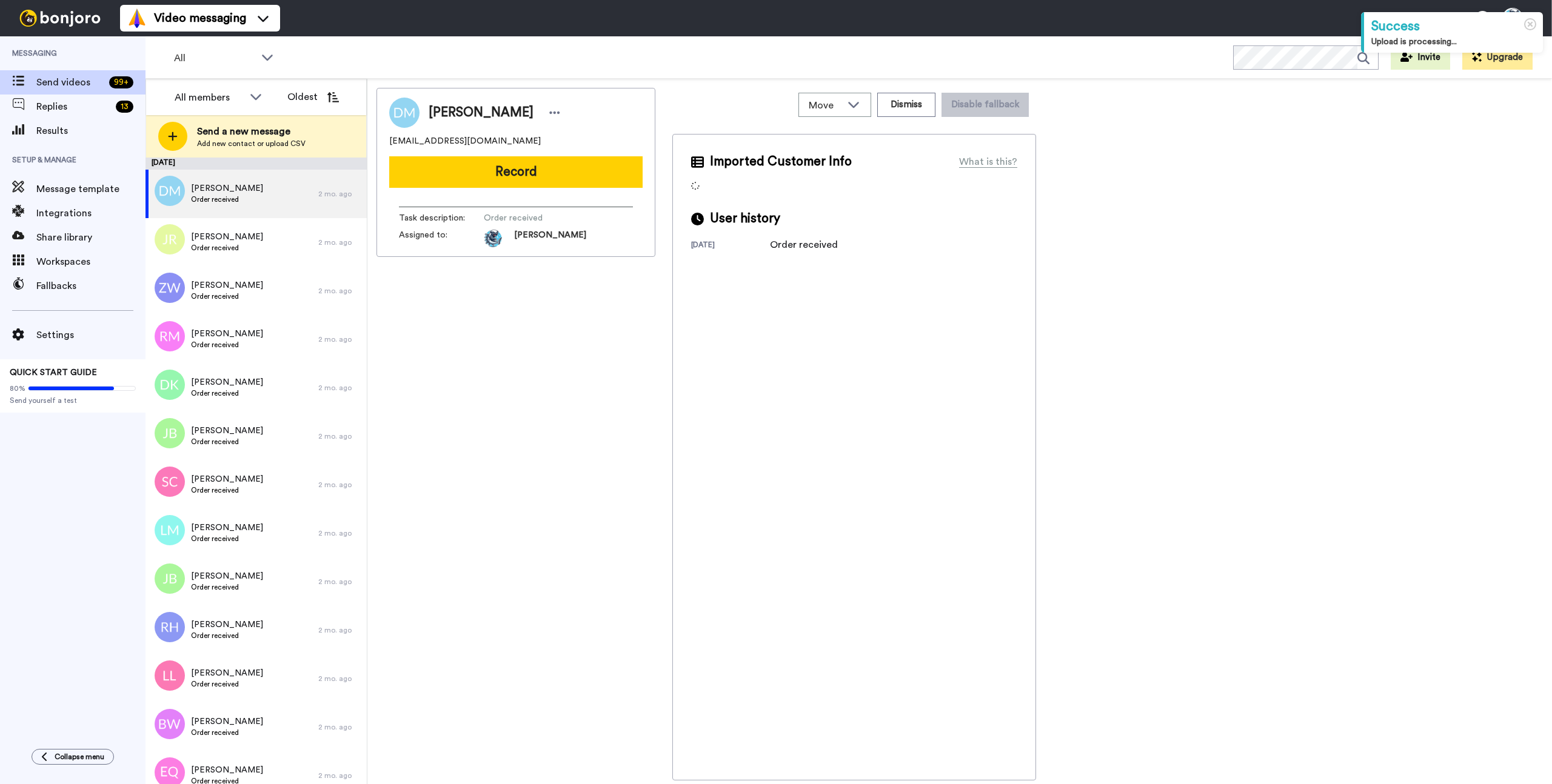
drag, startPoint x: 647, startPoint y: 465, endPoint x: 661, endPoint y: 460, distance: 14.9
click at [651, 463] on div "[PERSON_NAME] [EMAIL_ADDRESS][DOMAIN_NAME] Record Task description : Order rece…" at bounding box center [516, 434] width 279 height 693
drag, startPoint x: 650, startPoint y: 458, endPoint x: 590, endPoint y: 371, distance: 105.7
click at [645, 451] on div "[PERSON_NAME] [EMAIL_ADDRESS][DOMAIN_NAME] Record Task description : Order rece…" at bounding box center [516, 434] width 279 height 693
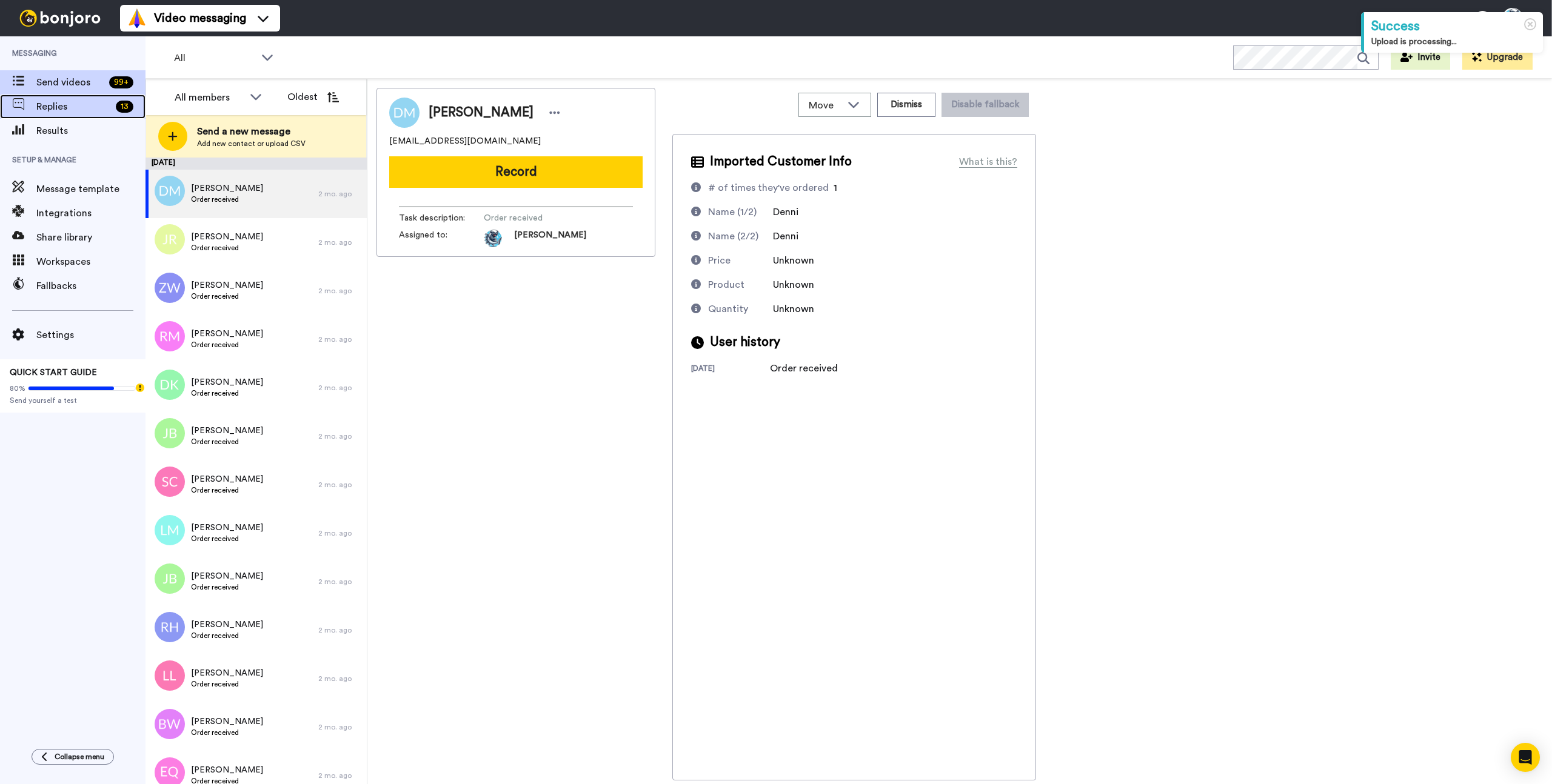
click at [79, 103] on span "Replies" at bounding box center [73, 107] width 75 height 15
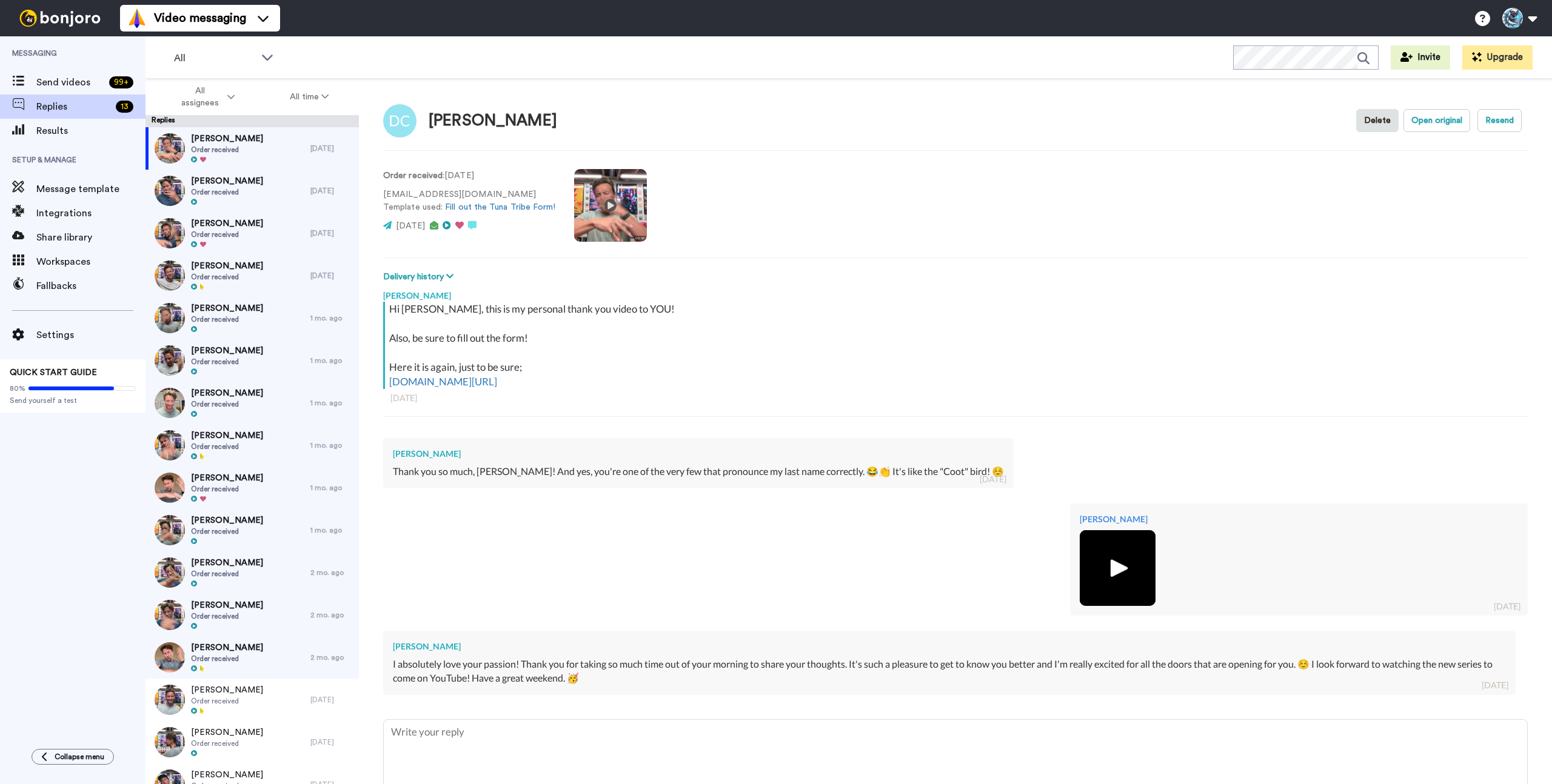
click at [386, 59] on div "All WORKSPACES View all All Default Task List Thanking VIPs + Add a new workspa…" at bounding box center [848, 57] width 1406 height 43
click at [262, 150] on div "[PERSON_NAME] Order received" at bounding box center [228, 149] width 165 height 43
click at [1130, 570] on img at bounding box center [1117, 568] width 33 height 33
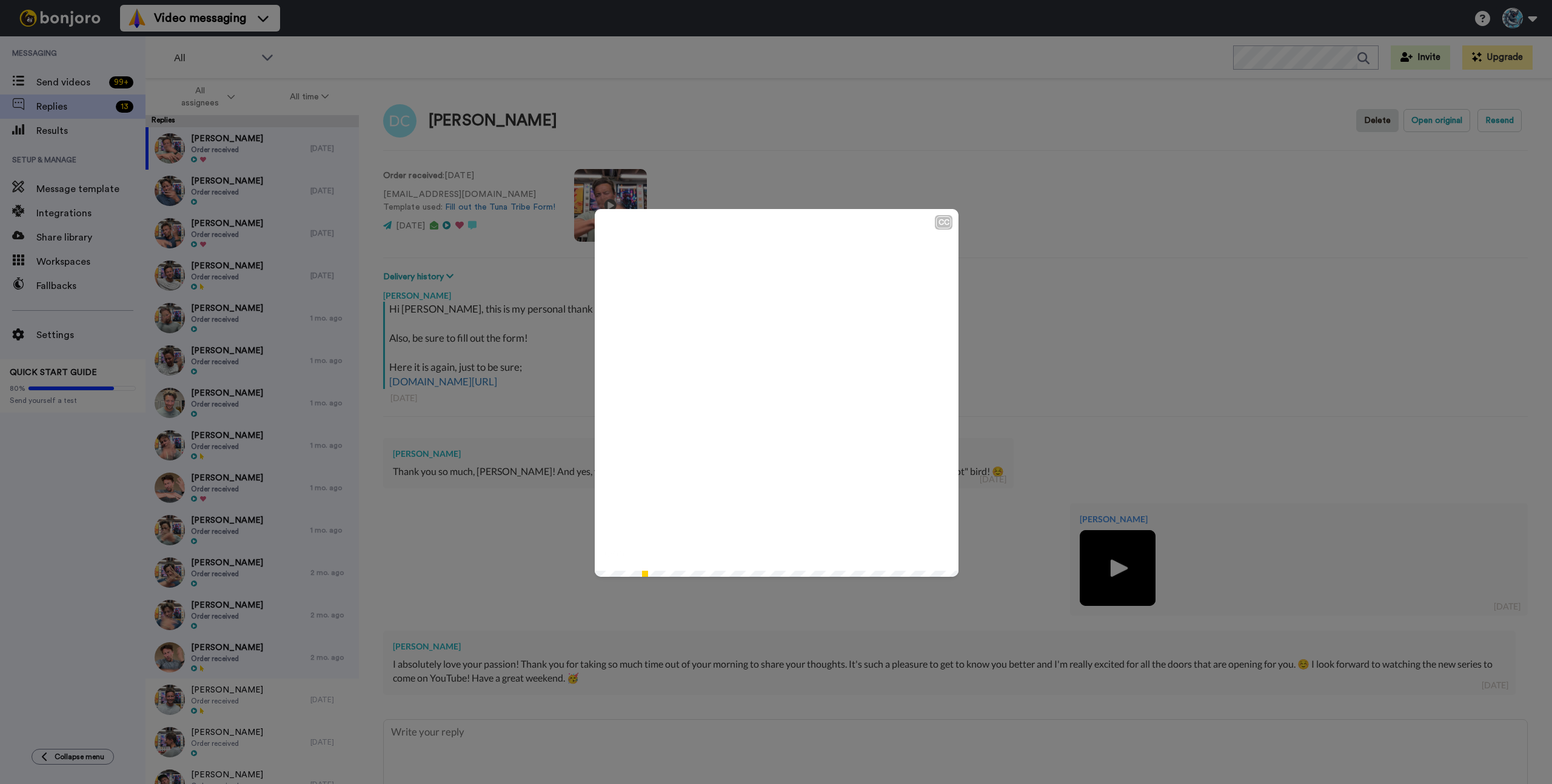
click at [767, 396] on icon at bounding box center [777, 393] width 32 height 32
click at [940, 226] on div "CC" at bounding box center [943, 222] width 15 height 12
click at [1105, 395] on div "CC Play/Pause 6:15 / 6:15" at bounding box center [776, 392] width 1552 height 784
drag, startPoint x: 1057, startPoint y: 274, endPoint x: 822, endPoint y: 135, distance: 273.0
click at [1052, 271] on div "CC Play/Pause 6:15 / 6:15" at bounding box center [776, 392] width 1552 height 784
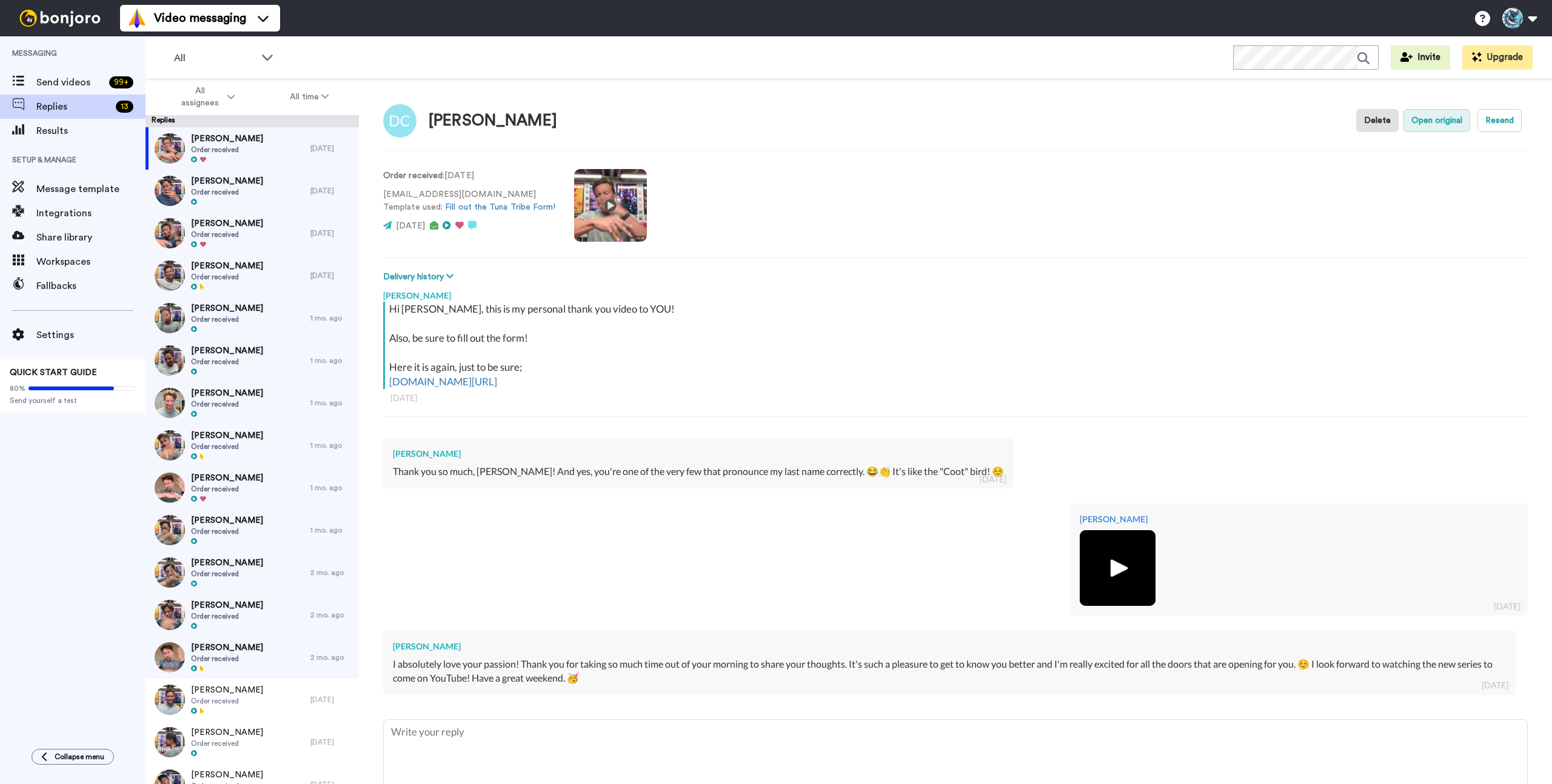
click at [1432, 124] on button "Open original" at bounding box center [1437, 120] width 67 height 23
click at [848, 248] on div "[PERSON_NAME] Delete Open original Resend Order received : [DATE] [EMAIL_ADDRES…" at bounding box center [955, 452] width 1193 height 748
click at [426, 39] on div "All WORKSPACES View all All Default Task List Thanking VIPs + Add a new workspa…" at bounding box center [848, 57] width 1406 height 43
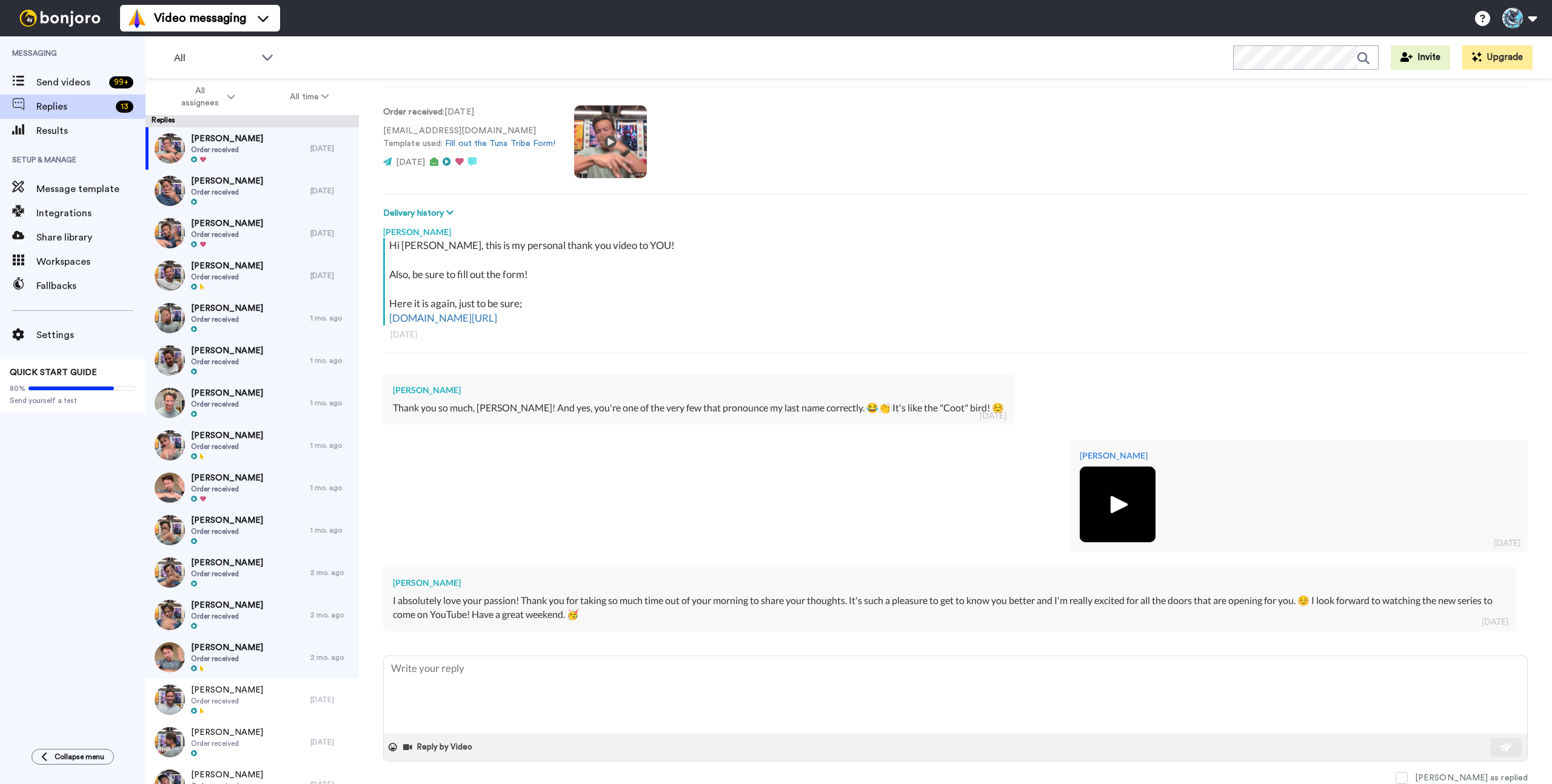
scroll to position [63, 0]
click at [1254, 485] on div at bounding box center [1298, 504] width 439 height 76
click at [1119, 504] on img at bounding box center [1117, 504] width 33 height 33
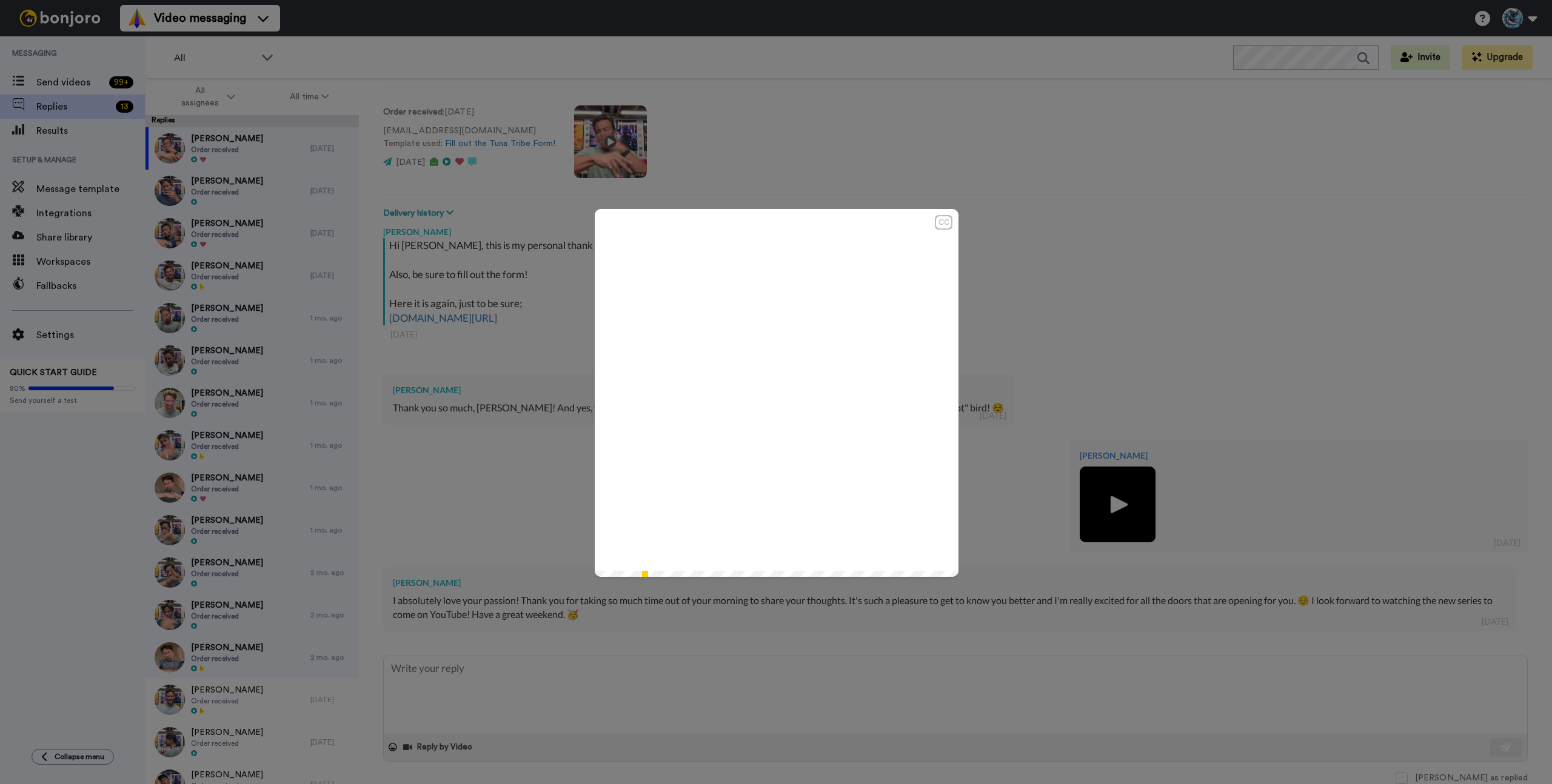
click at [779, 394] on icon "Play/Pause" at bounding box center [777, 393] width 32 height 57
click at [943, 221] on div "CC" at bounding box center [943, 222] width 15 height 12
click at [944, 222] on div "CC" at bounding box center [943, 222] width 15 height 12
type textarea "x"
